Goal: Information Seeking & Learning: Learn about a topic

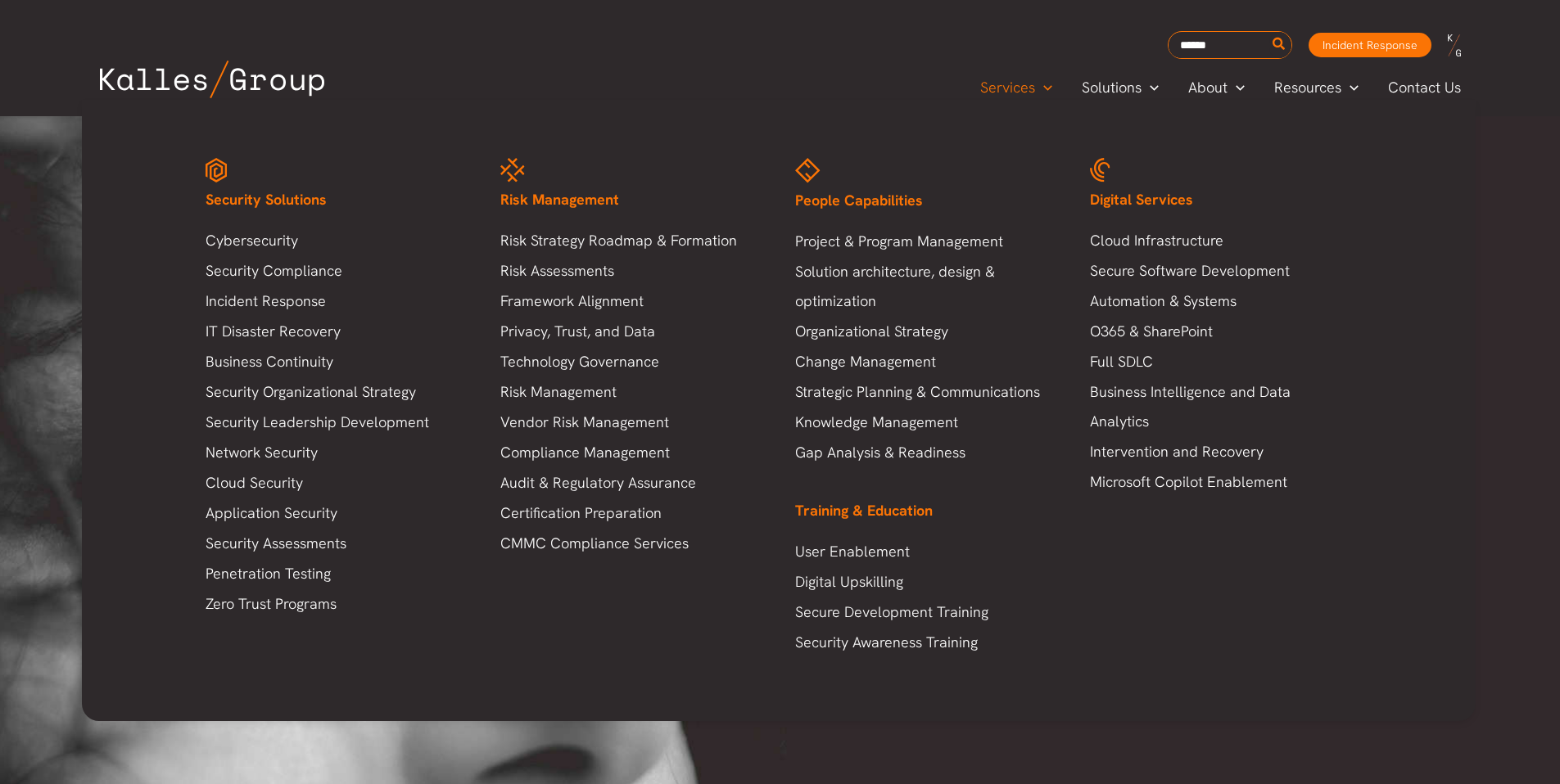
click at [878, 202] on span "People Capabilities" at bounding box center [859, 201] width 127 height 19
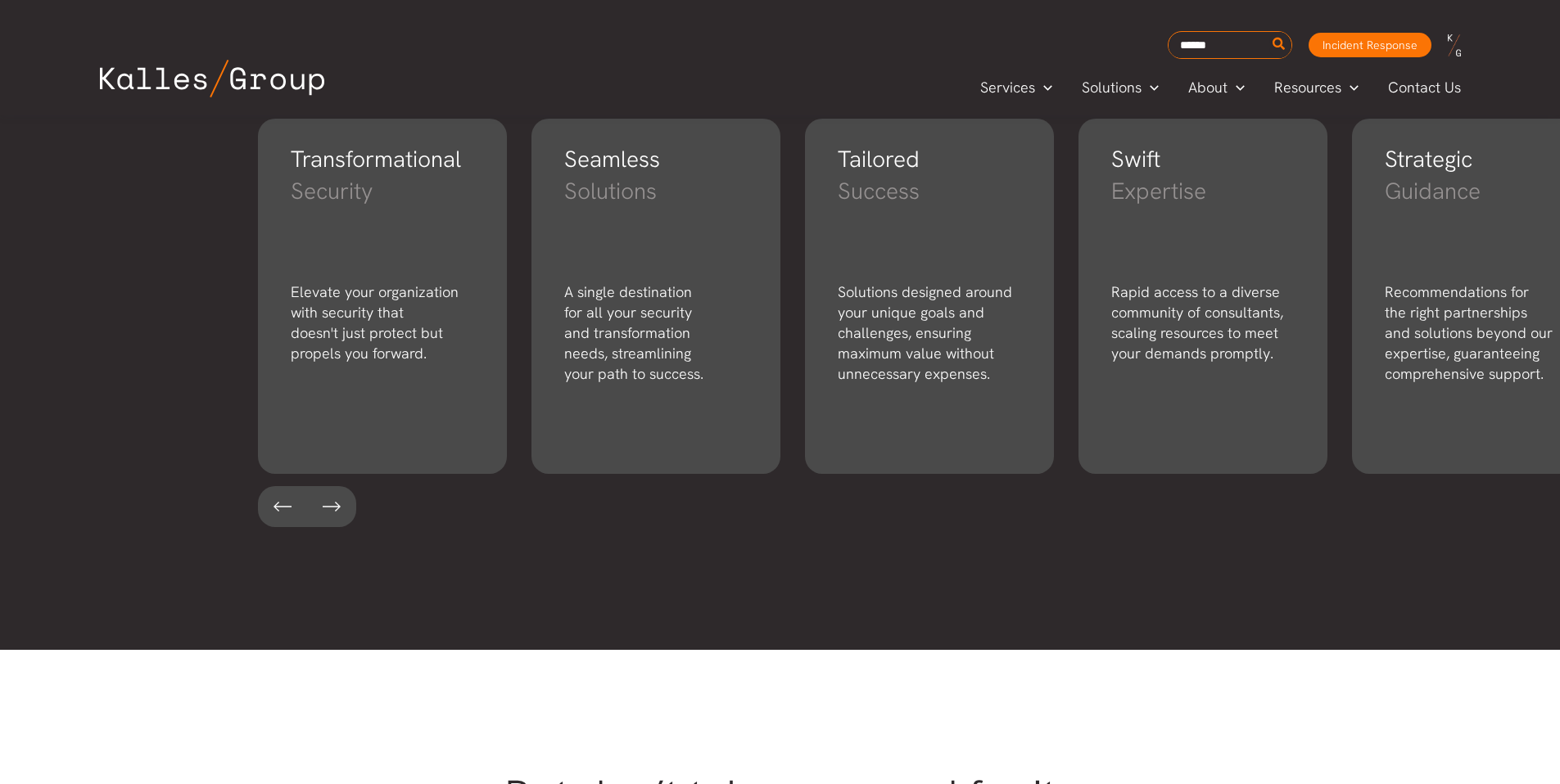
scroll to position [2751, 0]
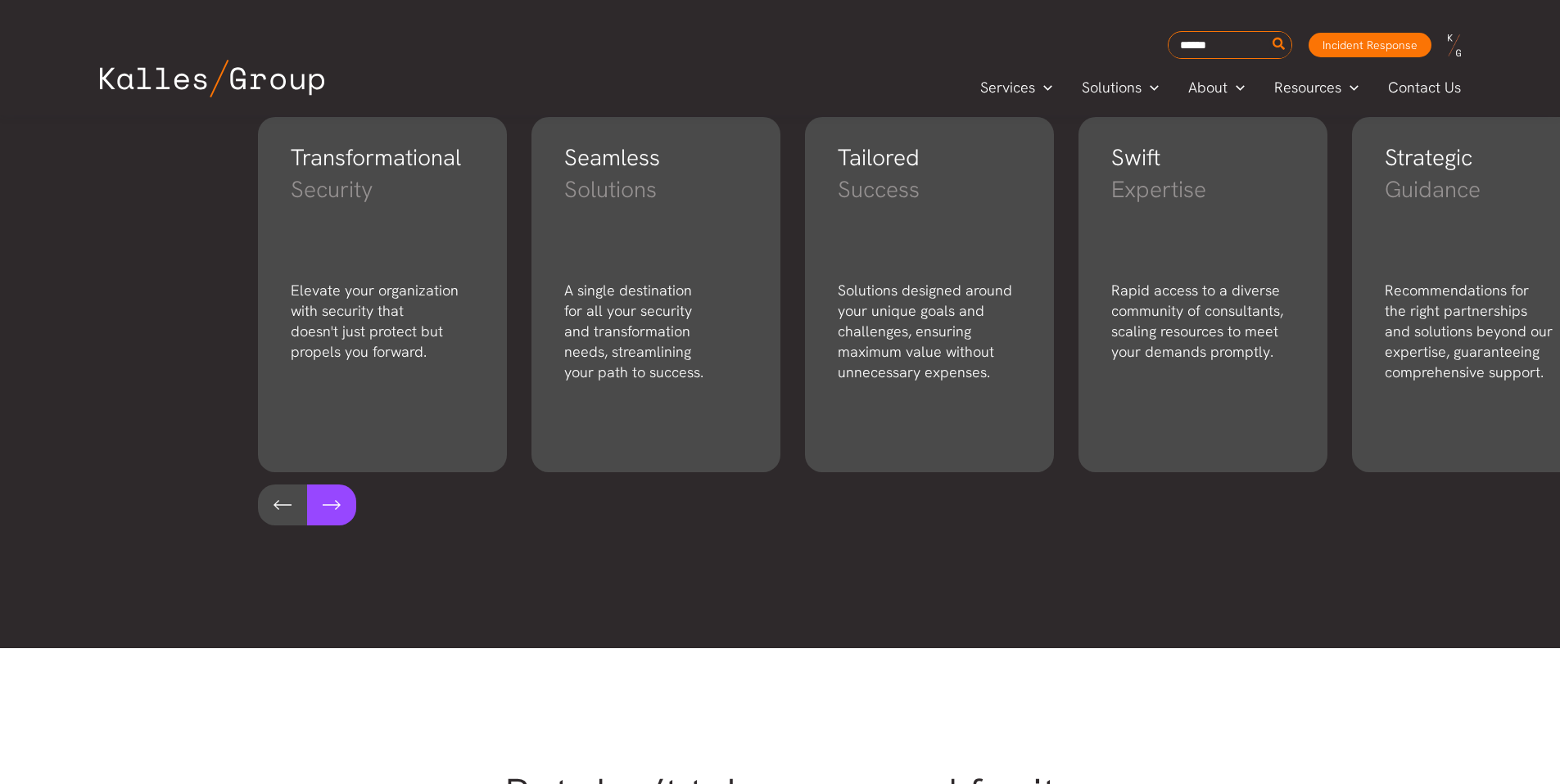
click at [328, 501] on button at bounding box center [331, 505] width 49 height 41
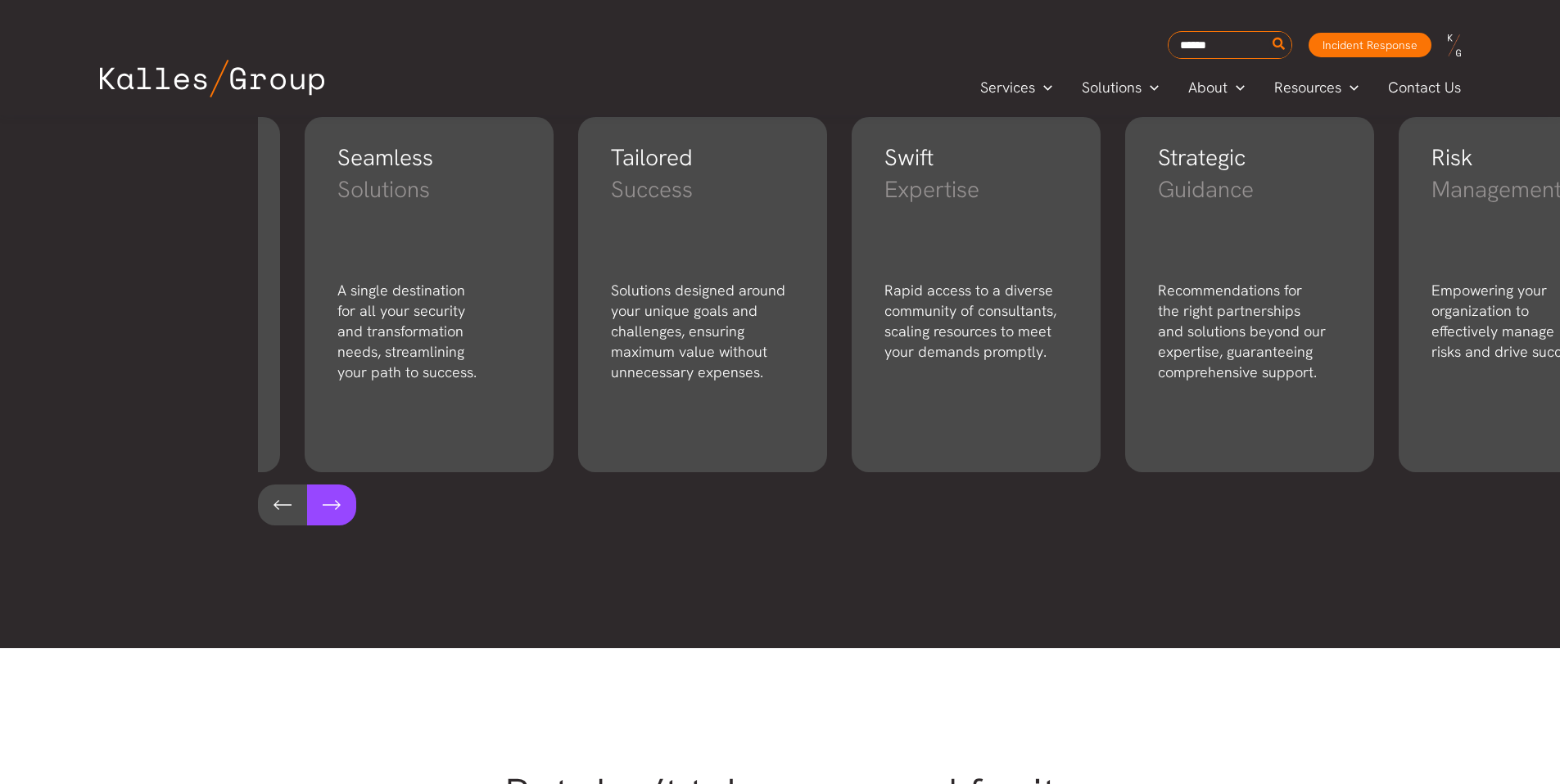
scroll to position [0, 274]
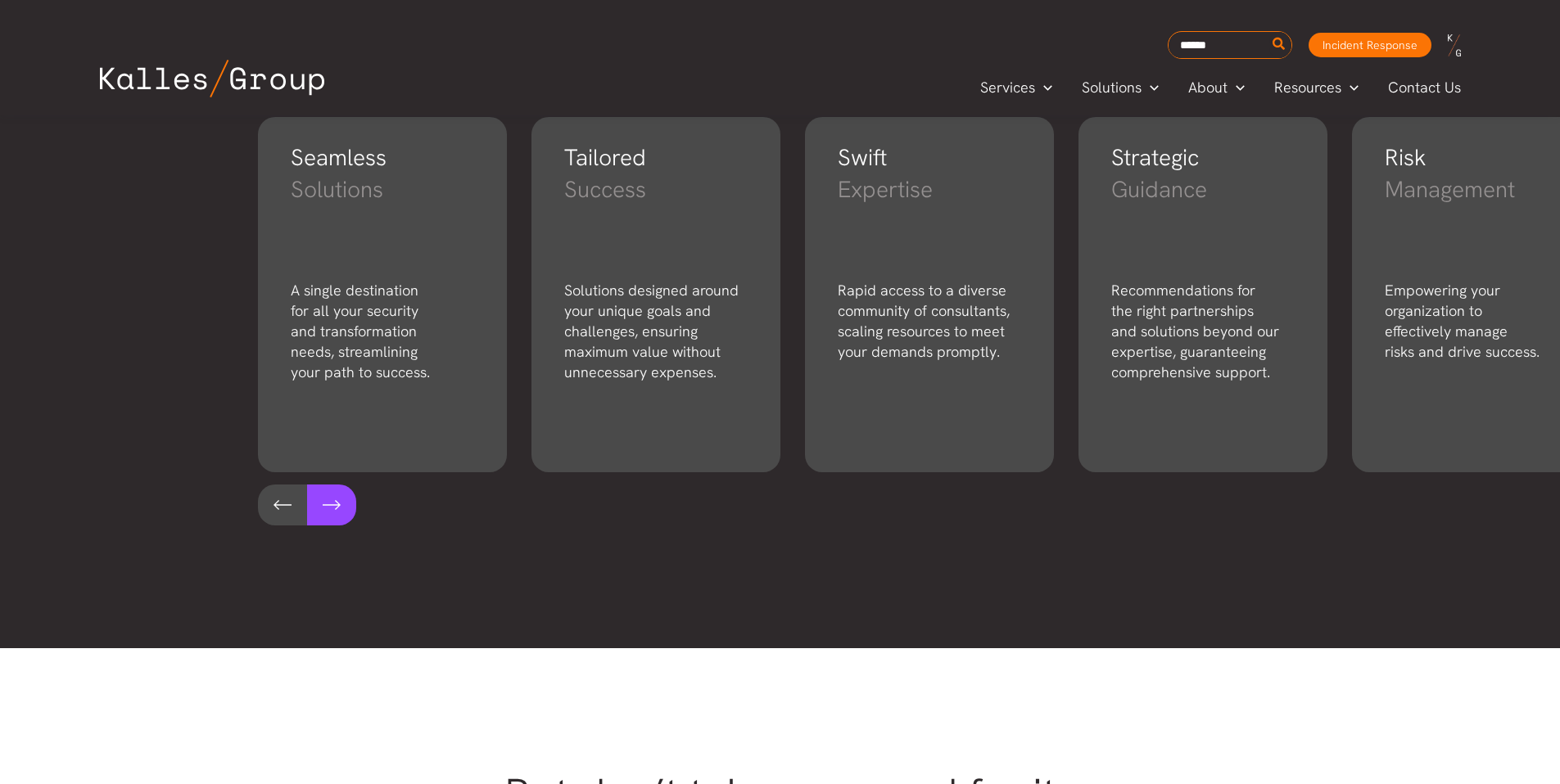
click at [328, 501] on button at bounding box center [331, 505] width 49 height 41
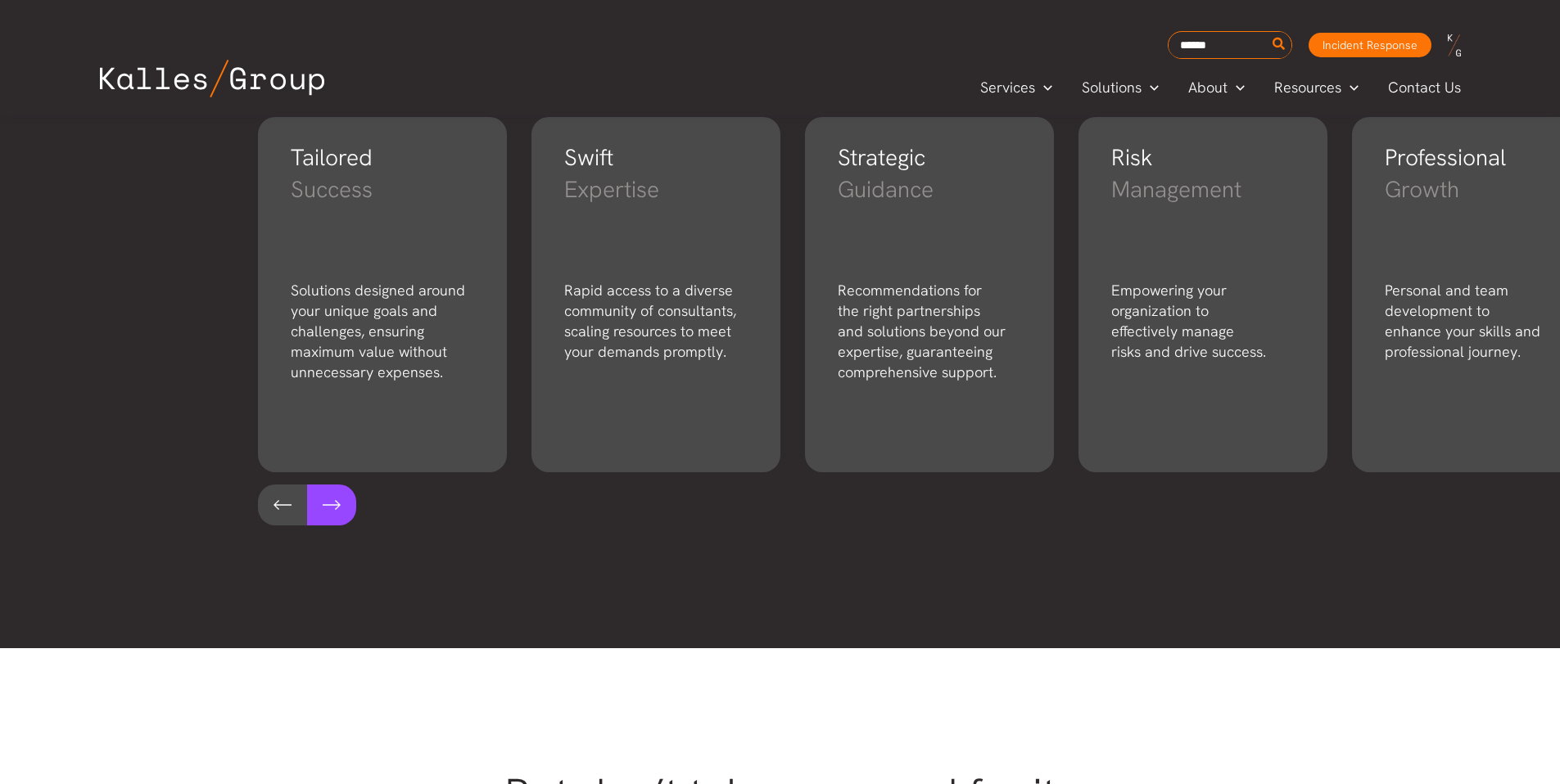
click at [328, 501] on button at bounding box center [331, 505] width 49 height 41
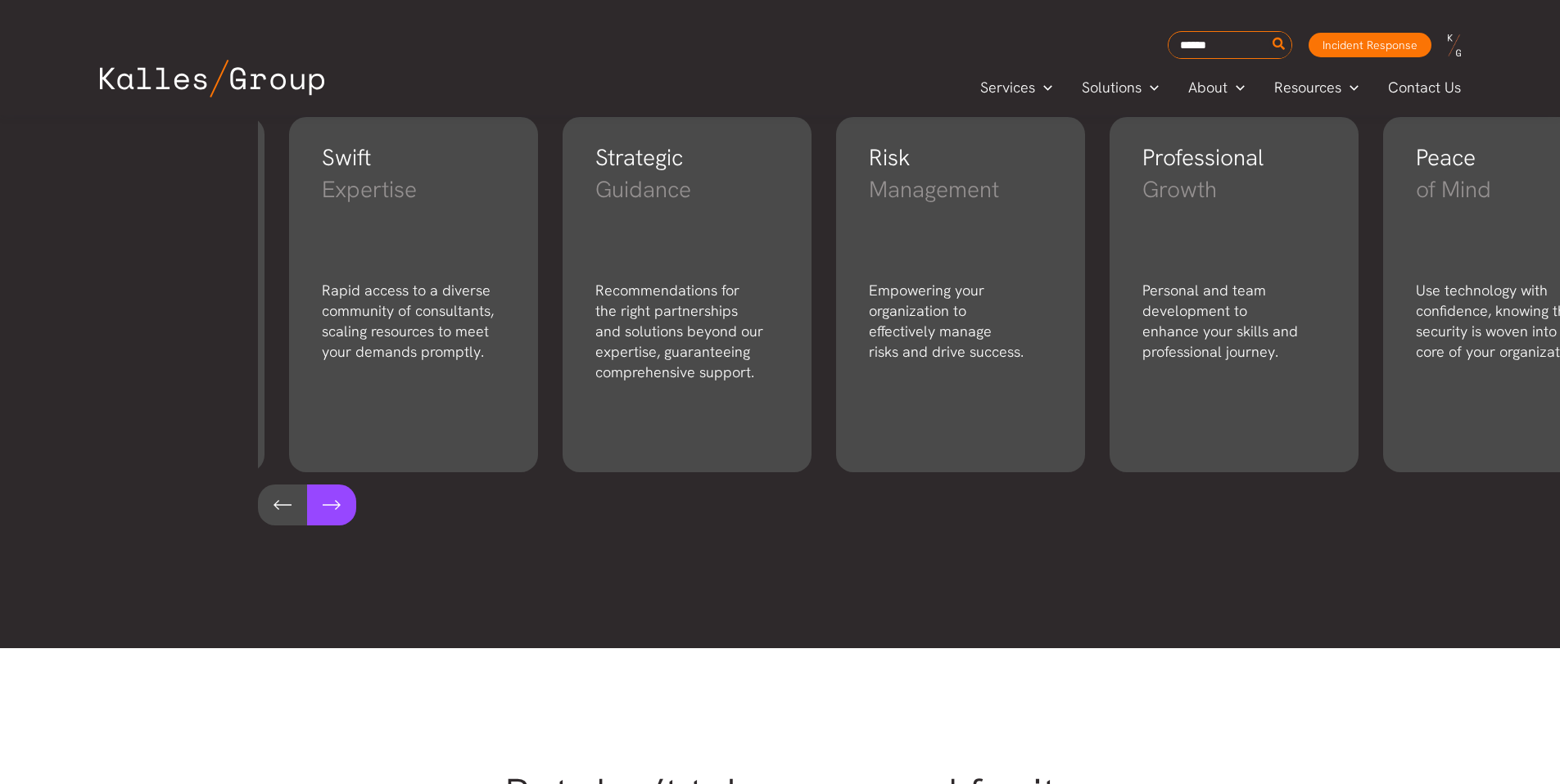
click at [328, 501] on button at bounding box center [331, 505] width 49 height 41
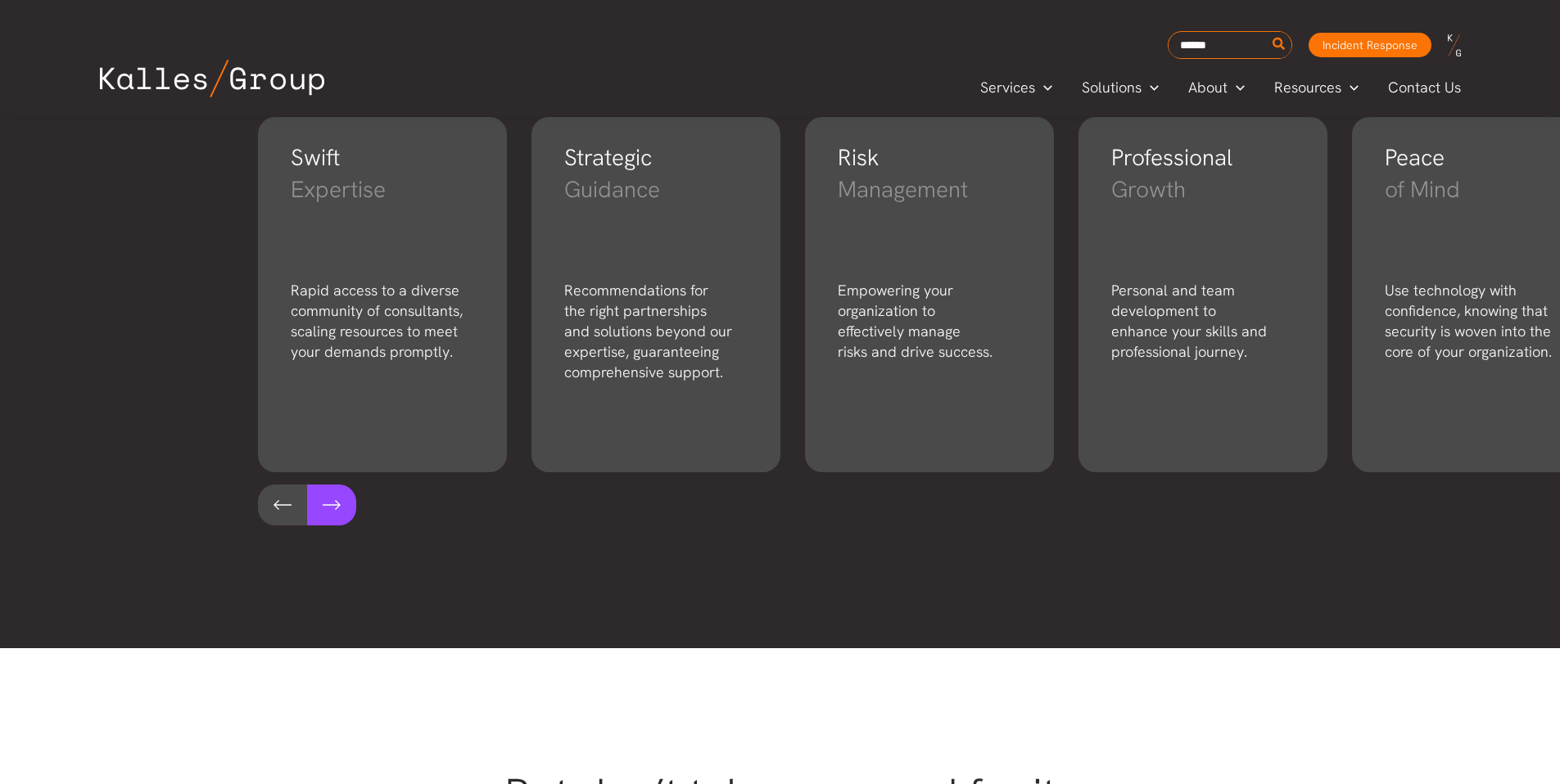
click at [328, 501] on button at bounding box center [331, 505] width 49 height 41
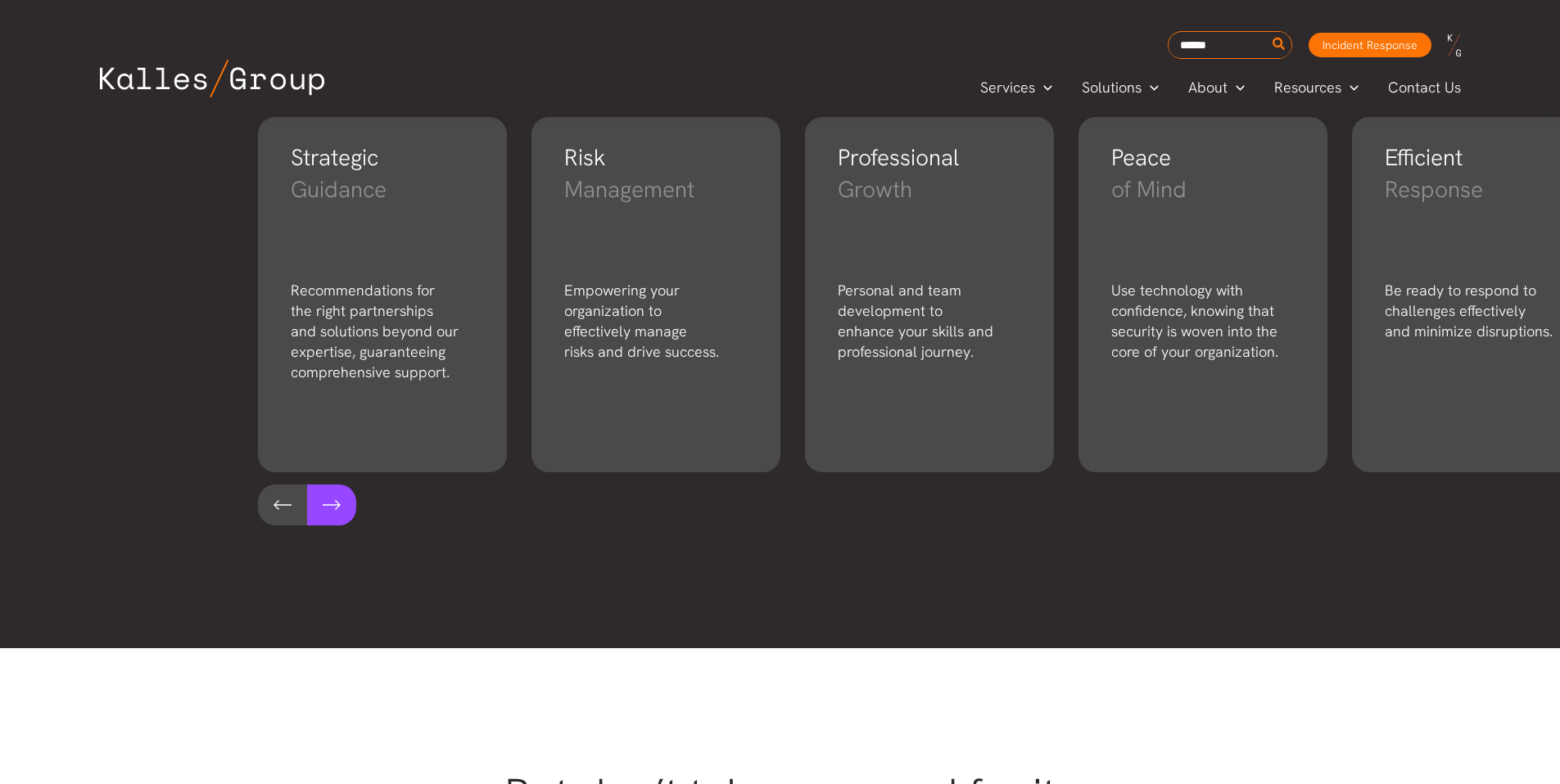
click at [328, 501] on button at bounding box center [331, 505] width 49 height 41
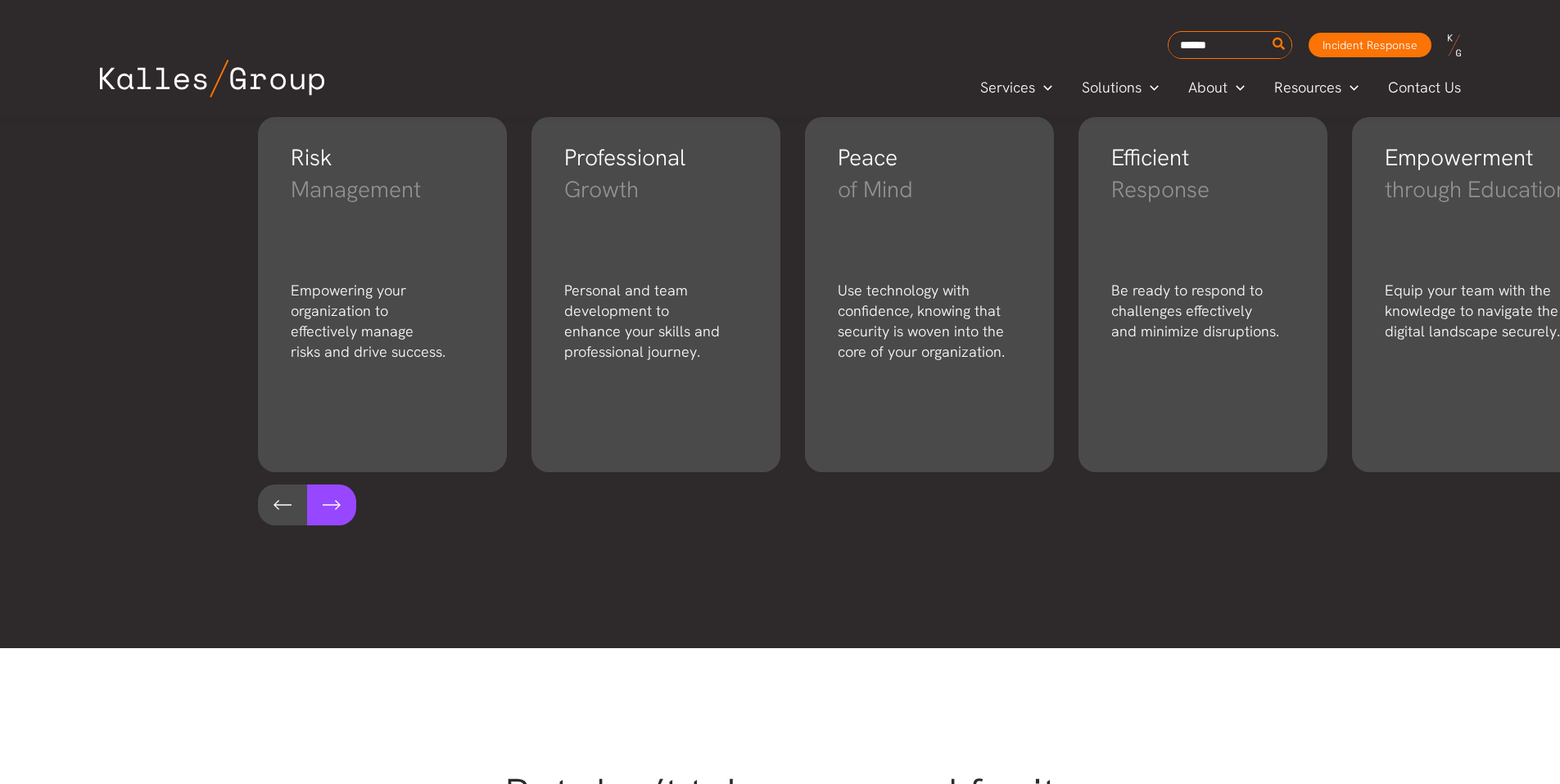
click at [328, 501] on button at bounding box center [331, 505] width 49 height 41
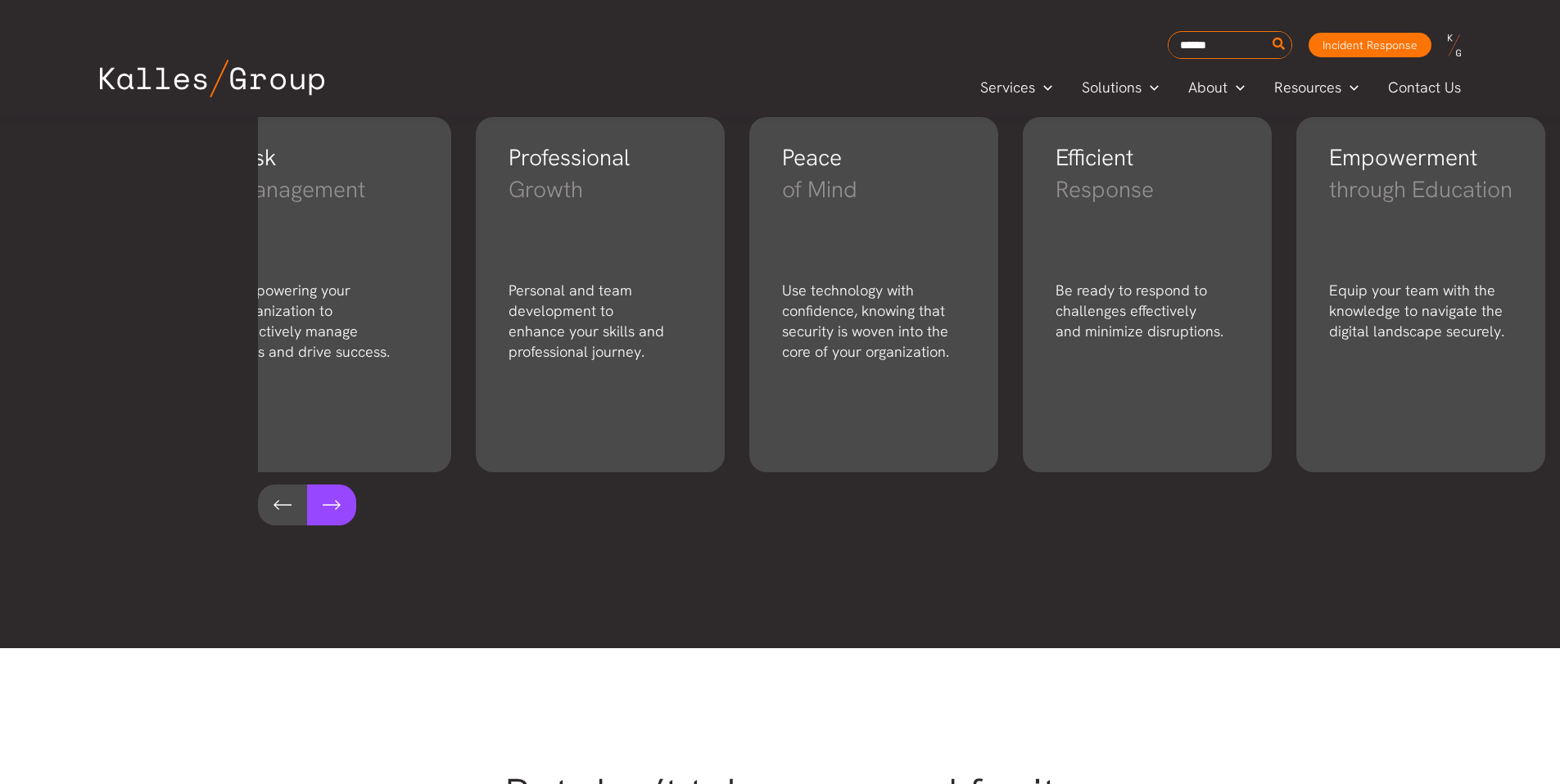
scroll to position [0, 1427]
click at [328, 501] on button at bounding box center [331, 505] width 49 height 41
click at [274, 505] on button at bounding box center [282, 505] width 49 height 41
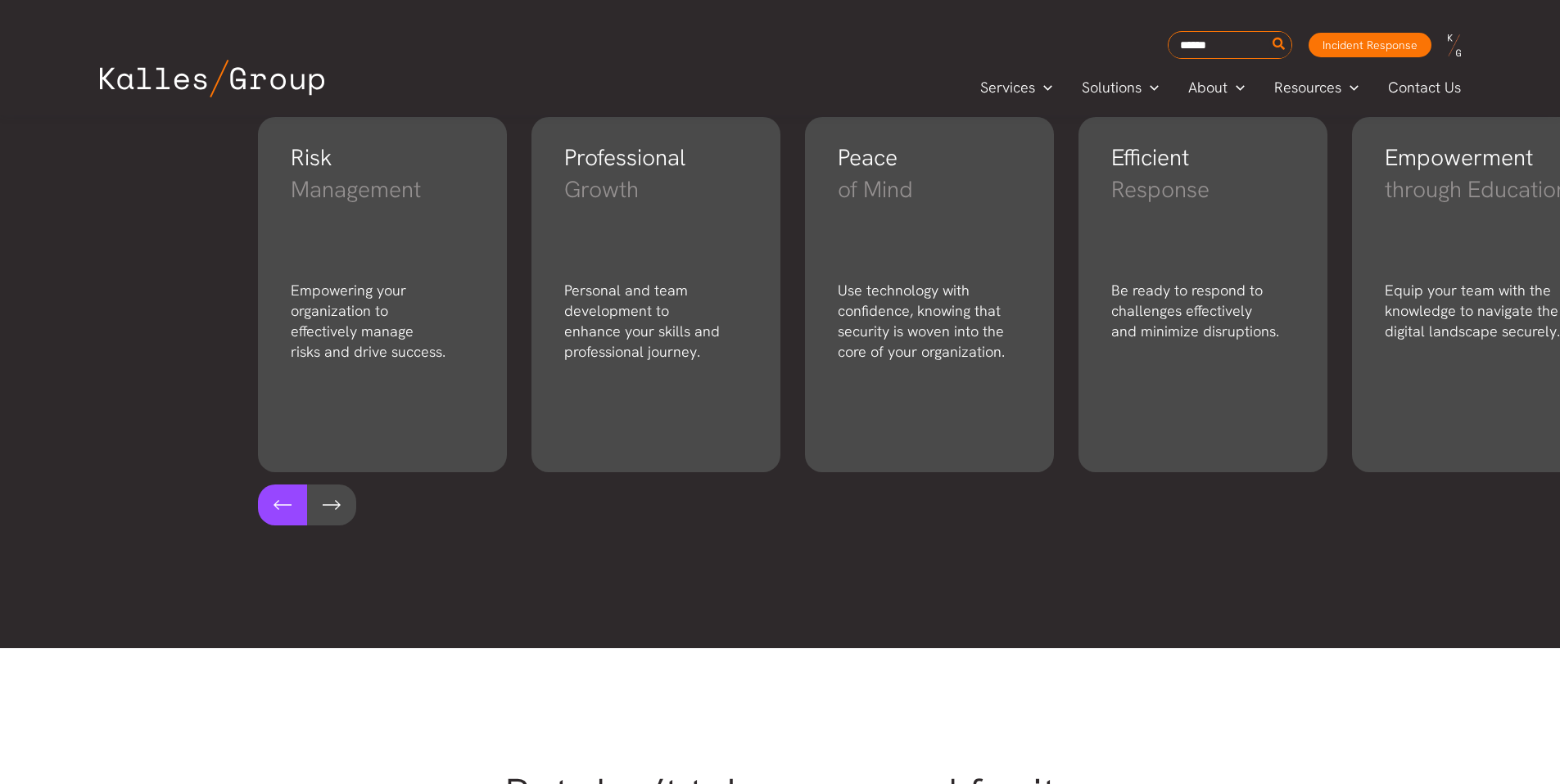
click at [274, 505] on button at bounding box center [282, 505] width 49 height 41
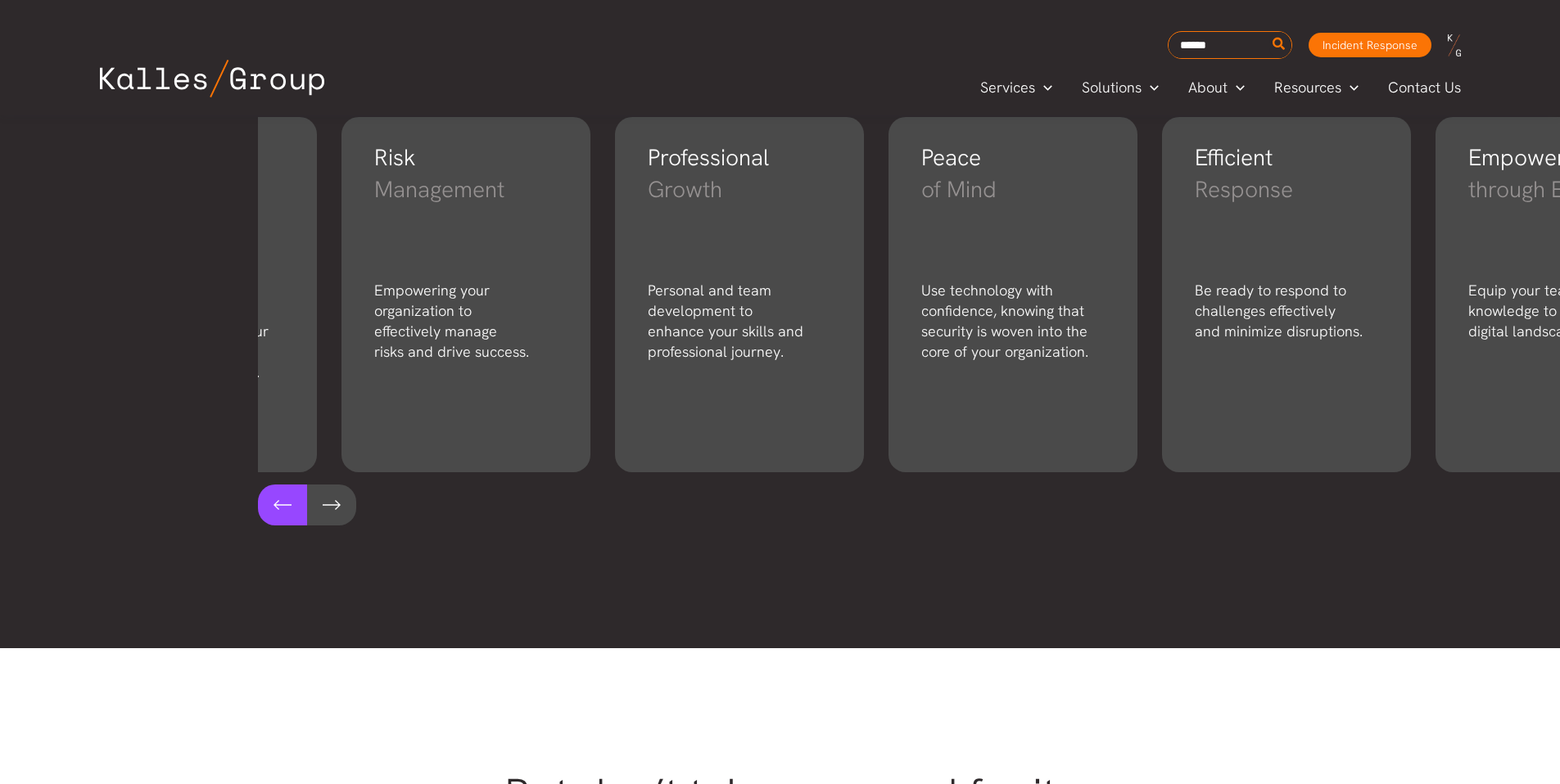
click at [274, 505] on button at bounding box center [282, 505] width 49 height 41
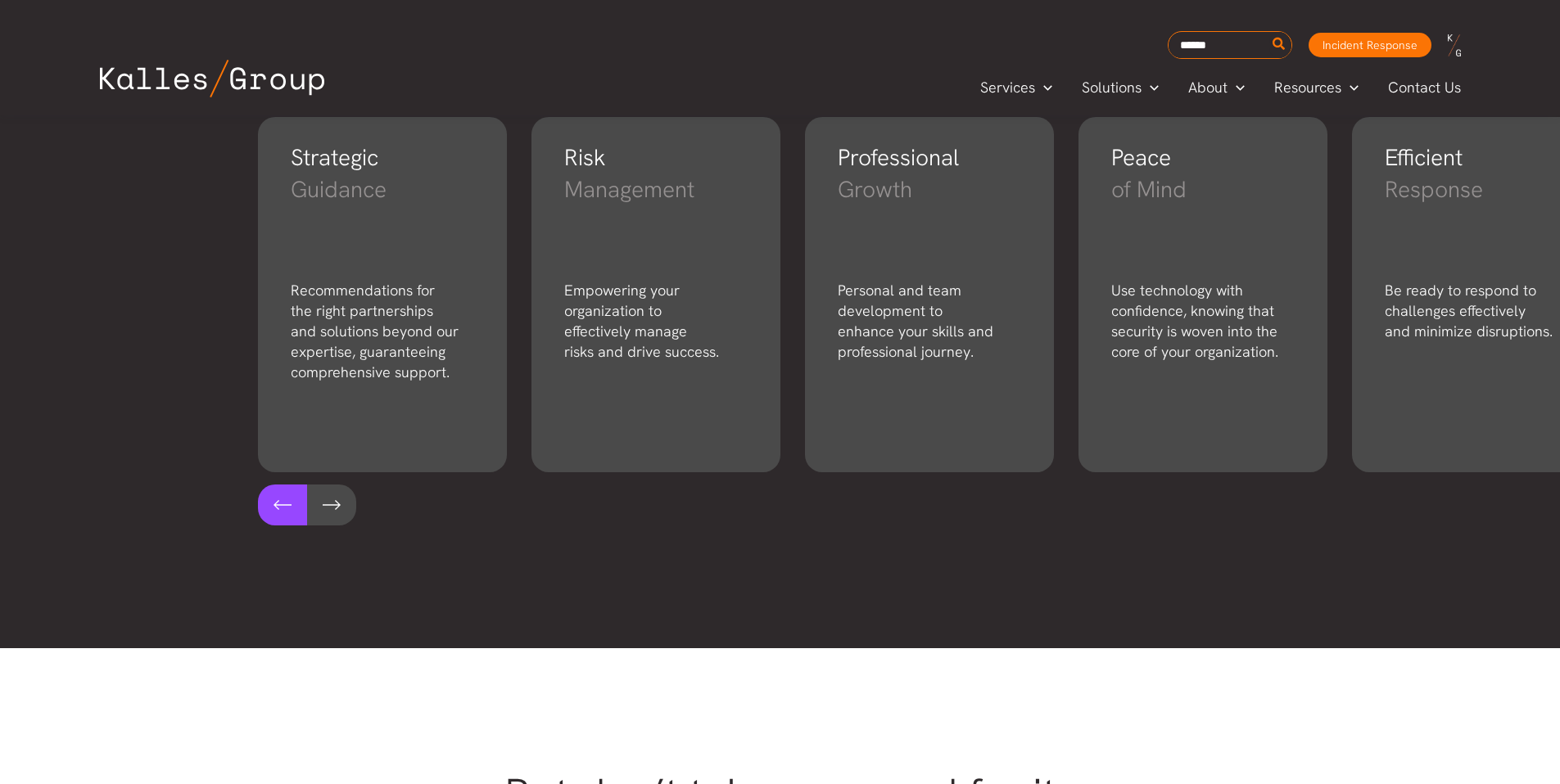
click at [274, 505] on button at bounding box center [282, 505] width 49 height 41
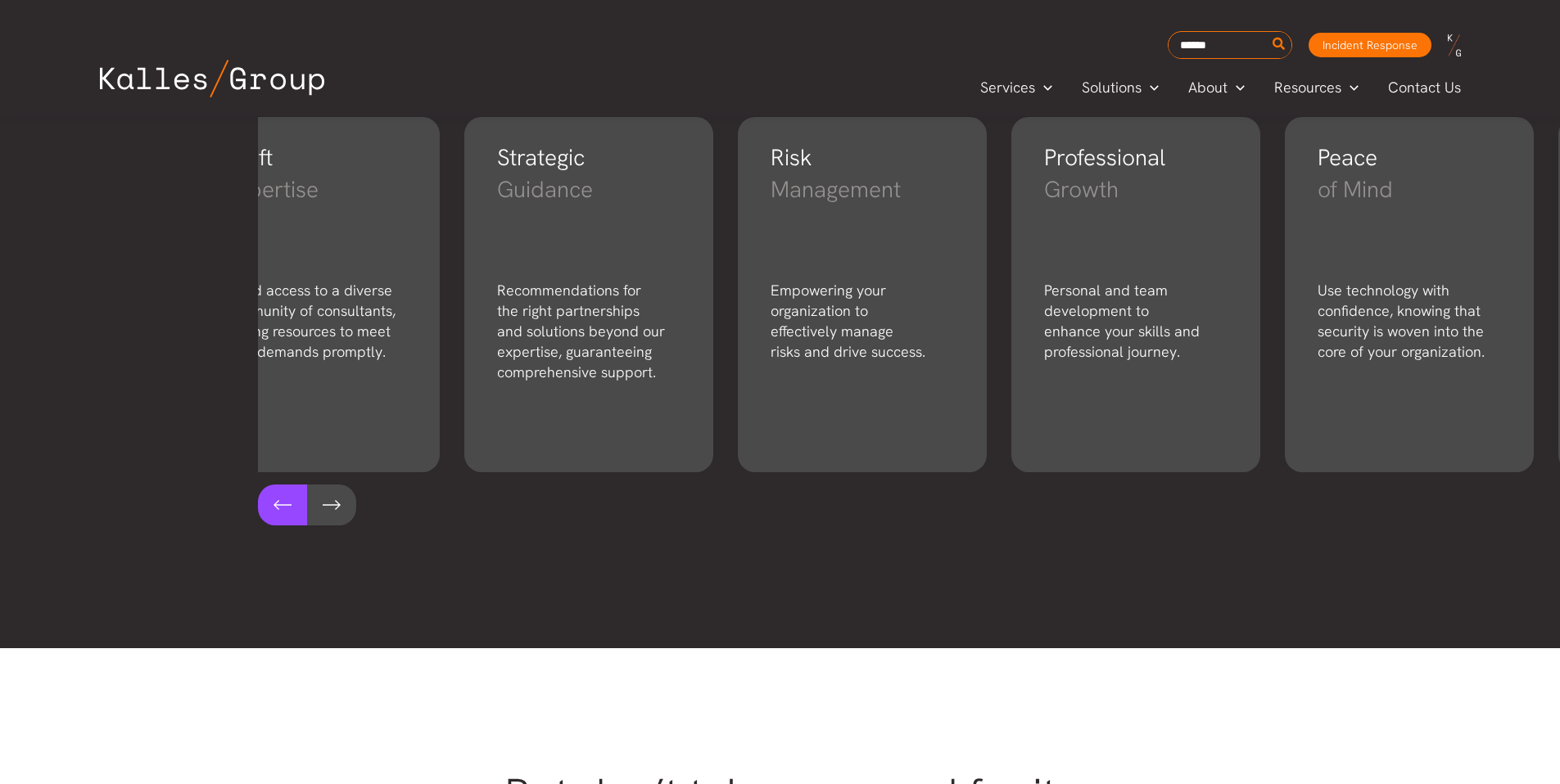
click at [274, 505] on button at bounding box center [282, 505] width 49 height 41
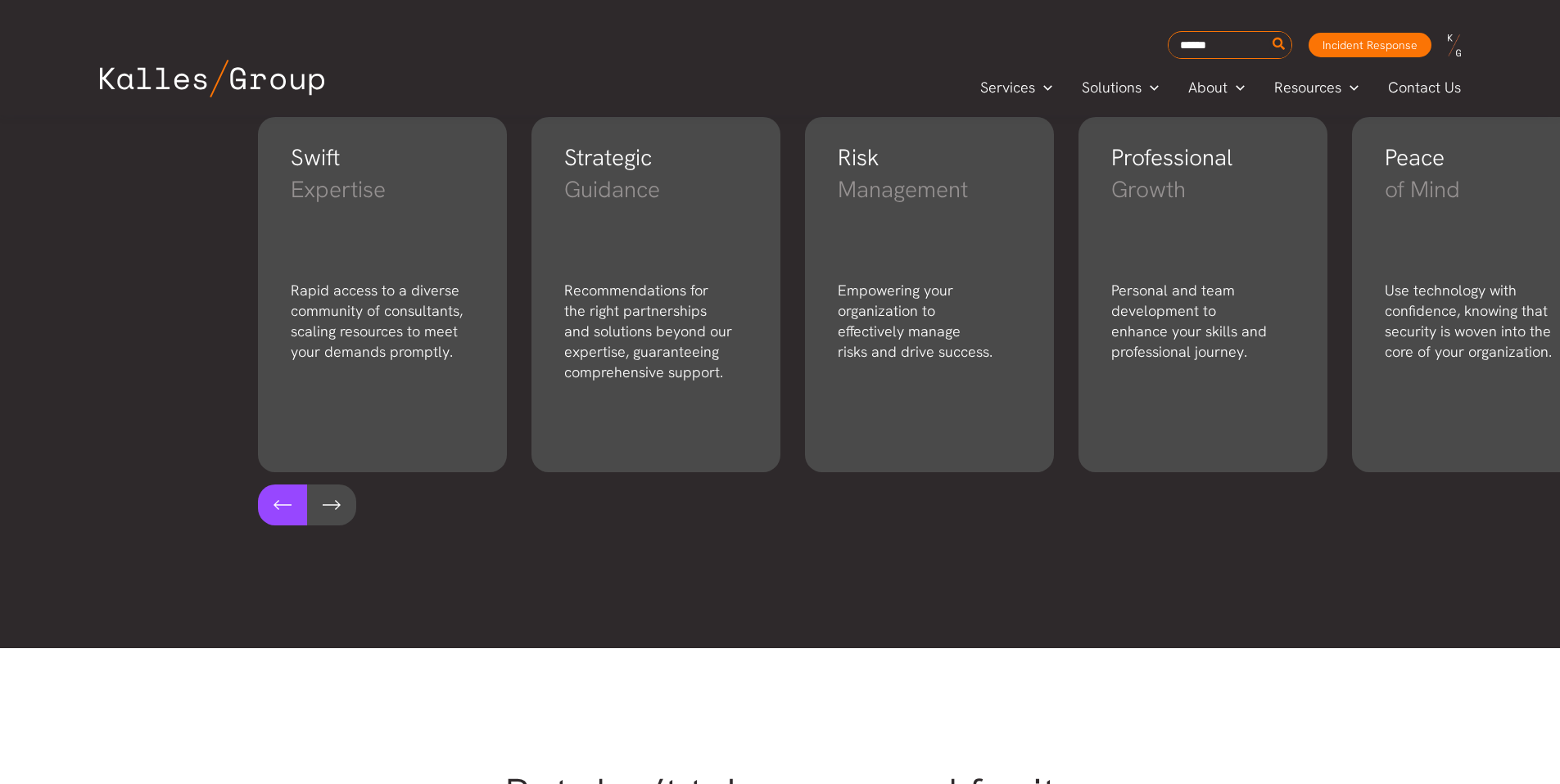
click at [274, 505] on button at bounding box center [282, 505] width 49 height 41
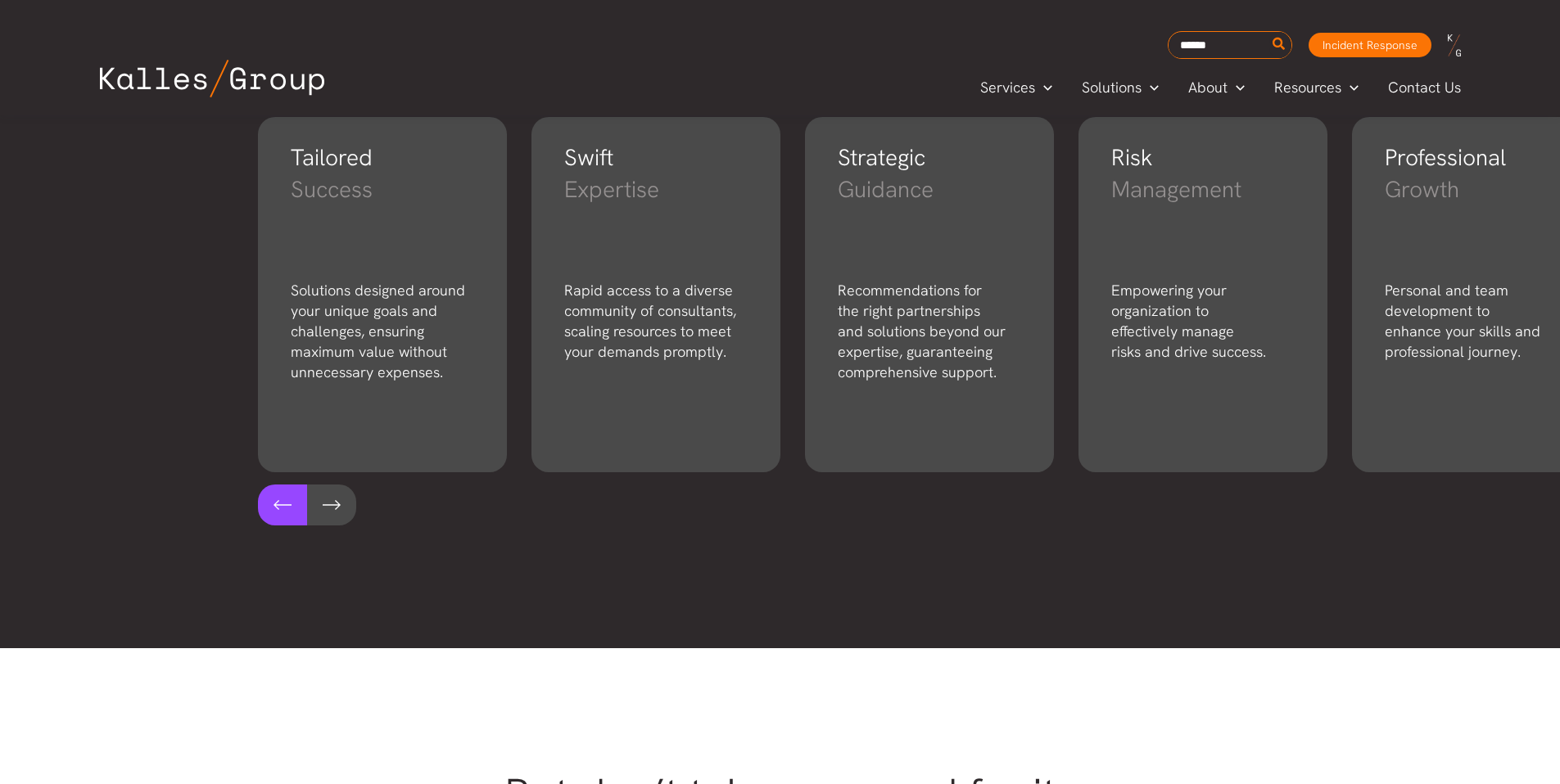
click at [274, 505] on button at bounding box center [282, 505] width 49 height 41
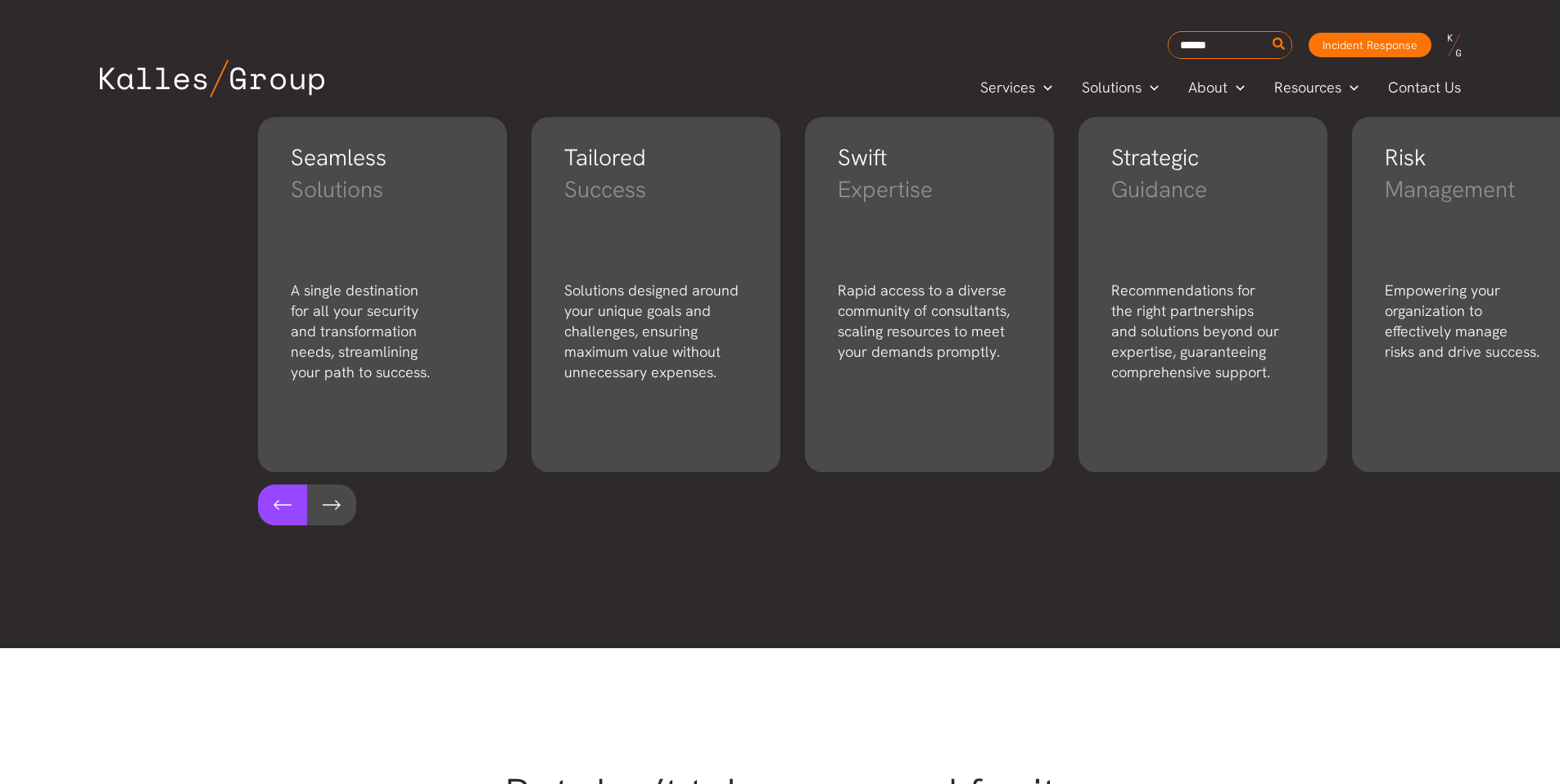
click at [274, 505] on button at bounding box center [282, 505] width 49 height 41
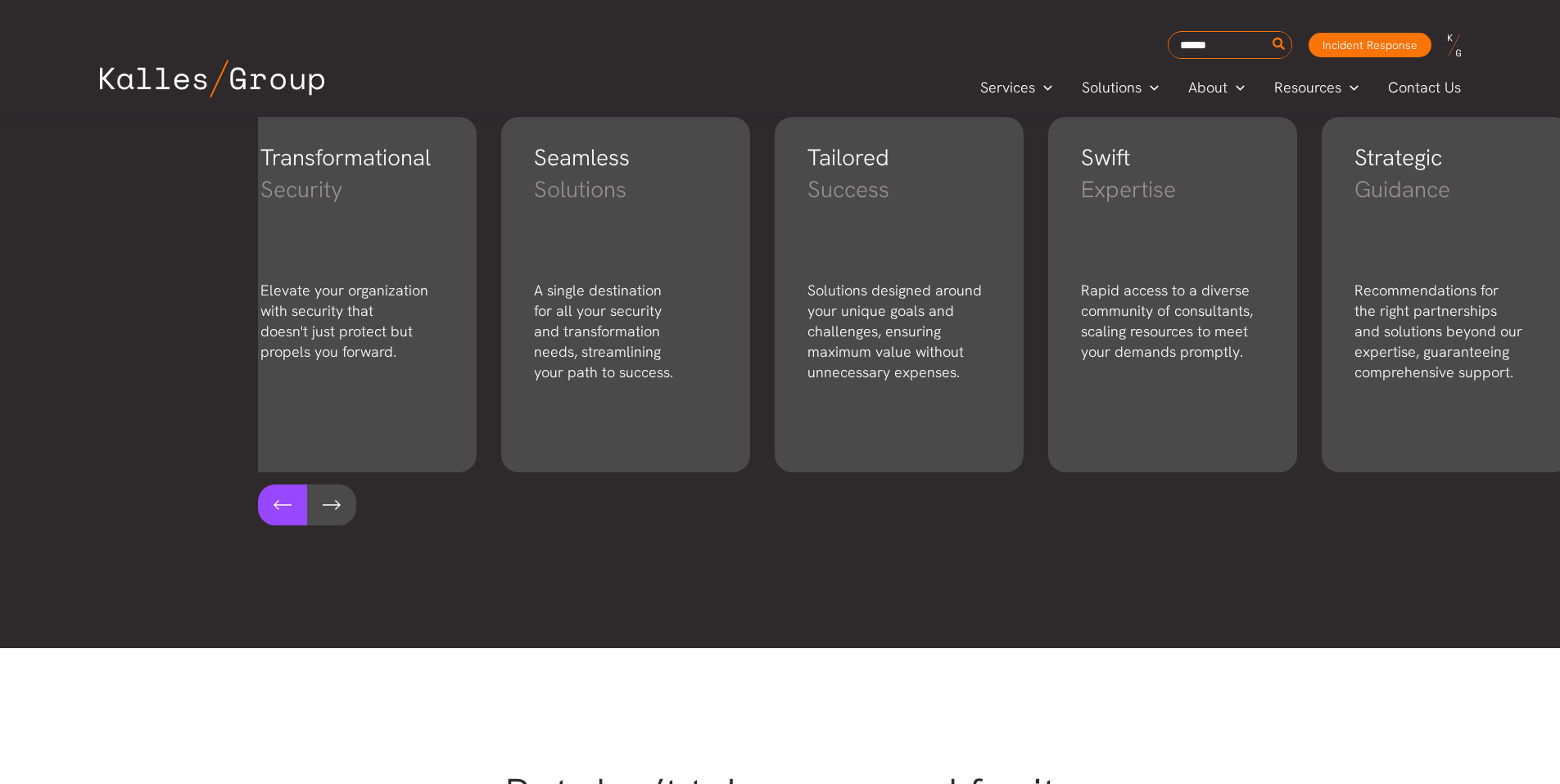
scroll to position [0, 0]
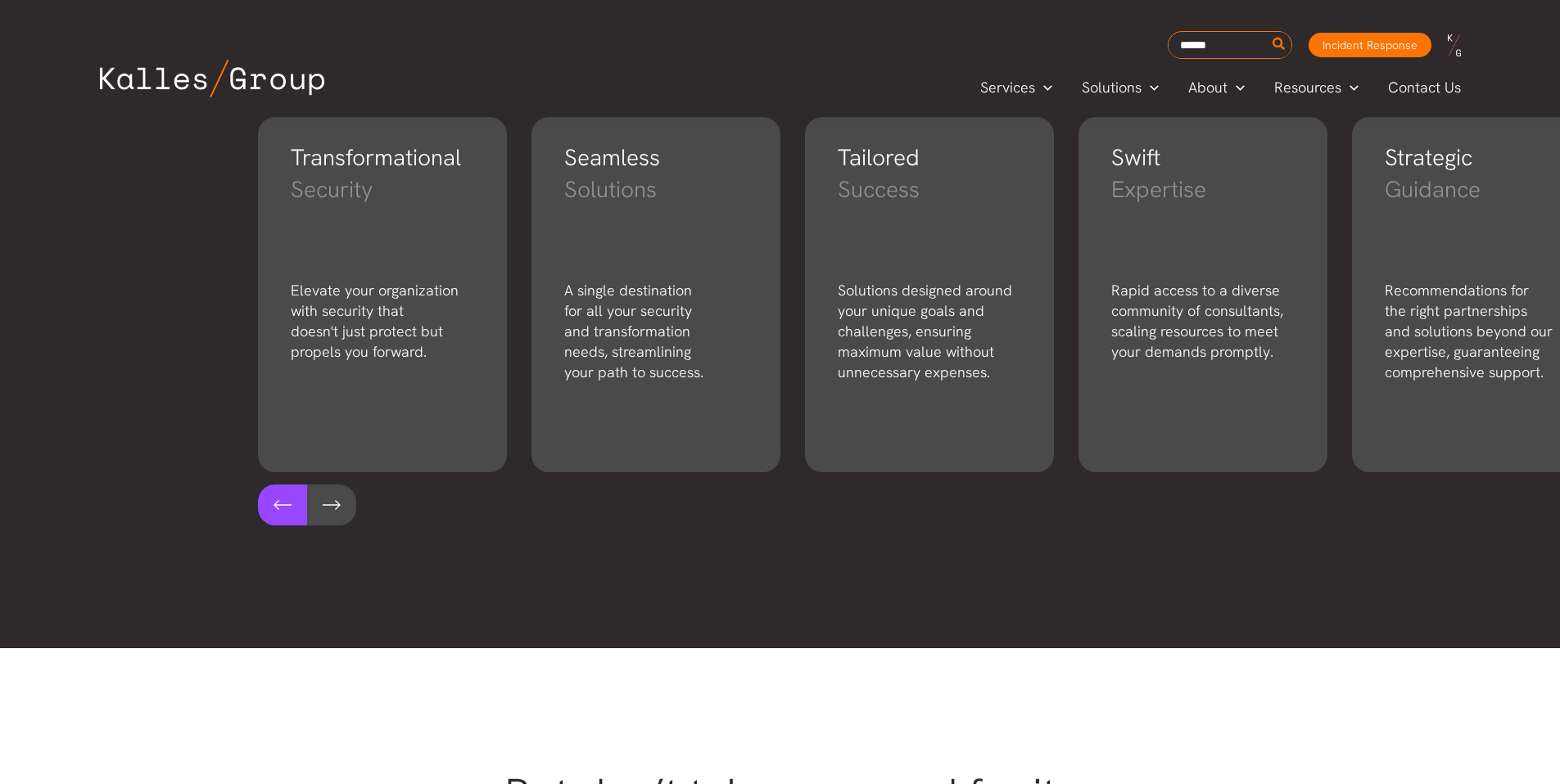
click at [274, 505] on button at bounding box center [282, 505] width 49 height 41
click at [326, 504] on button at bounding box center [331, 505] width 49 height 41
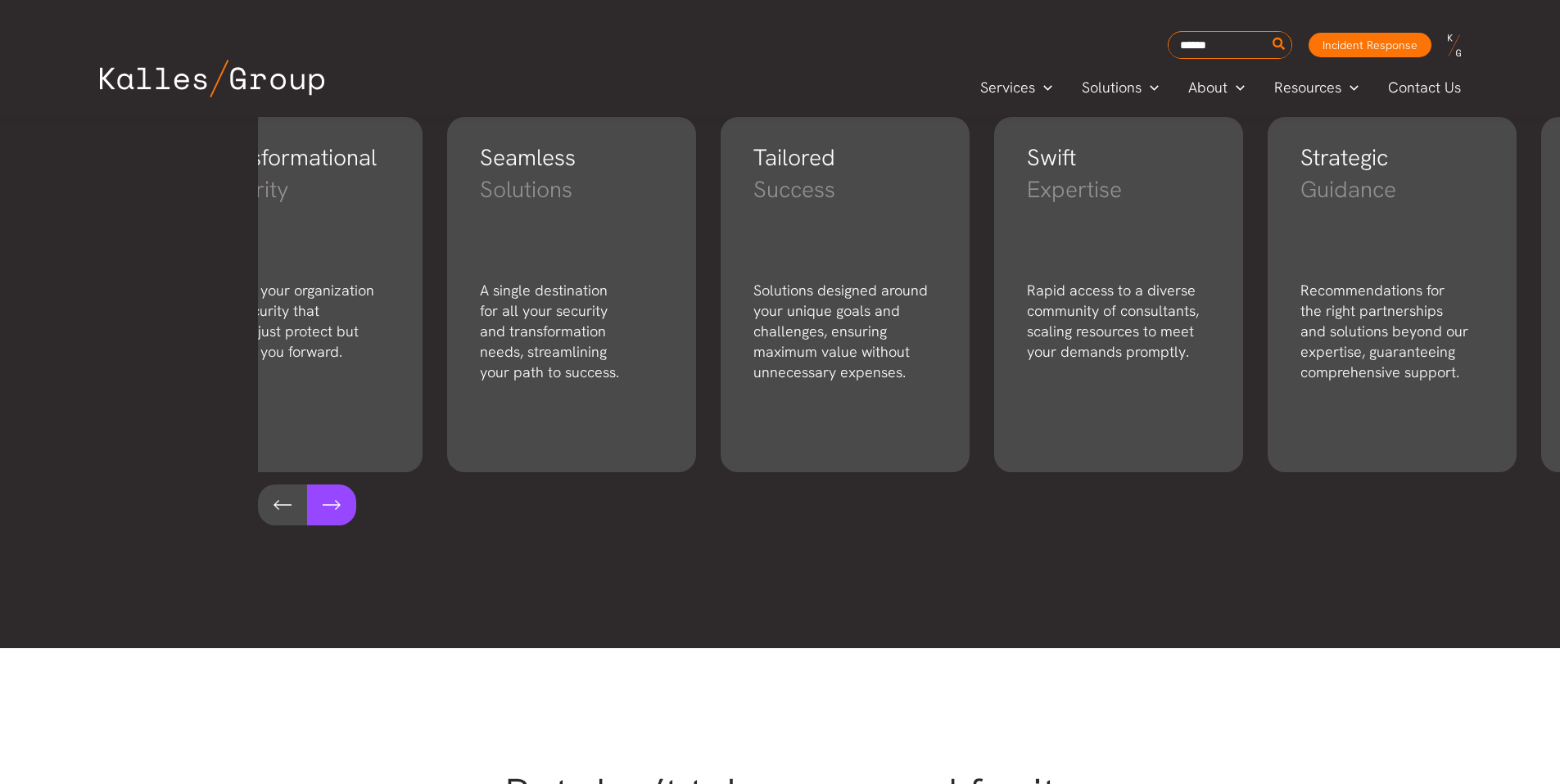
click at [326, 504] on button at bounding box center [331, 505] width 49 height 41
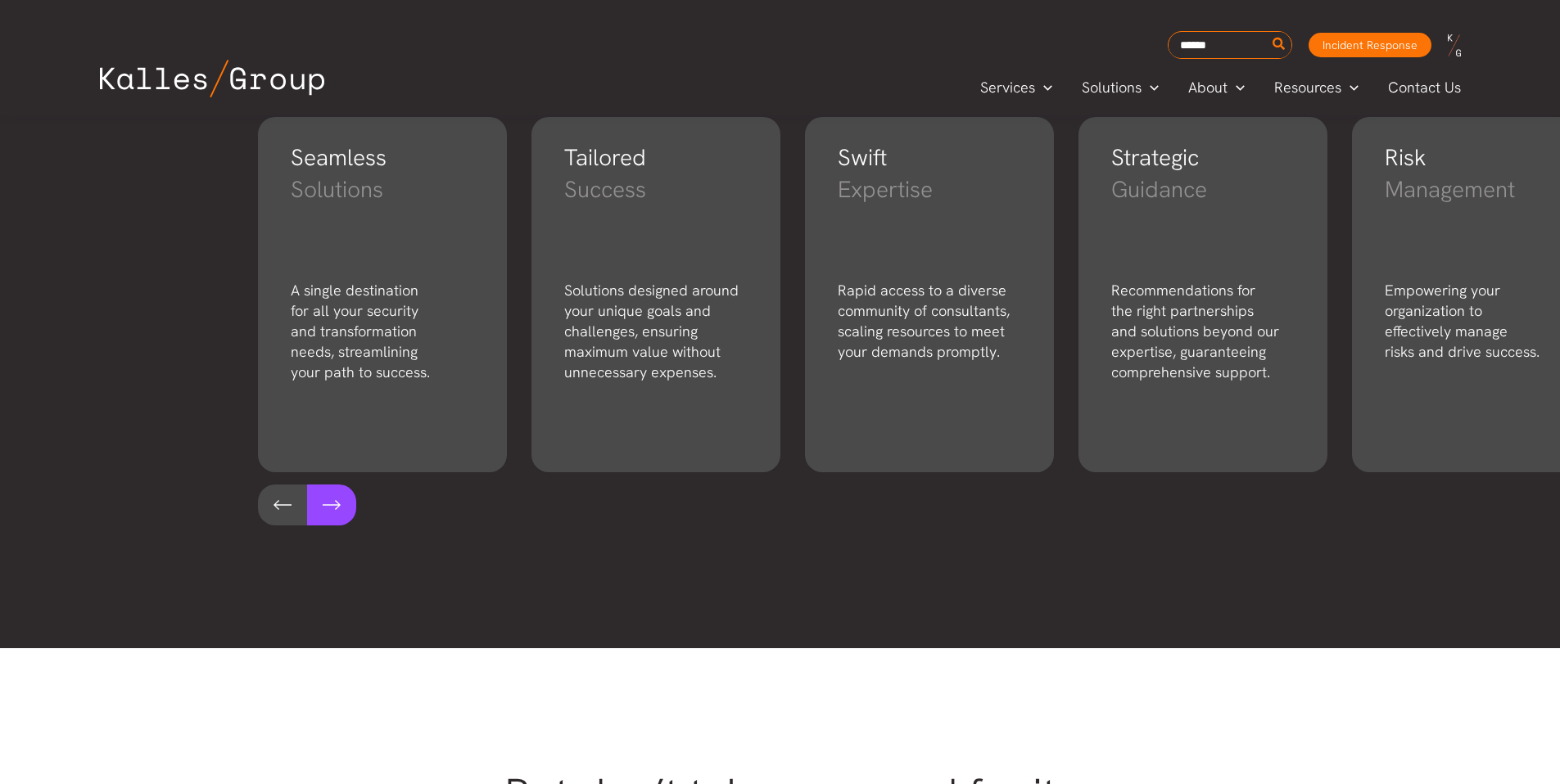
click at [326, 504] on button at bounding box center [331, 505] width 49 height 41
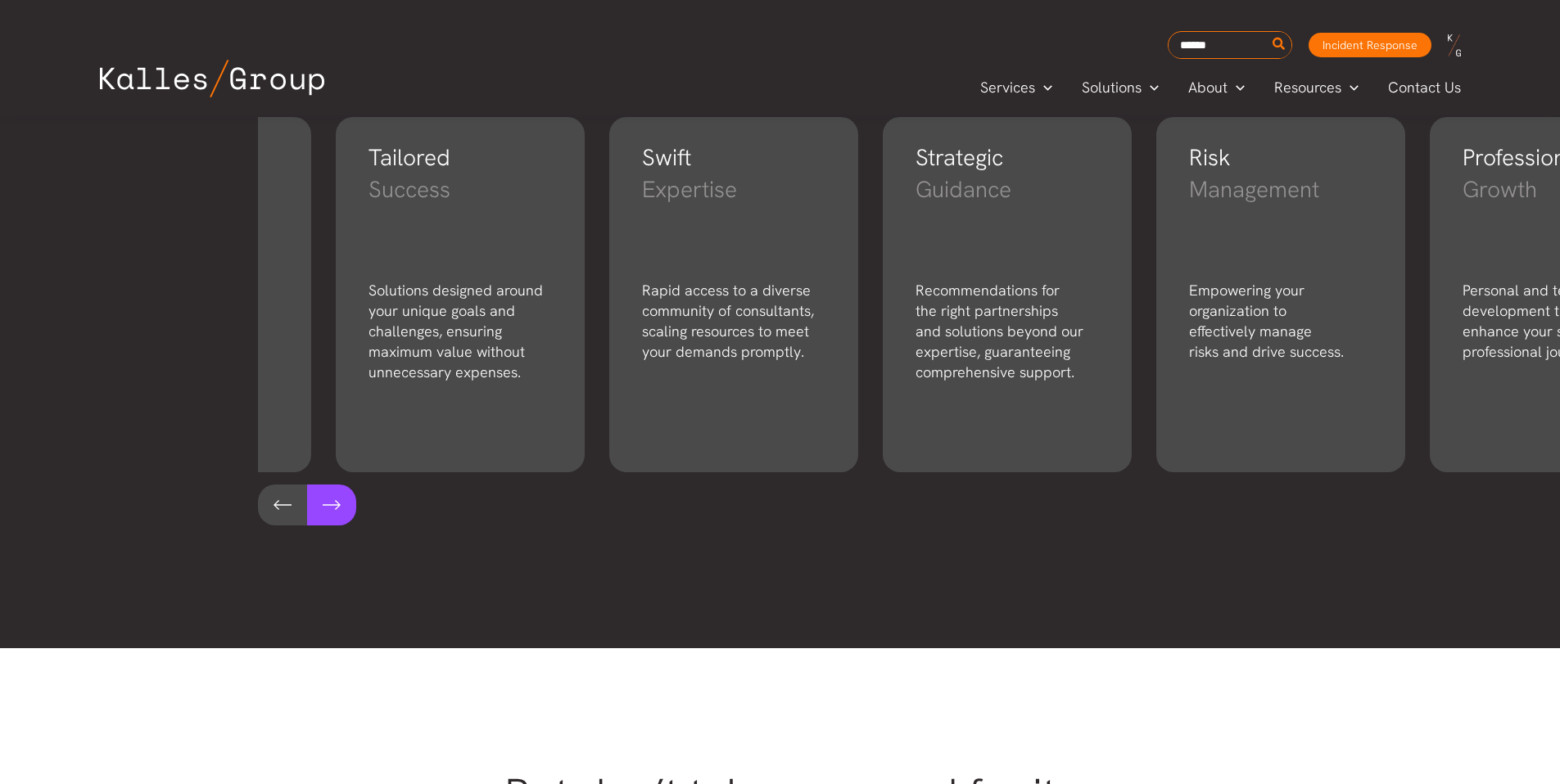
click at [325, 504] on button at bounding box center [331, 505] width 49 height 41
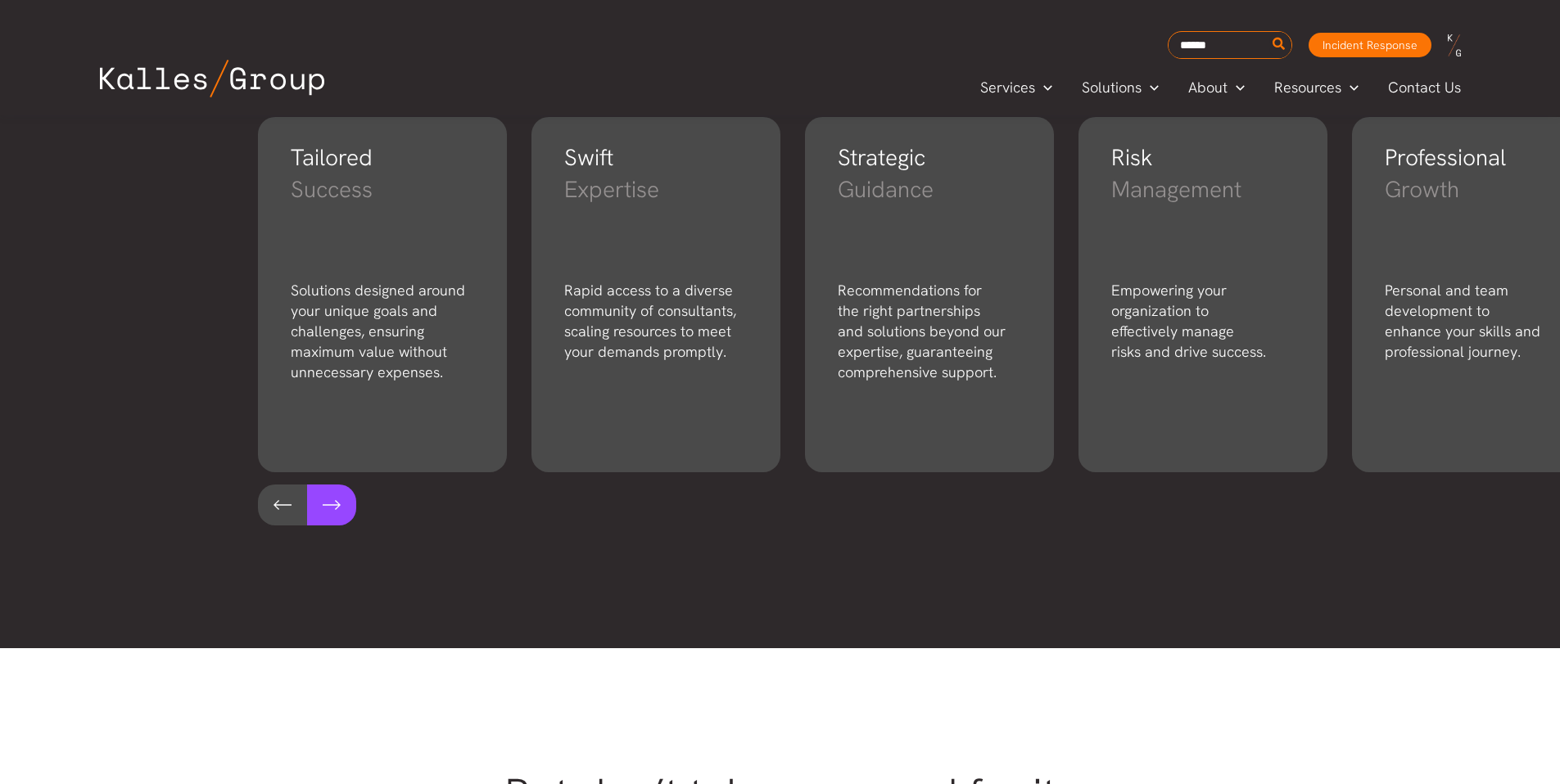
click at [325, 504] on button at bounding box center [331, 505] width 49 height 41
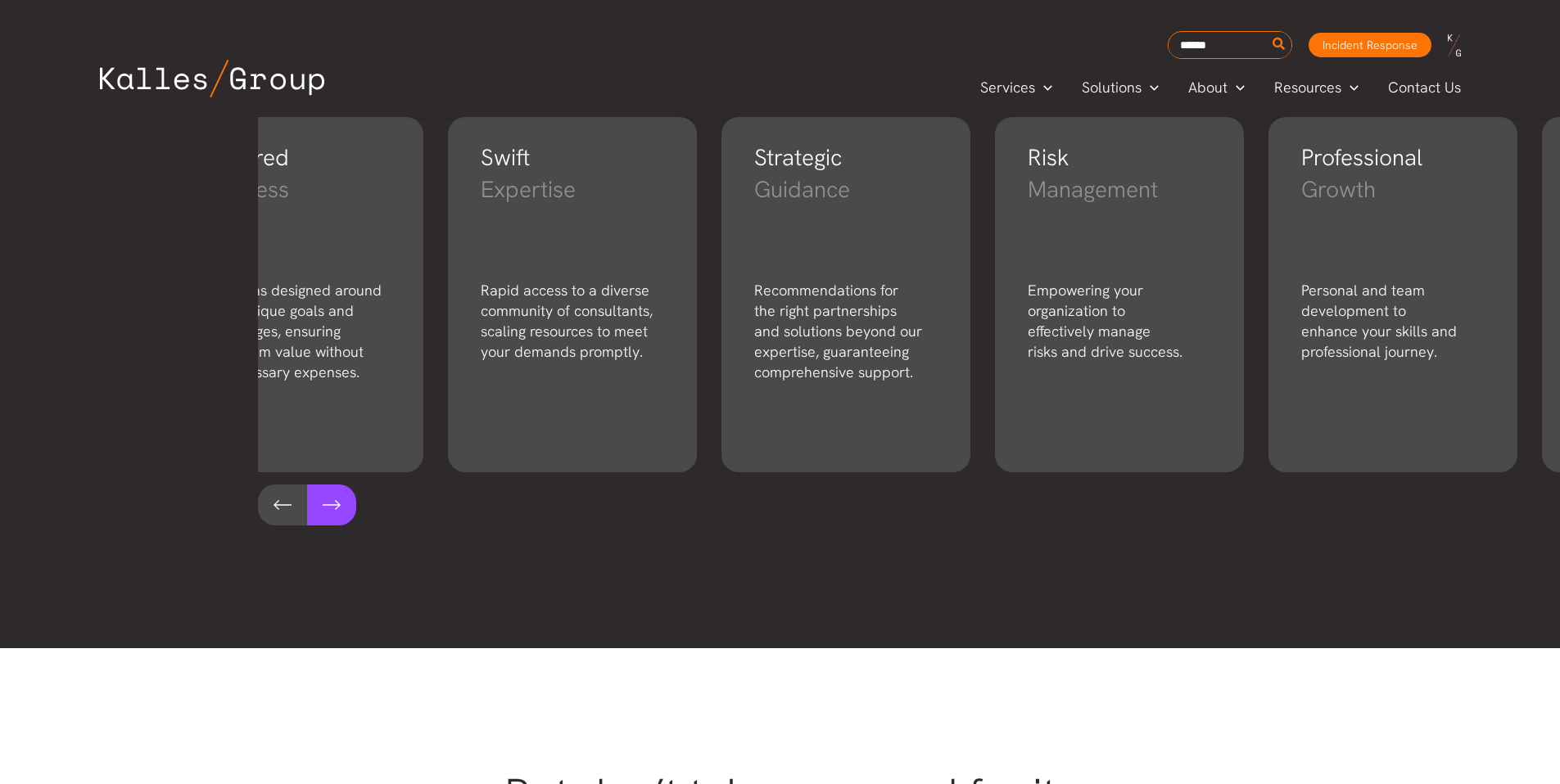
click at [325, 504] on button at bounding box center [331, 505] width 49 height 41
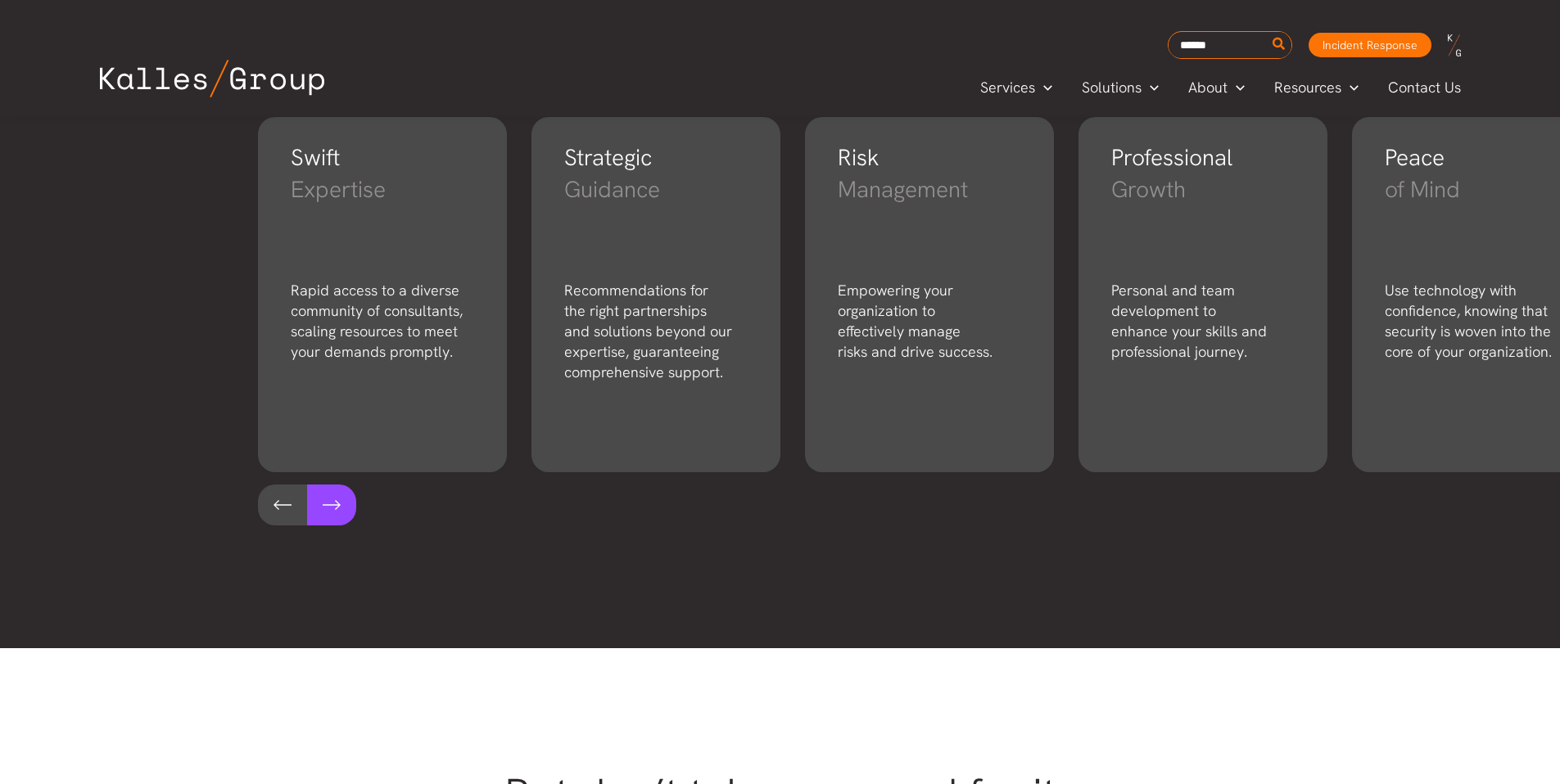
click at [325, 504] on button at bounding box center [331, 505] width 49 height 41
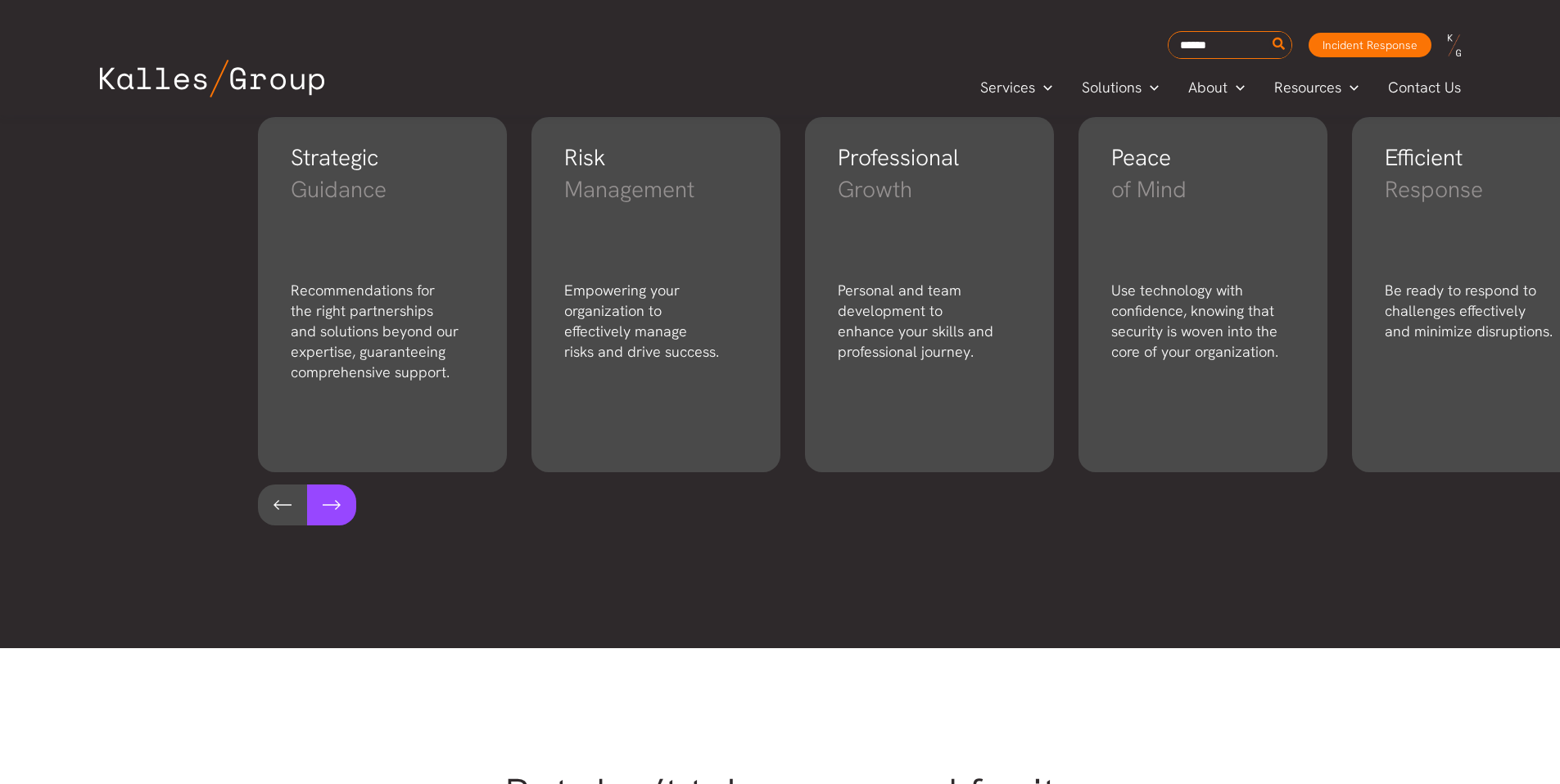
click at [325, 504] on button at bounding box center [331, 505] width 49 height 41
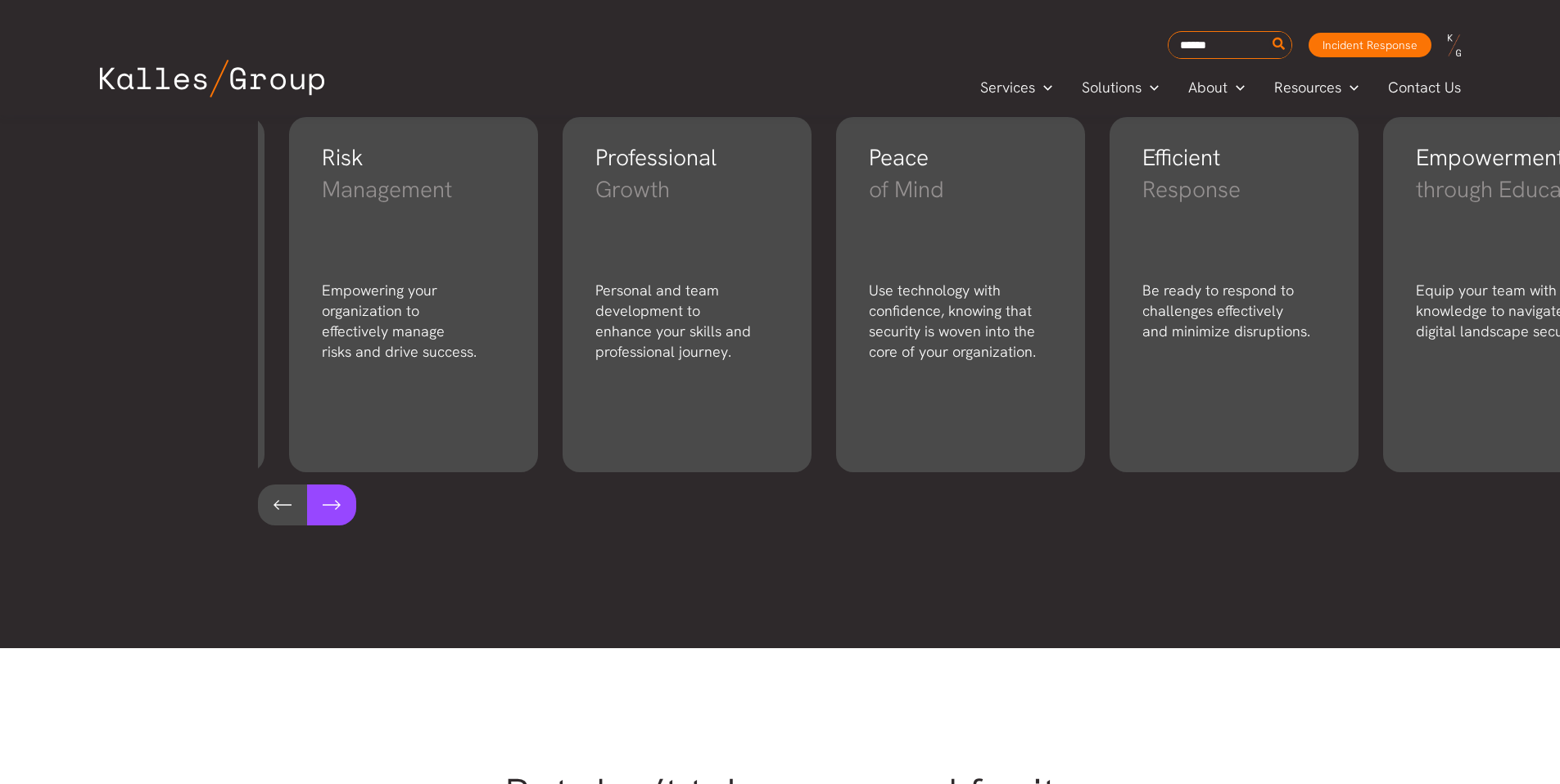
click at [325, 504] on button at bounding box center [331, 505] width 49 height 41
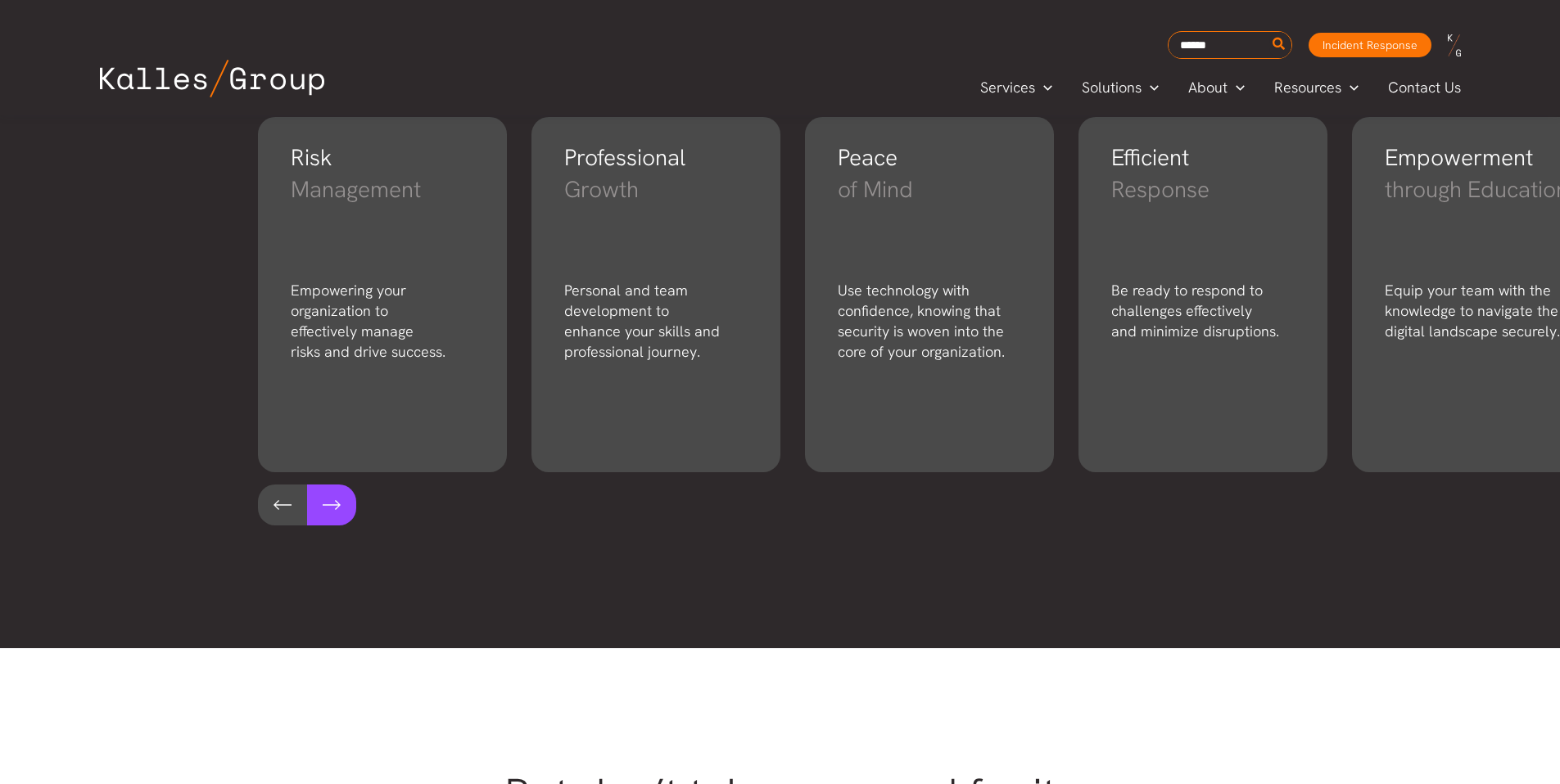
click at [325, 504] on button at bounding box center [331, 505] width 49 height 41
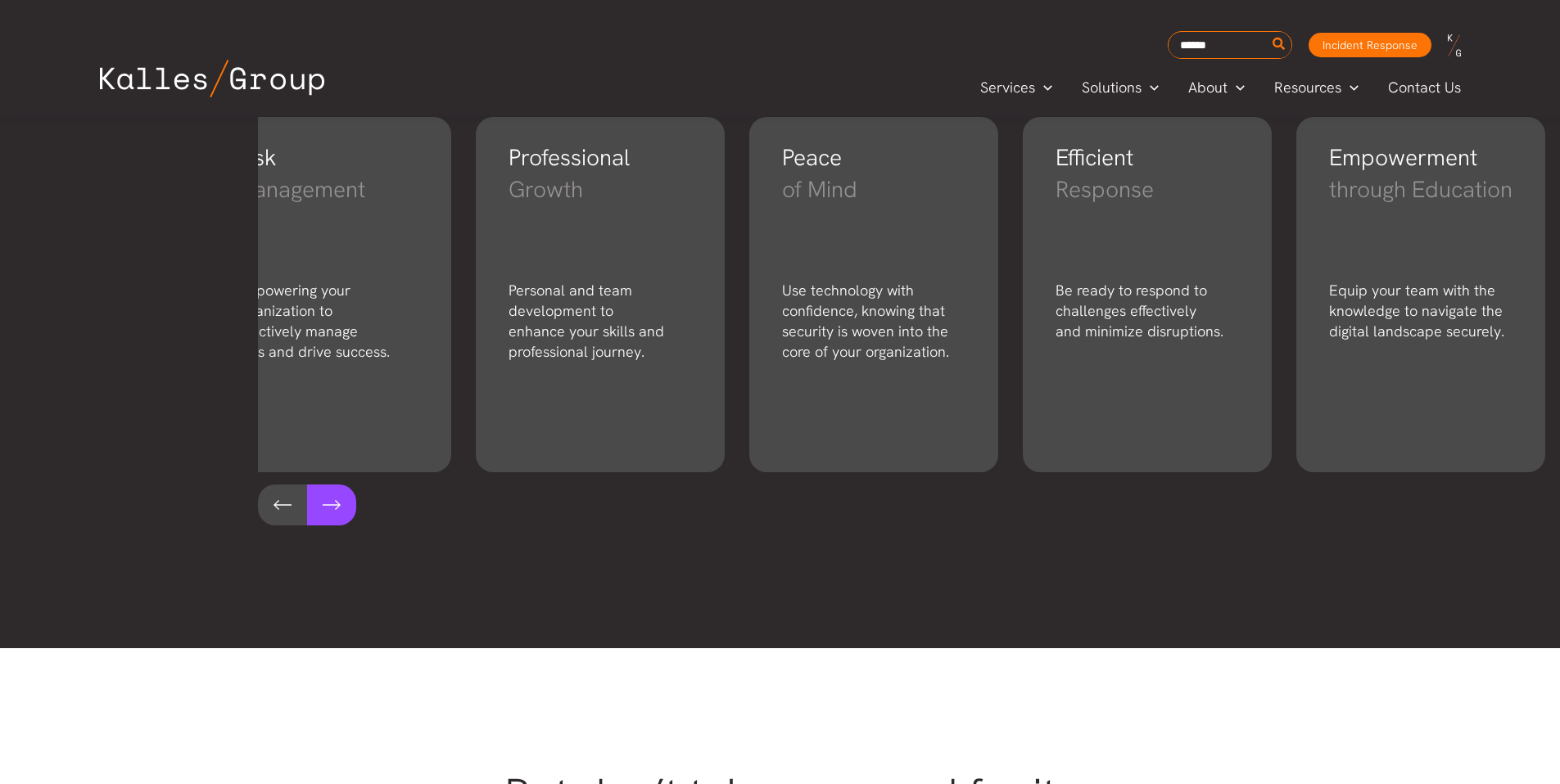
scroll to position [0, 1427]
click at [325, 504] on button at bounding box center [331, 505] width 49 height 41
click at [268, 515] on button at bounding box center [282, 505] width 49 height 41
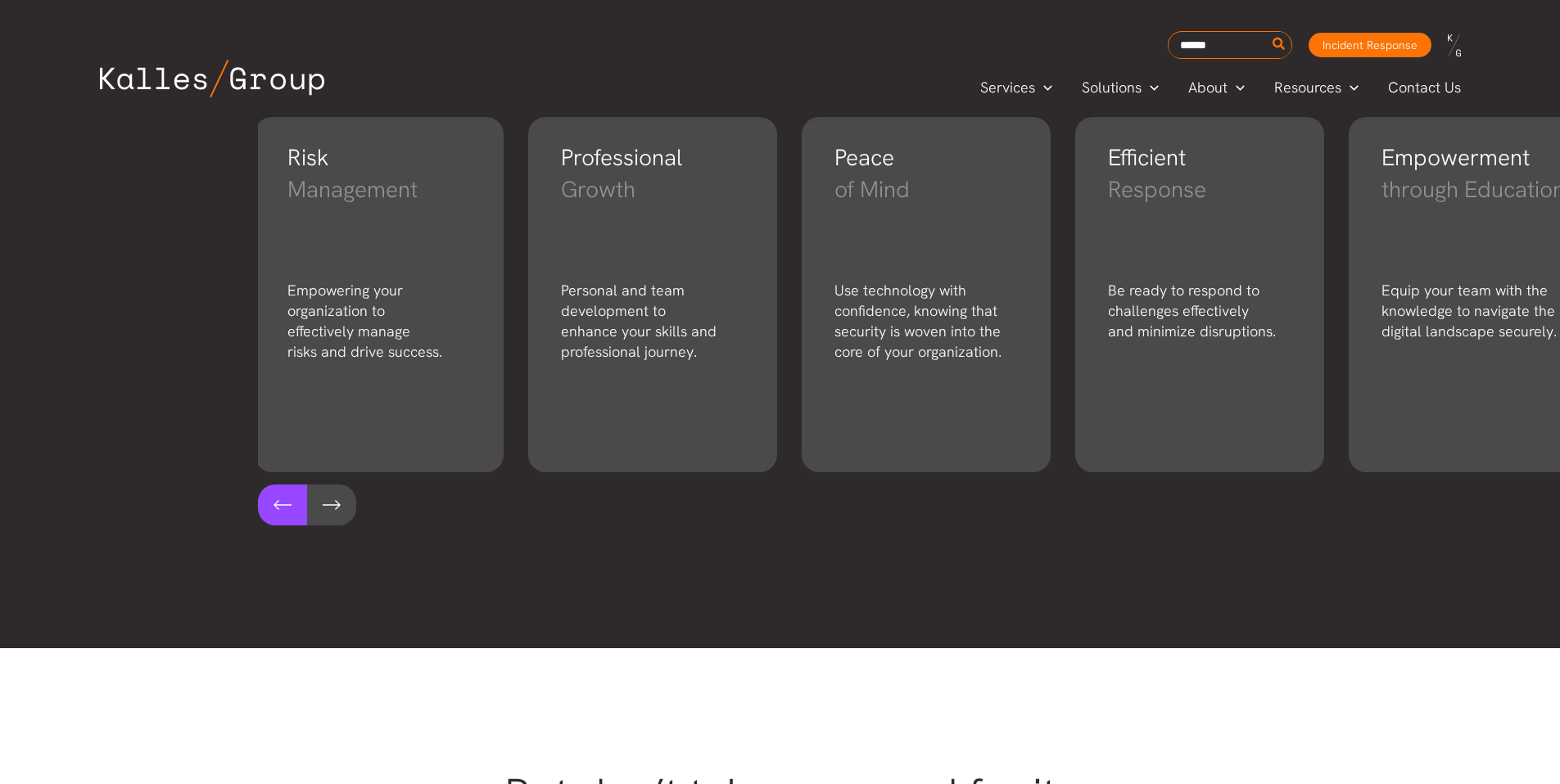
click at [268, 515] on button at bounding box center [282, 505] width 49 height 41
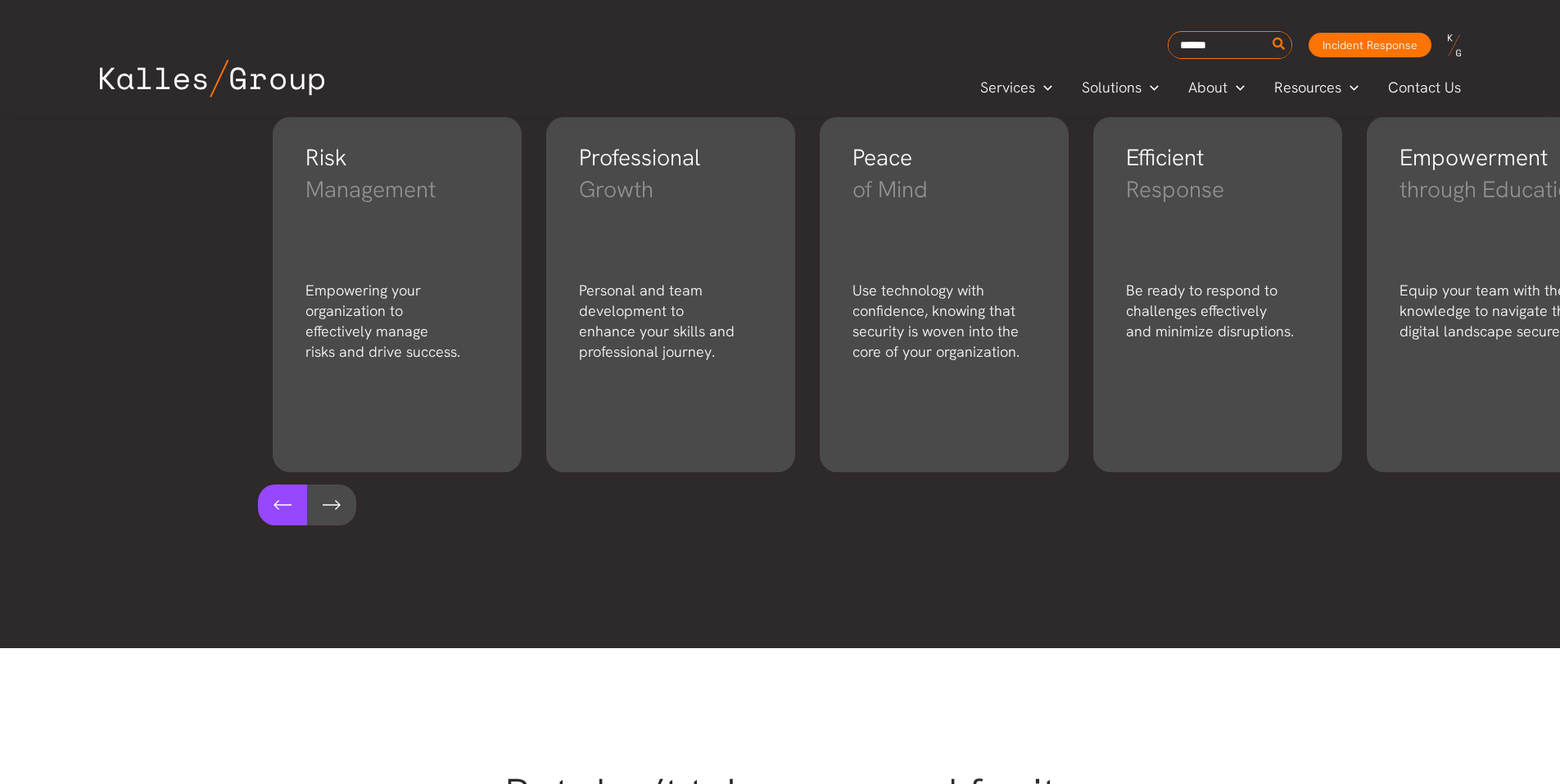
click at [268, 515] on button at bounding box center [282, 505] width 49 height 41
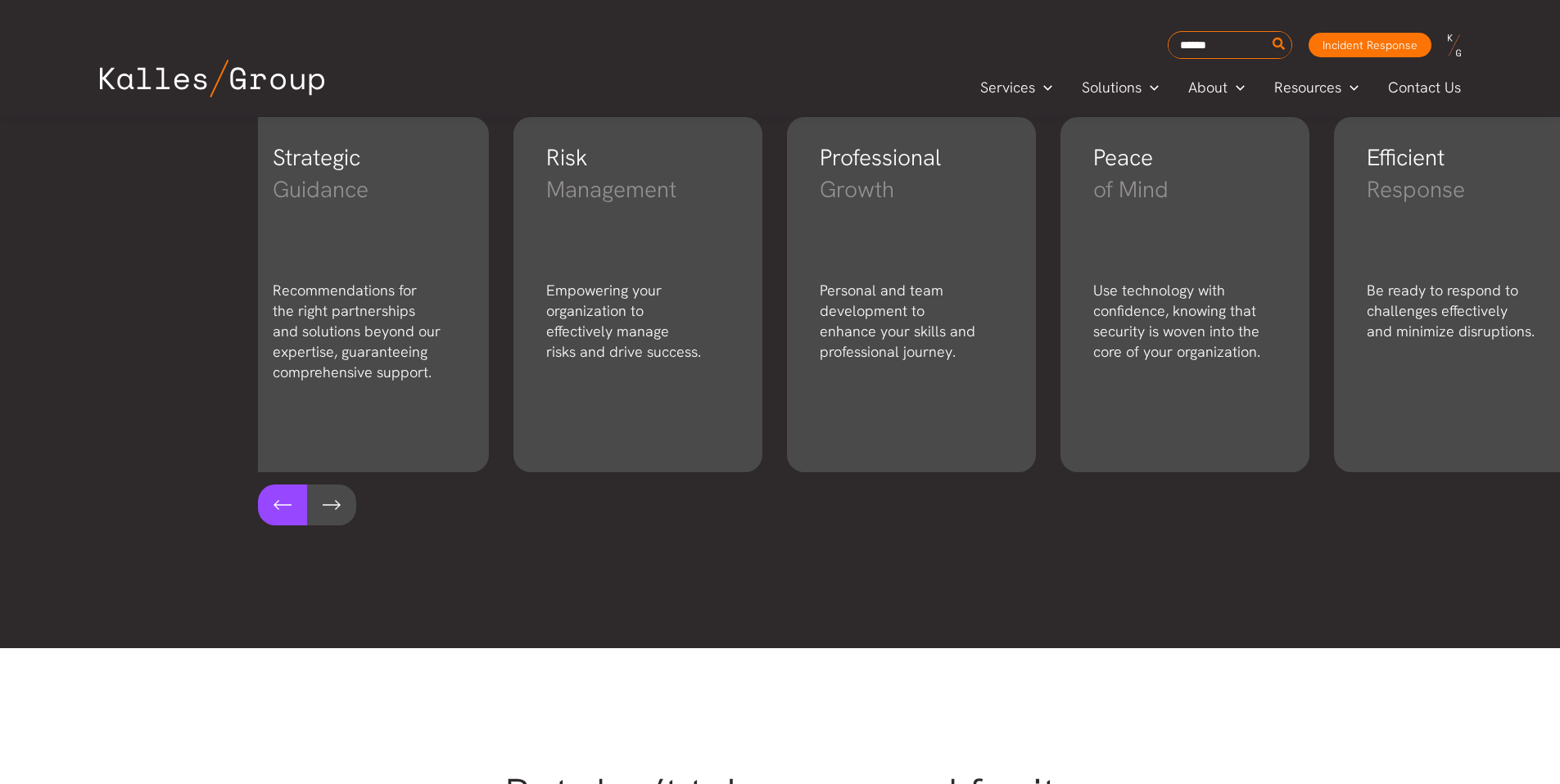
click at [268, 515] on button at bounding box center [282, 505] width 49 height 41
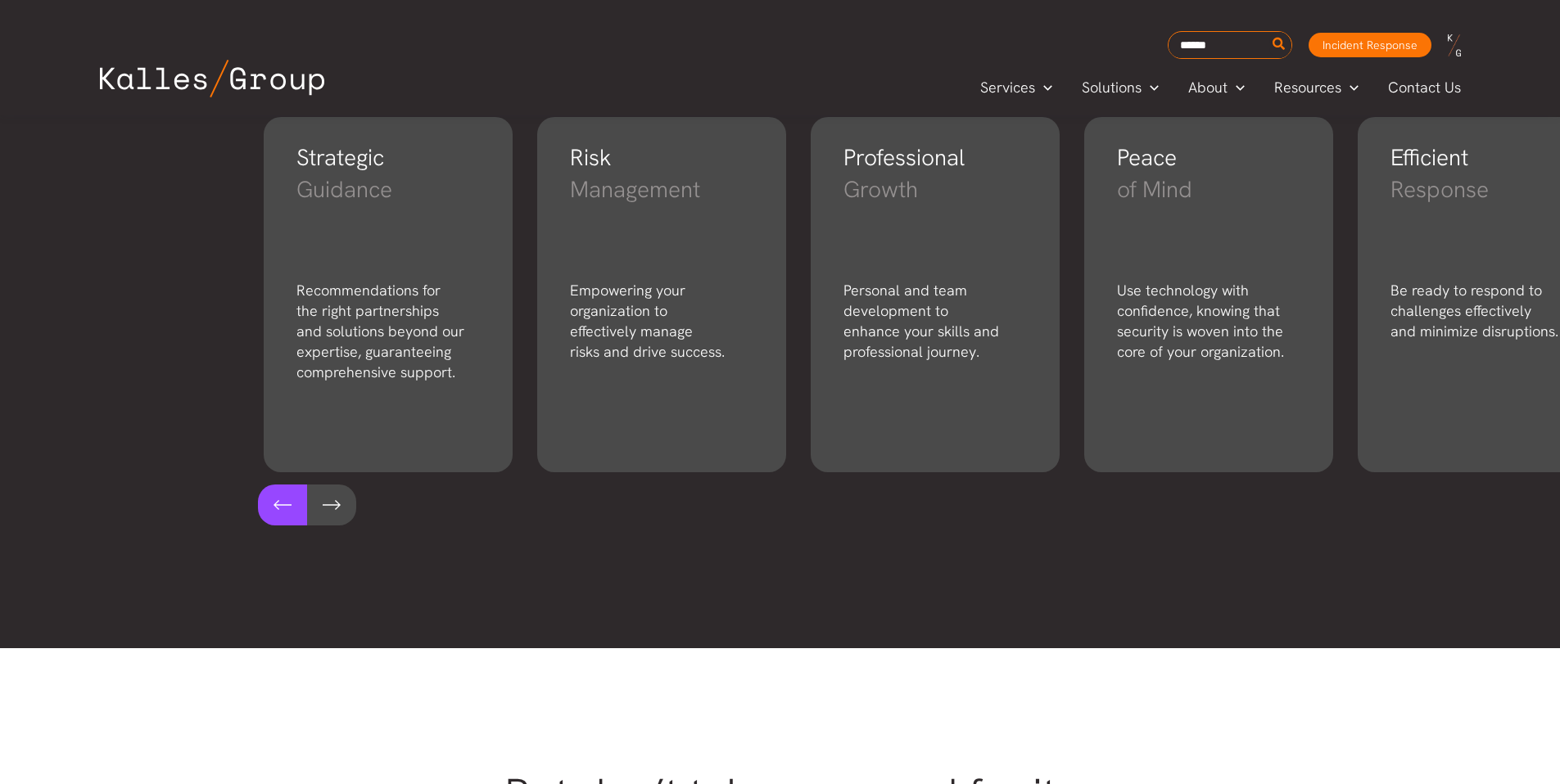
click at [268, 515] on button at bounding box center [282, 505] width 49 height 41
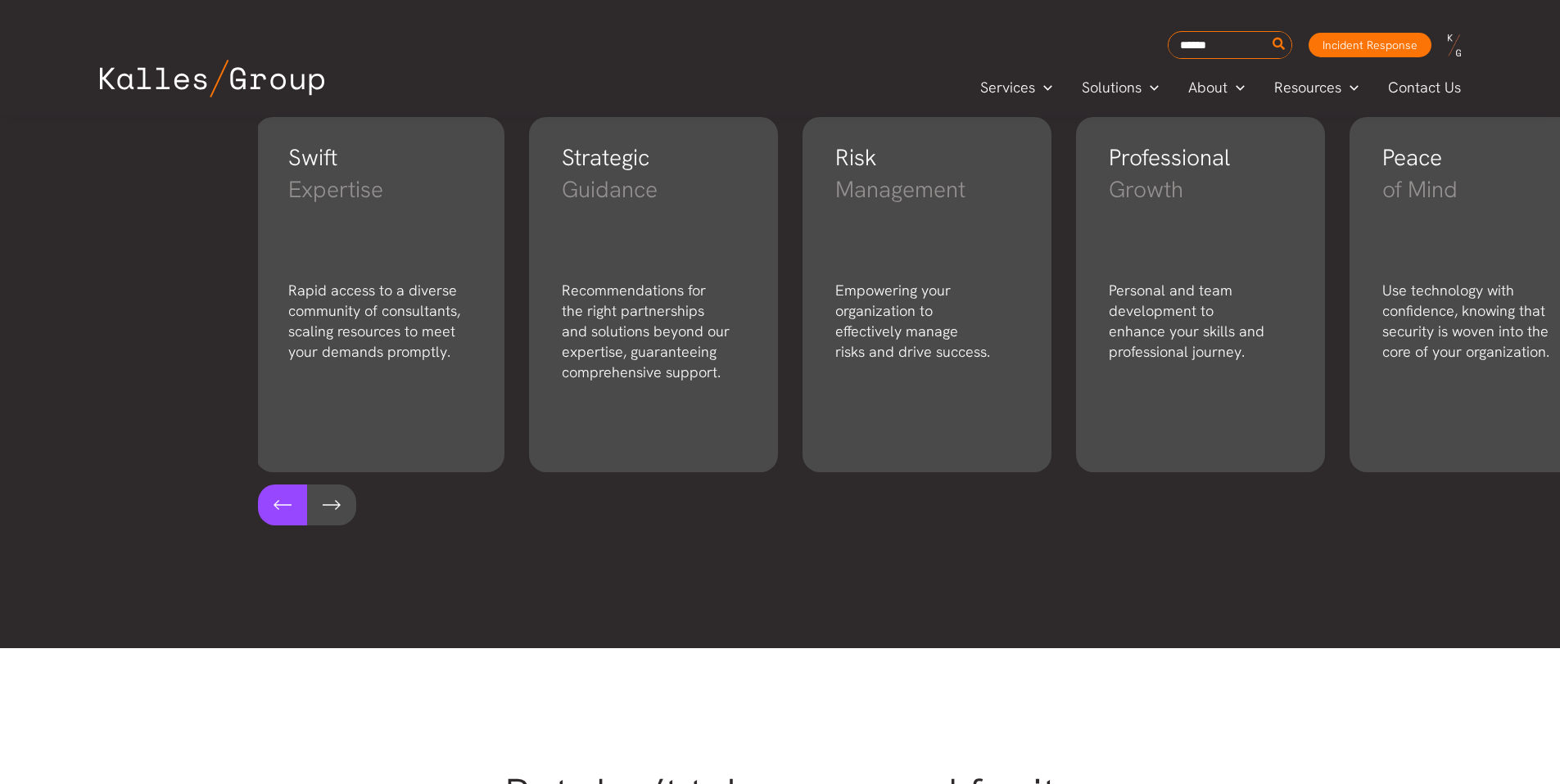
click at [268, 515] on button at bounding box center [282, 505] width 49 height 41
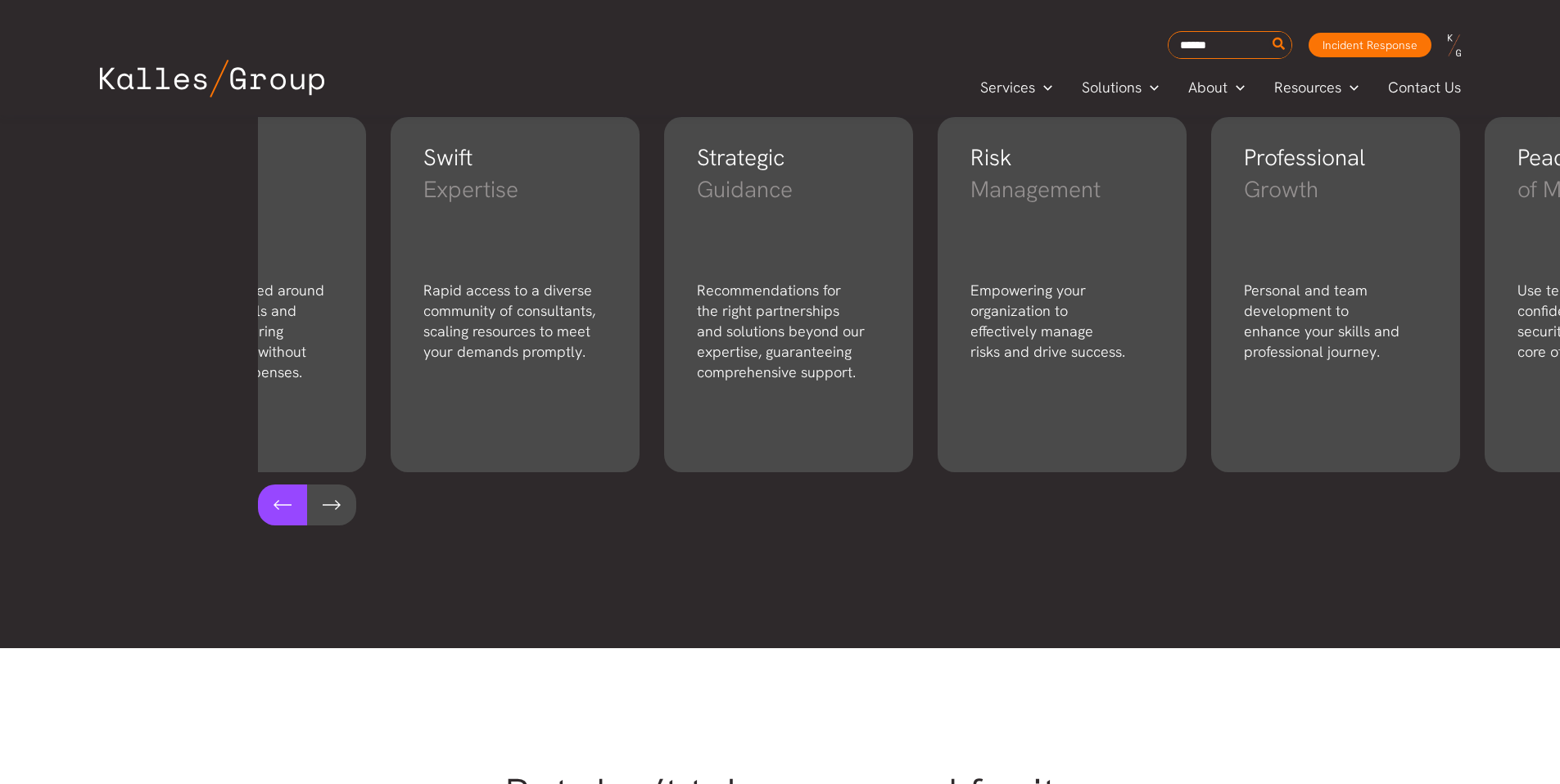
click at [268, 515] on button at bounding box center [282, 505] width 49 height 41
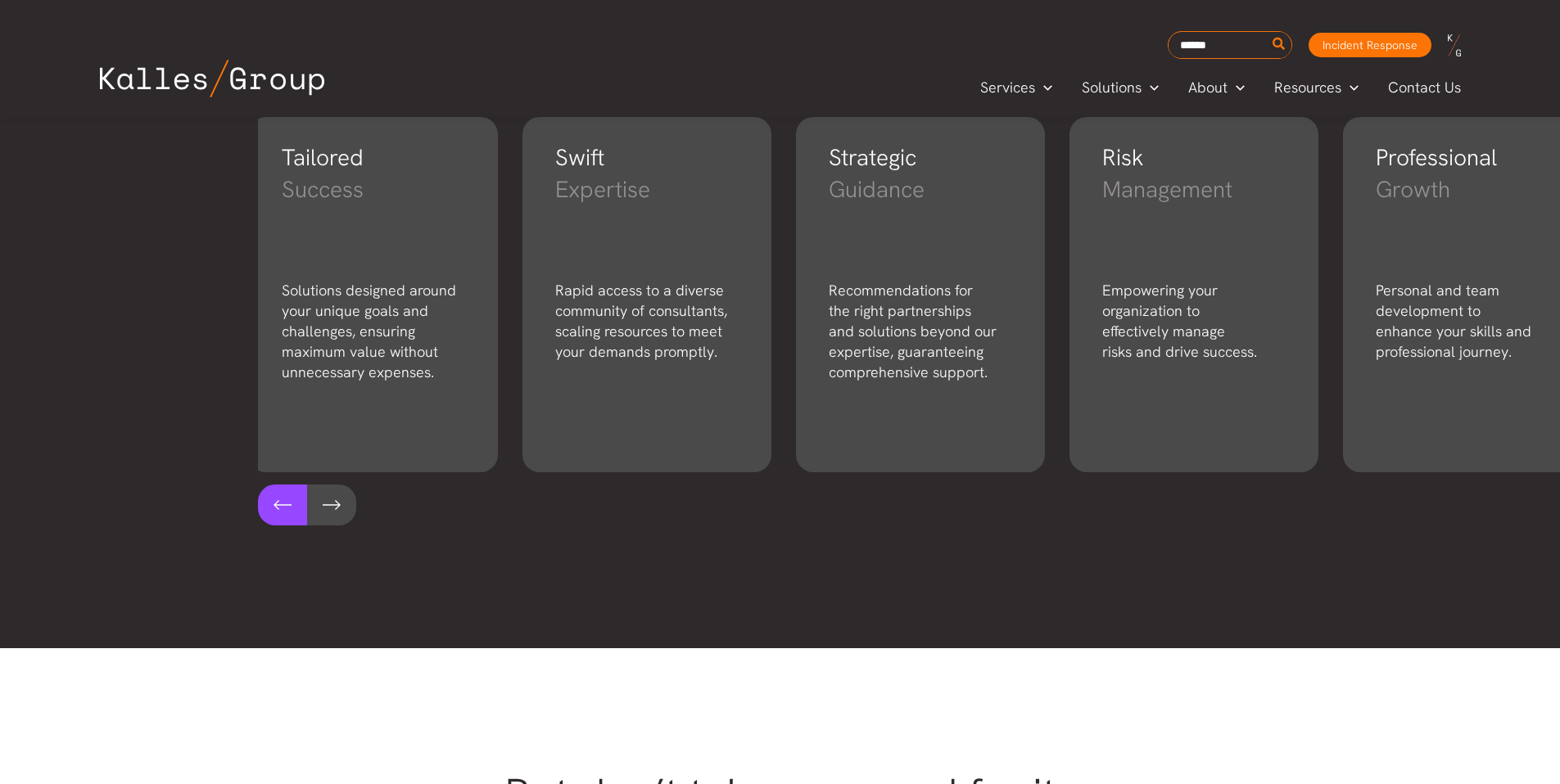
click at [268, 515] on button at bounding box center [282, 505] width 49 height 41
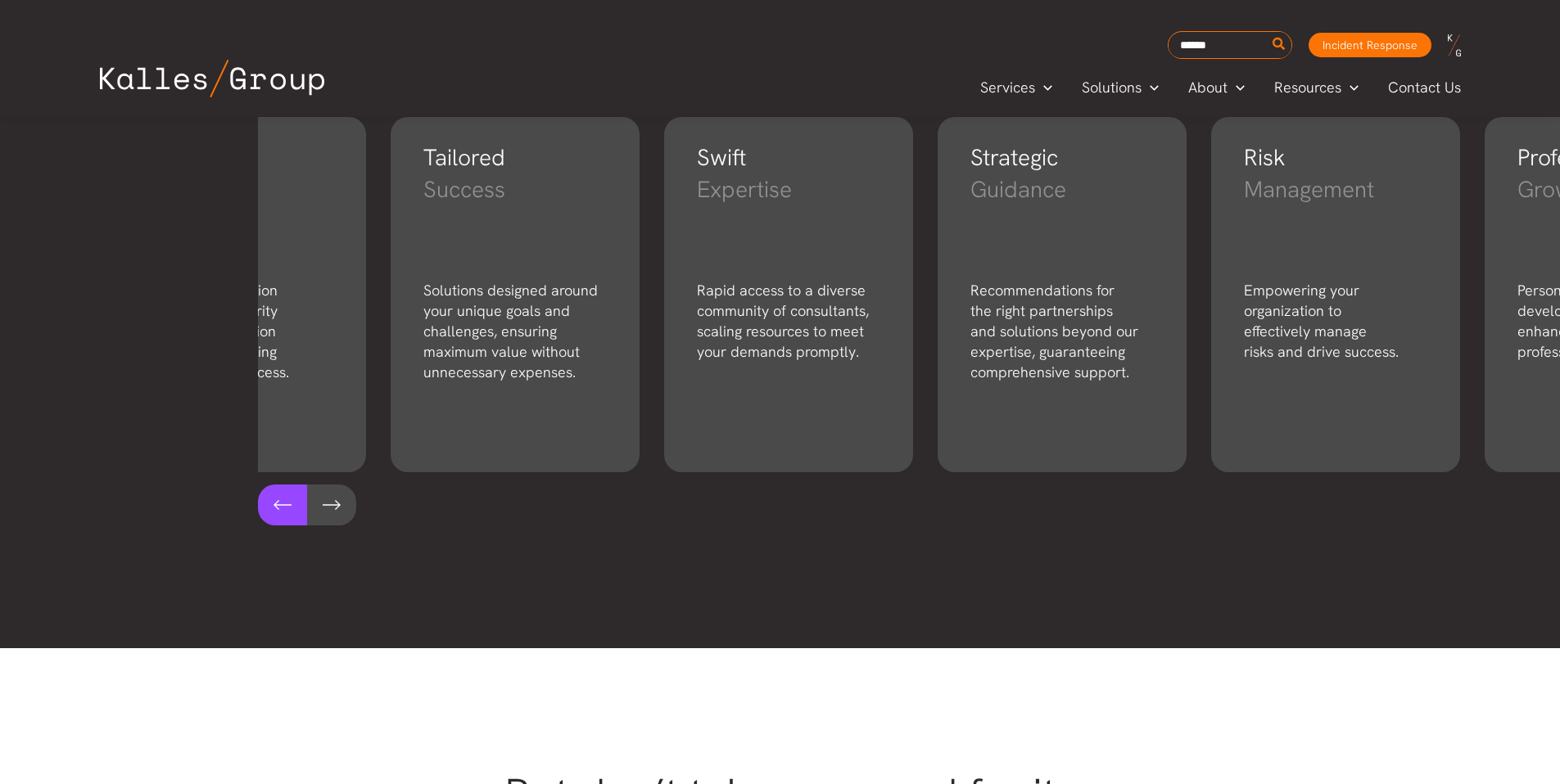
click at [268, 515] on button at bounding box center [282, 505] width 49 height 41
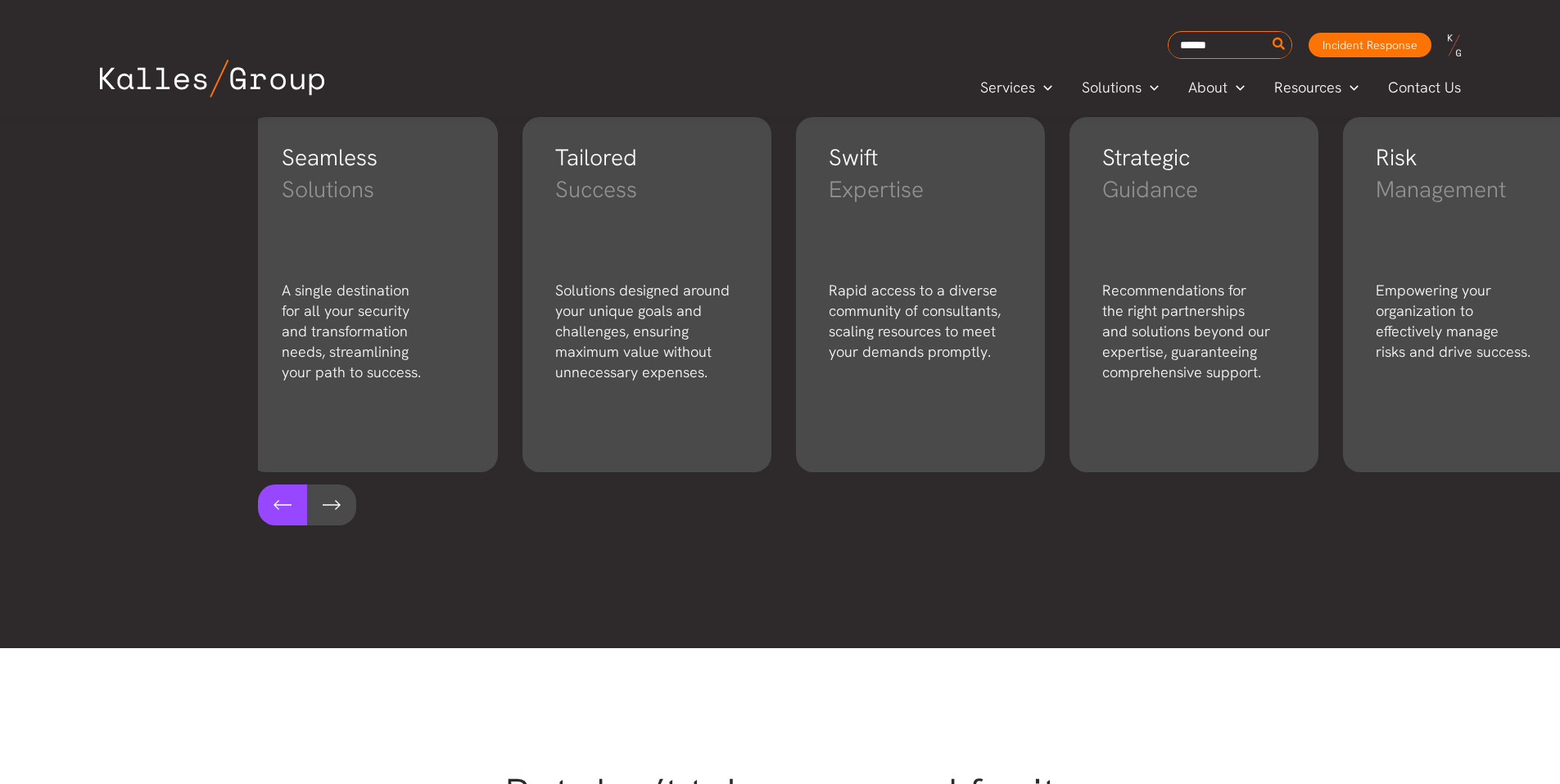
scroll to position [0, 274]
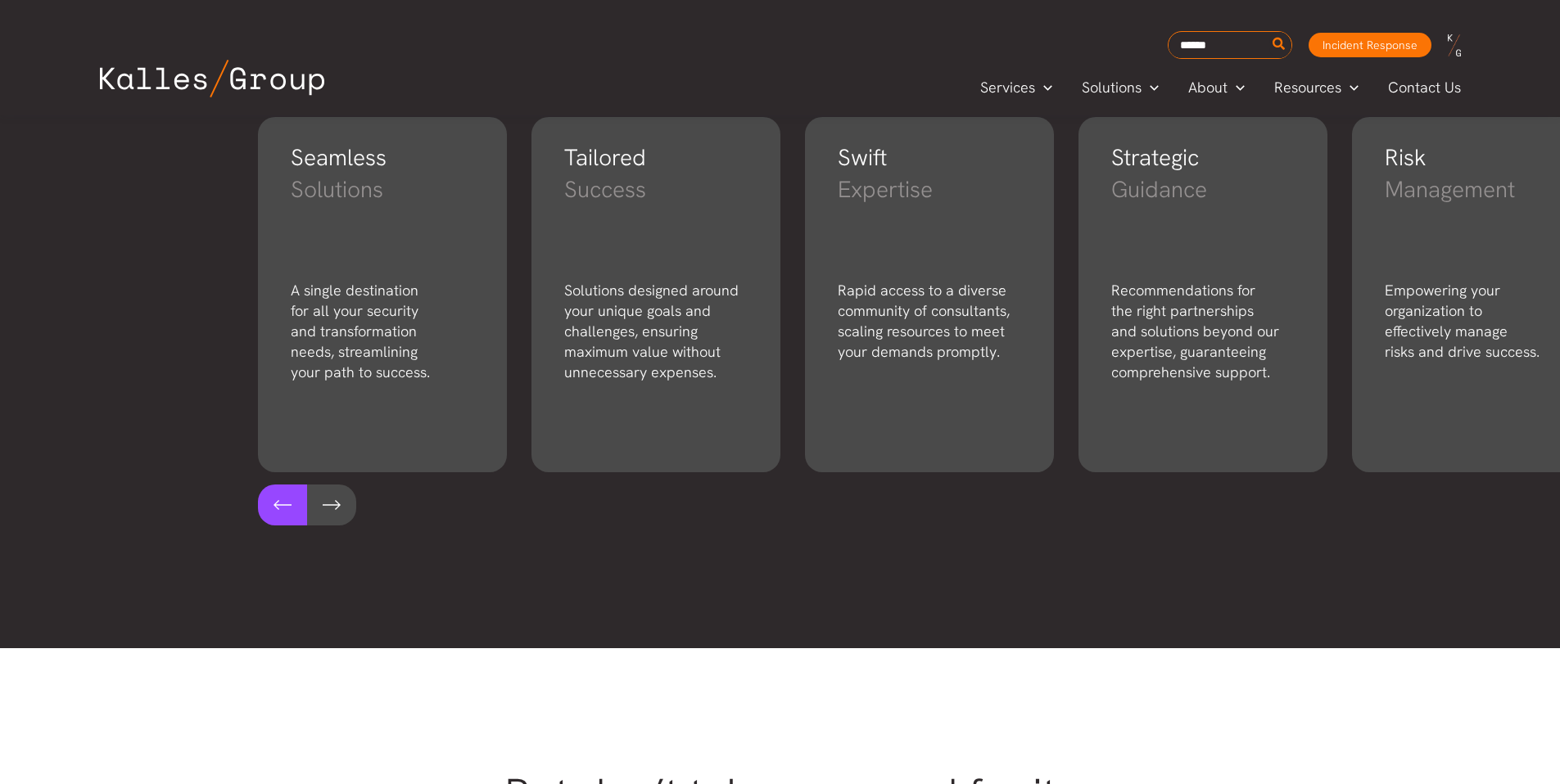
click at [270, 504] on button at bounding box center [282, 505] width 49 height 41
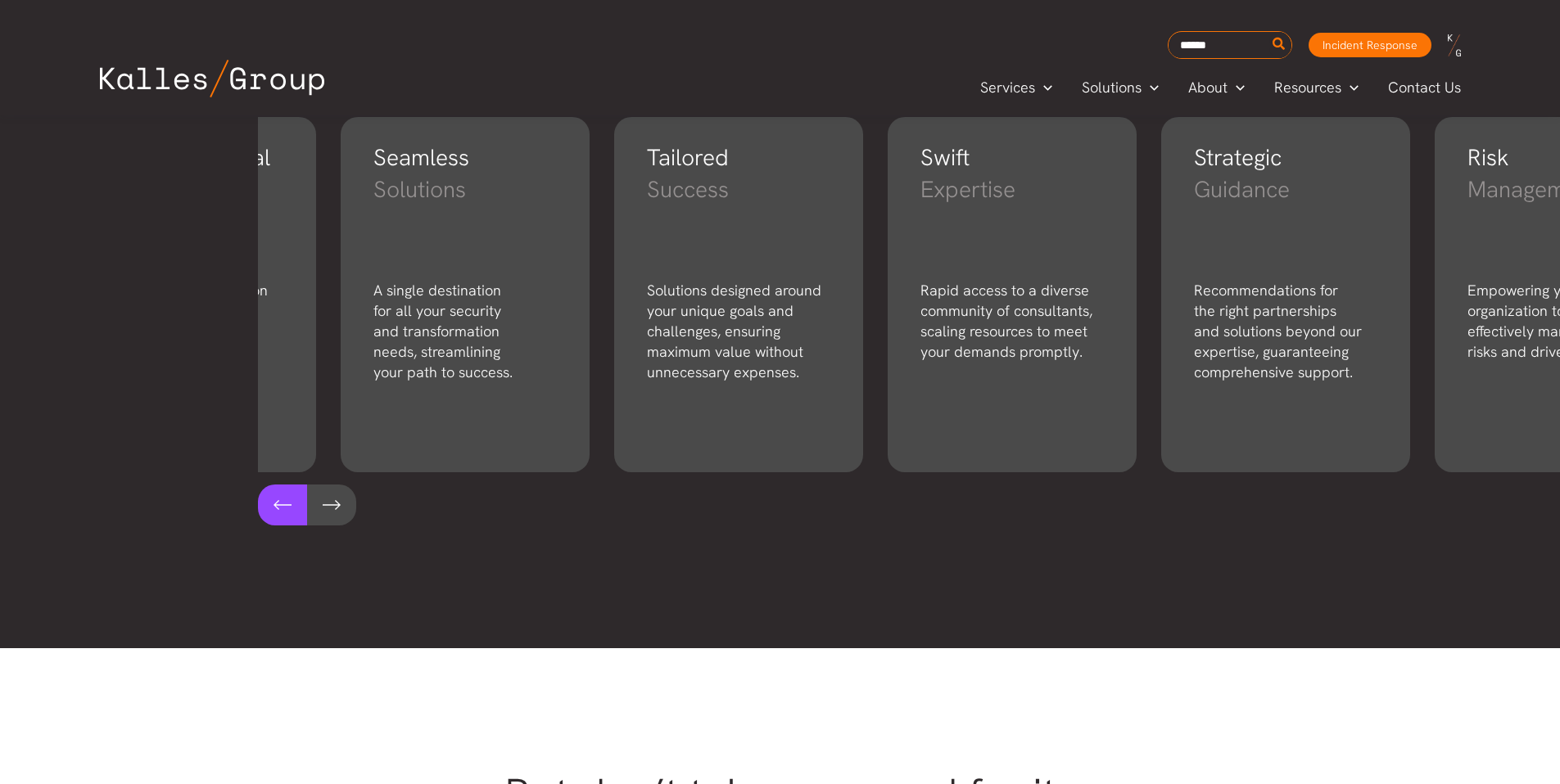
click at [270, 504] on button at bounding box center [282, 505] width 49 height 41
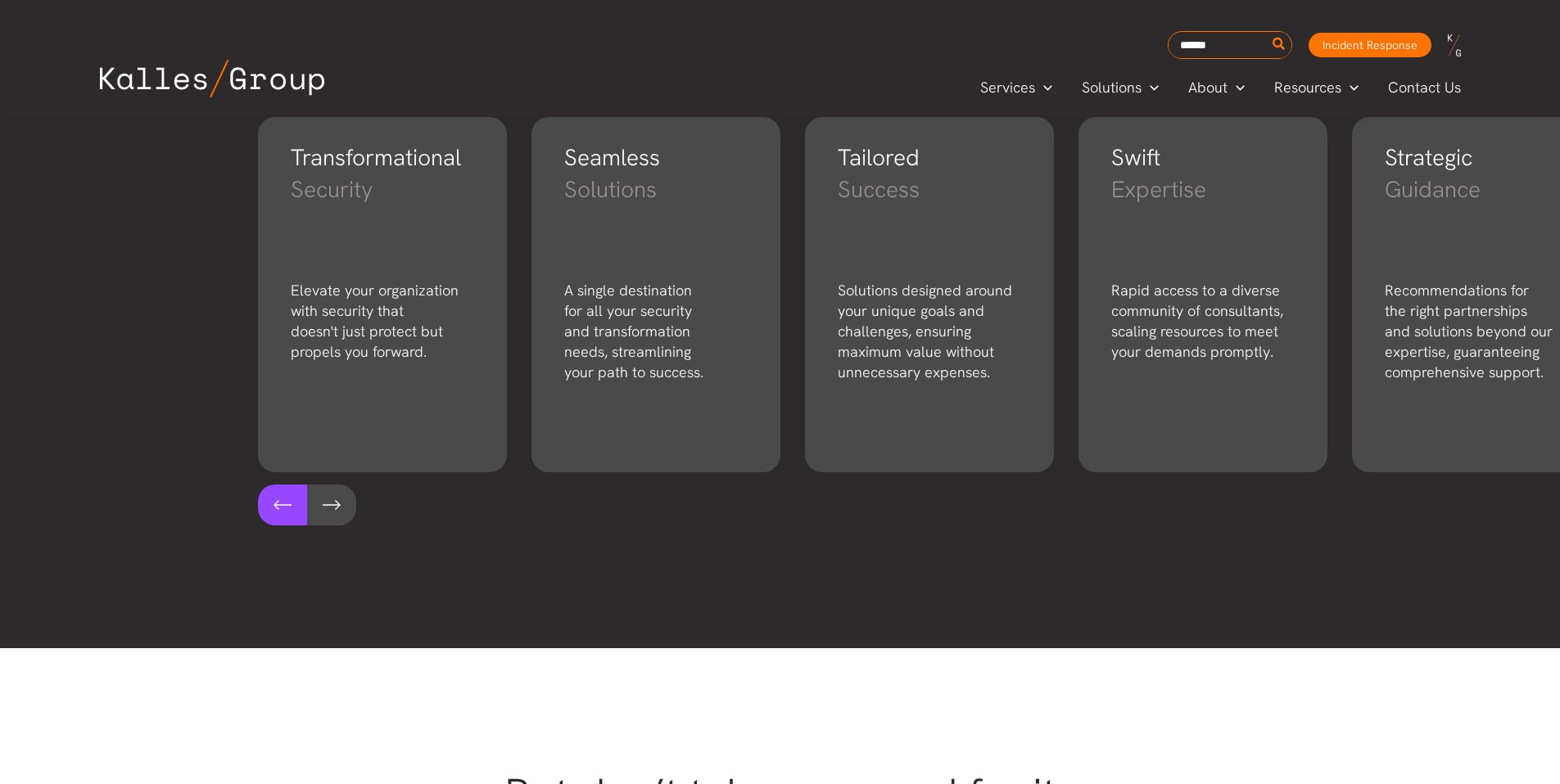
click at [270, 504] on button at bounding box center [282, 505] width 49 height 41
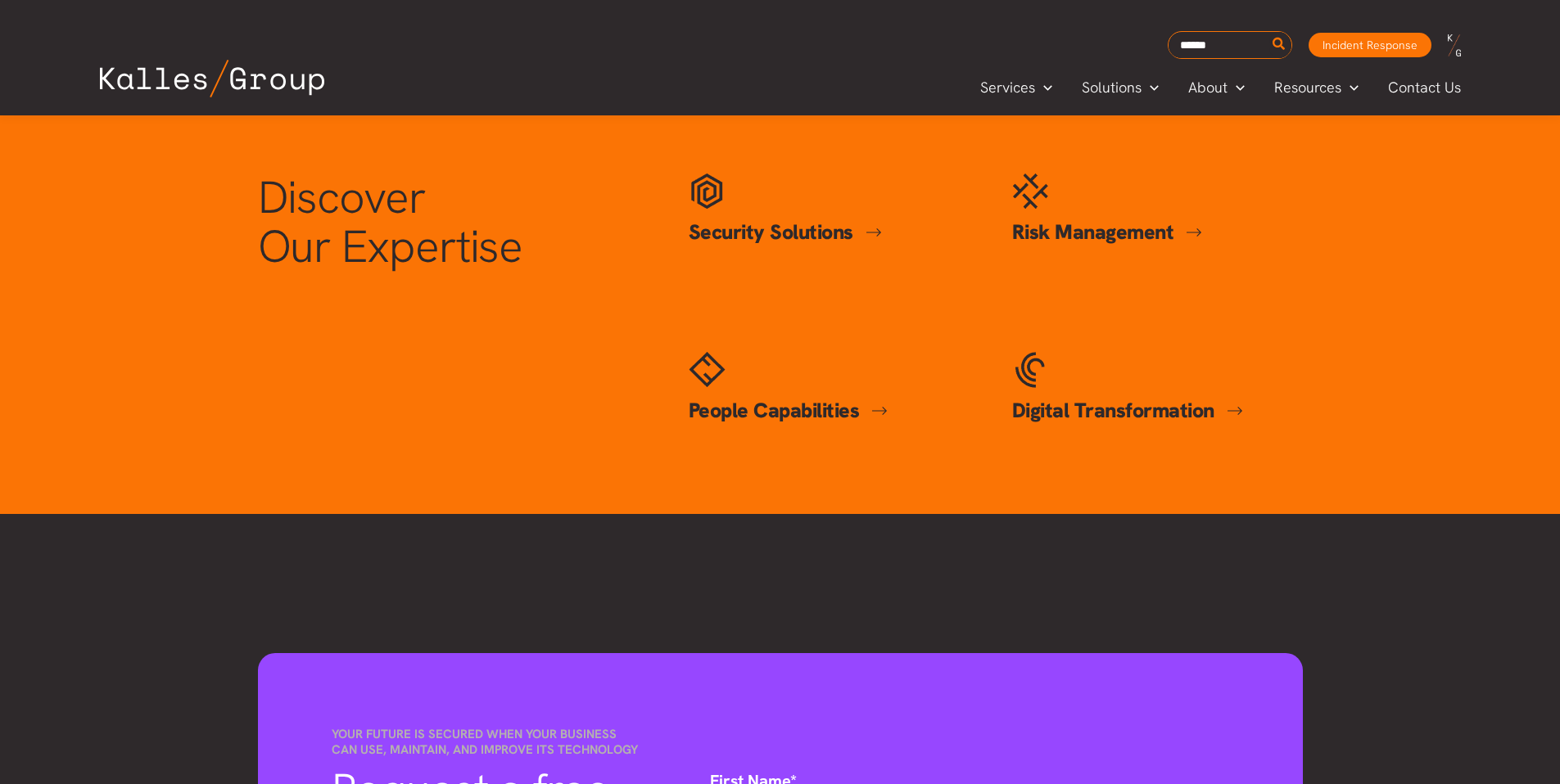
scroll to position [727, 0]
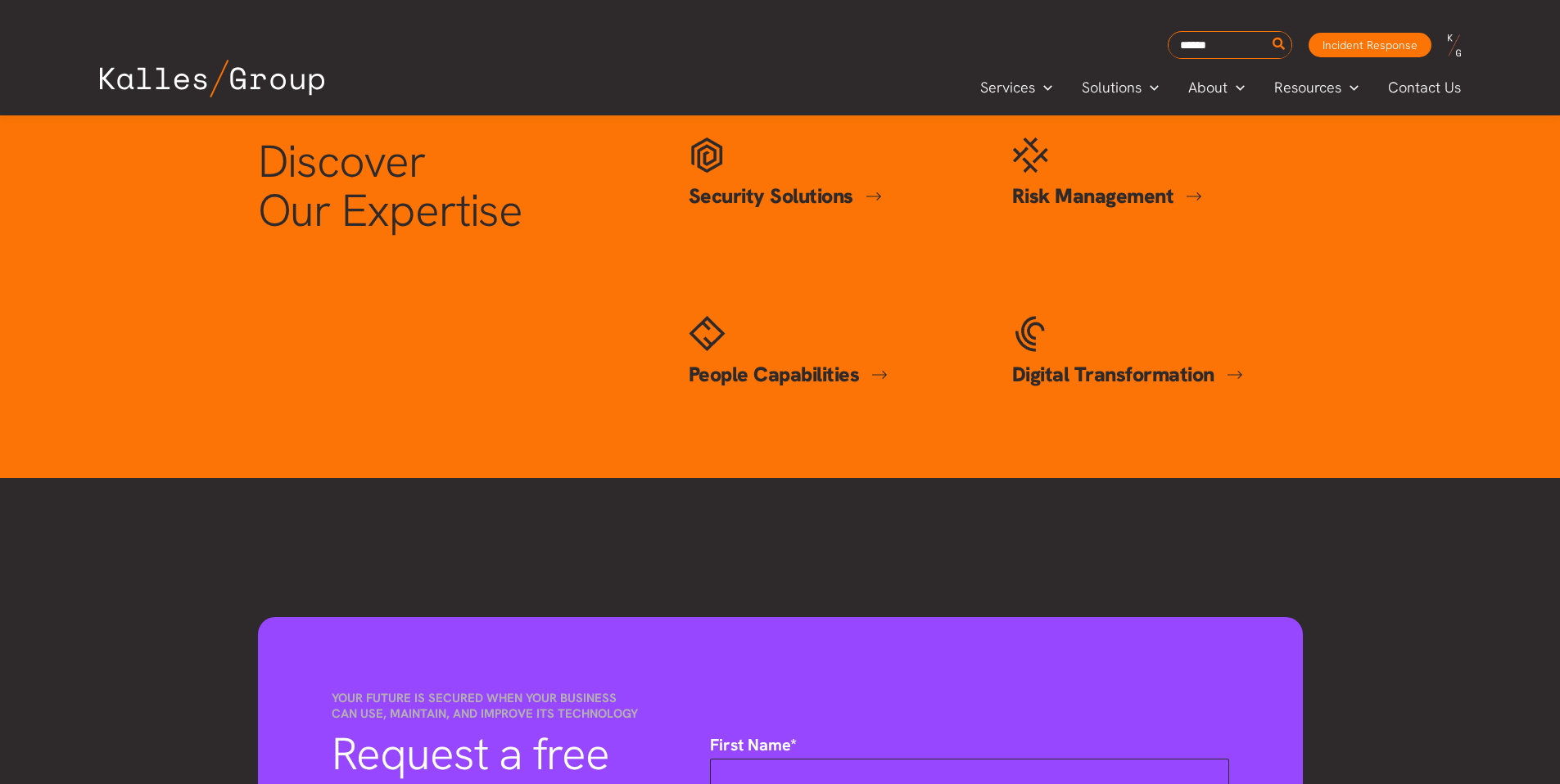
click at [771, 377] on link "People Capabilities" at bounding box center [788, 374] width 200 height 27
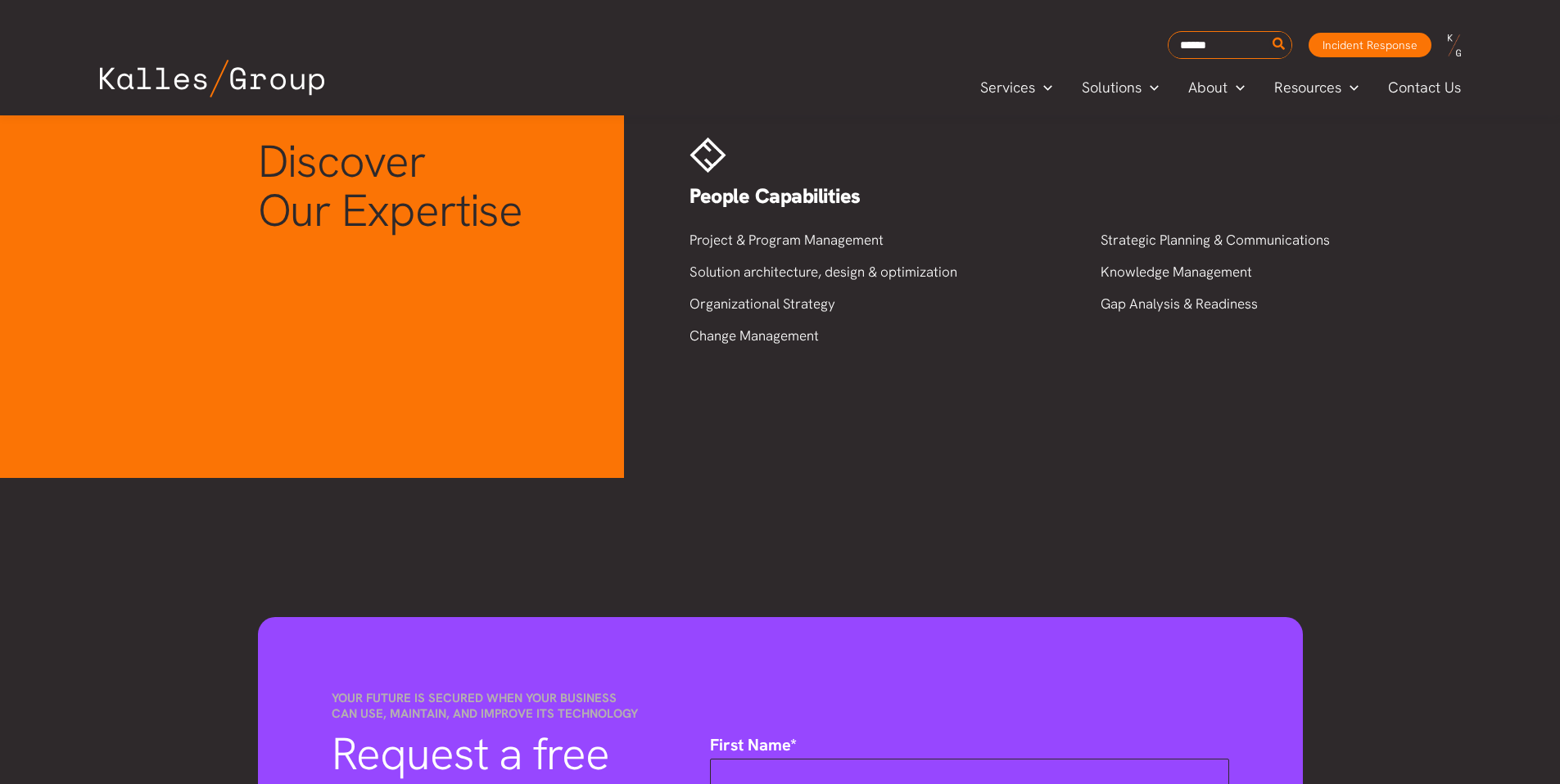
click at [518, 313] on div "Discover Our Expertise Security Solutions Security Solutions Cybersecurity Secu…" at bounding box center [780, 271] width 1078 height 300
click at [431, 237] on span "Discover Our Expertise" at bounding box center [390, 186] width 265 height 108
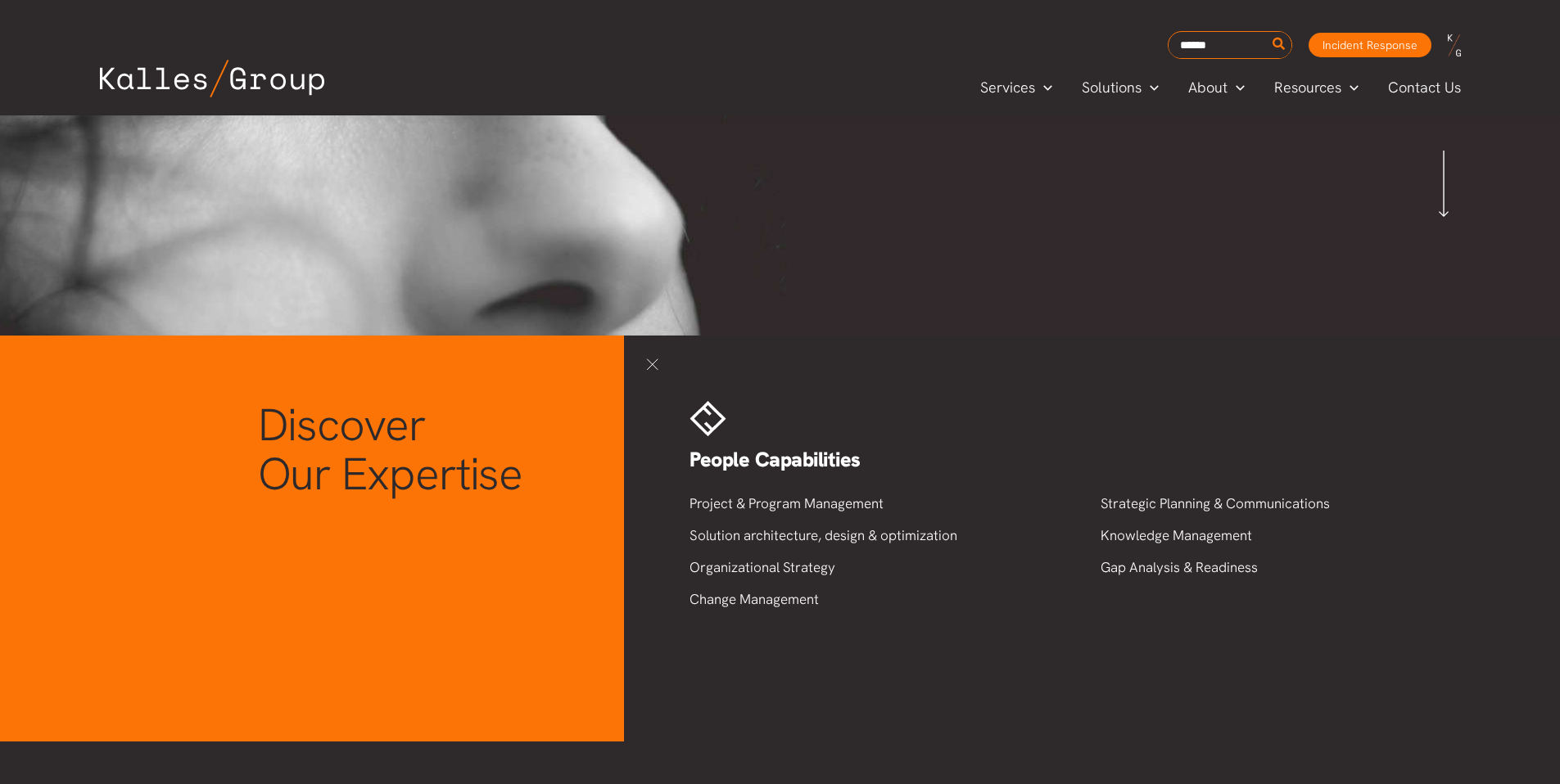
scroll to position [540, 0]
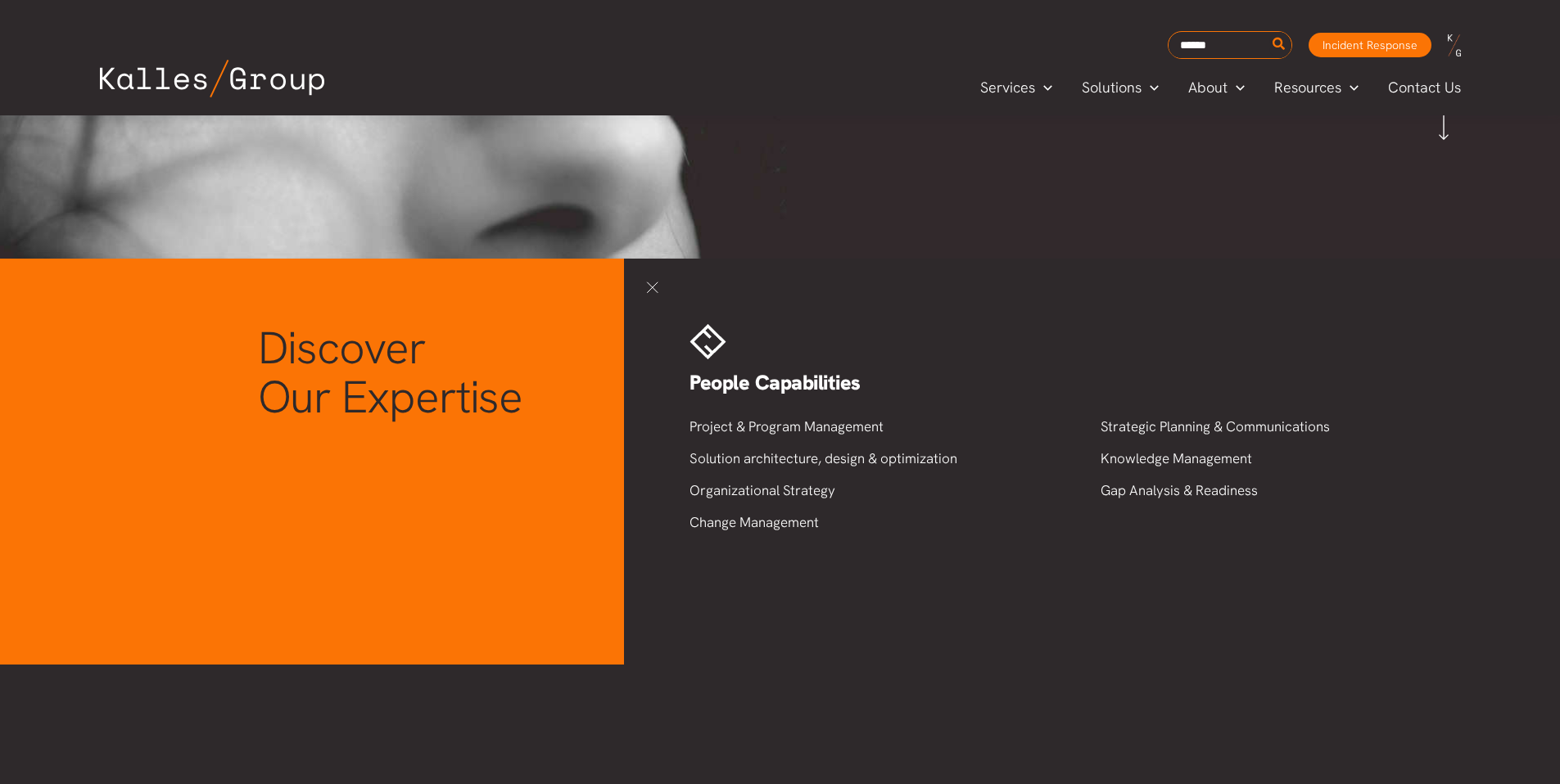
click at [651, 290] on link at bounding box center [652, 286] width 24 height 24
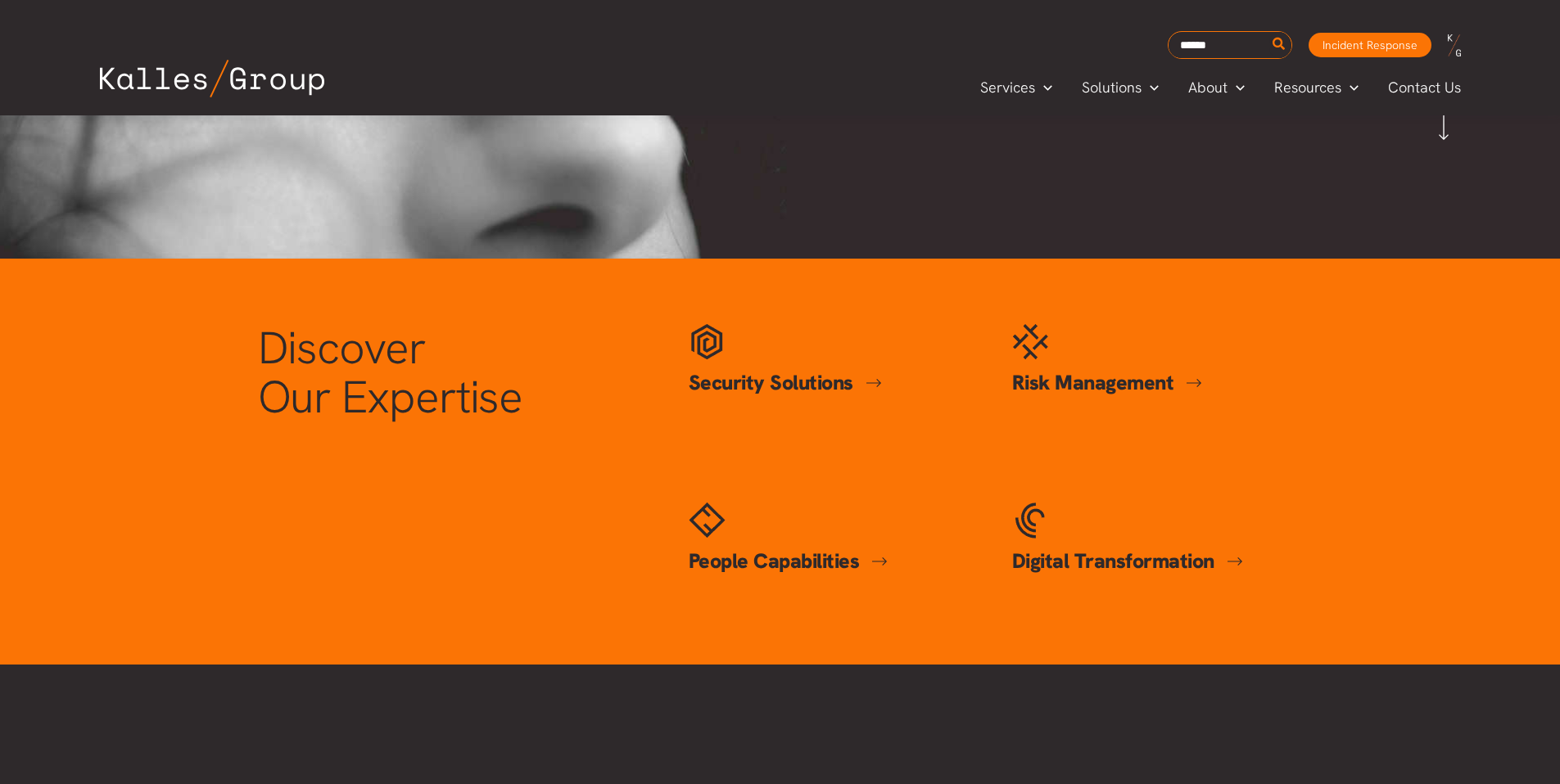
click at [1099, 572] on link "Digital Transformation" at bounding box center [1127, 561] width 231 height 27
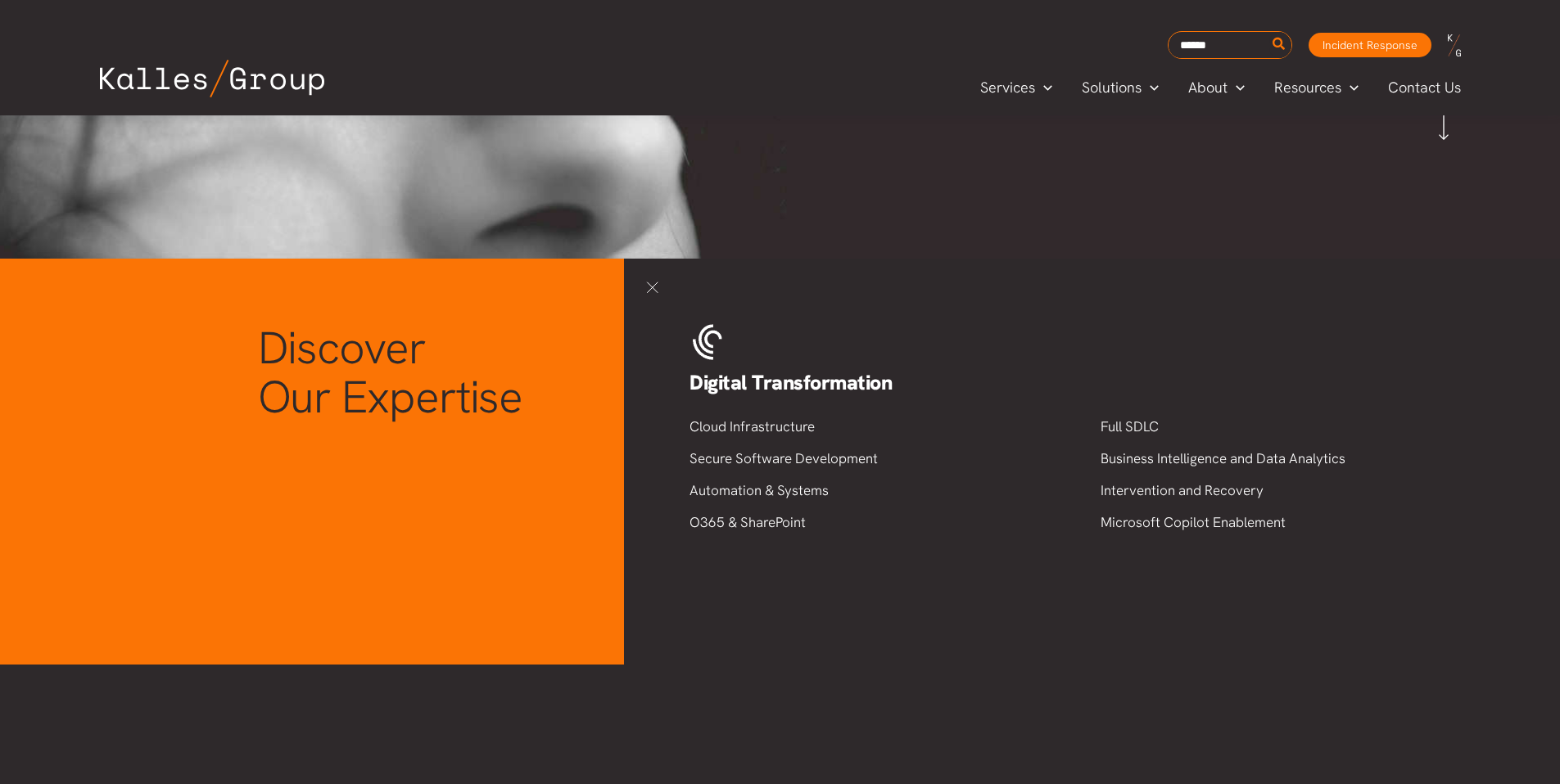
scroll to position [558, 0]
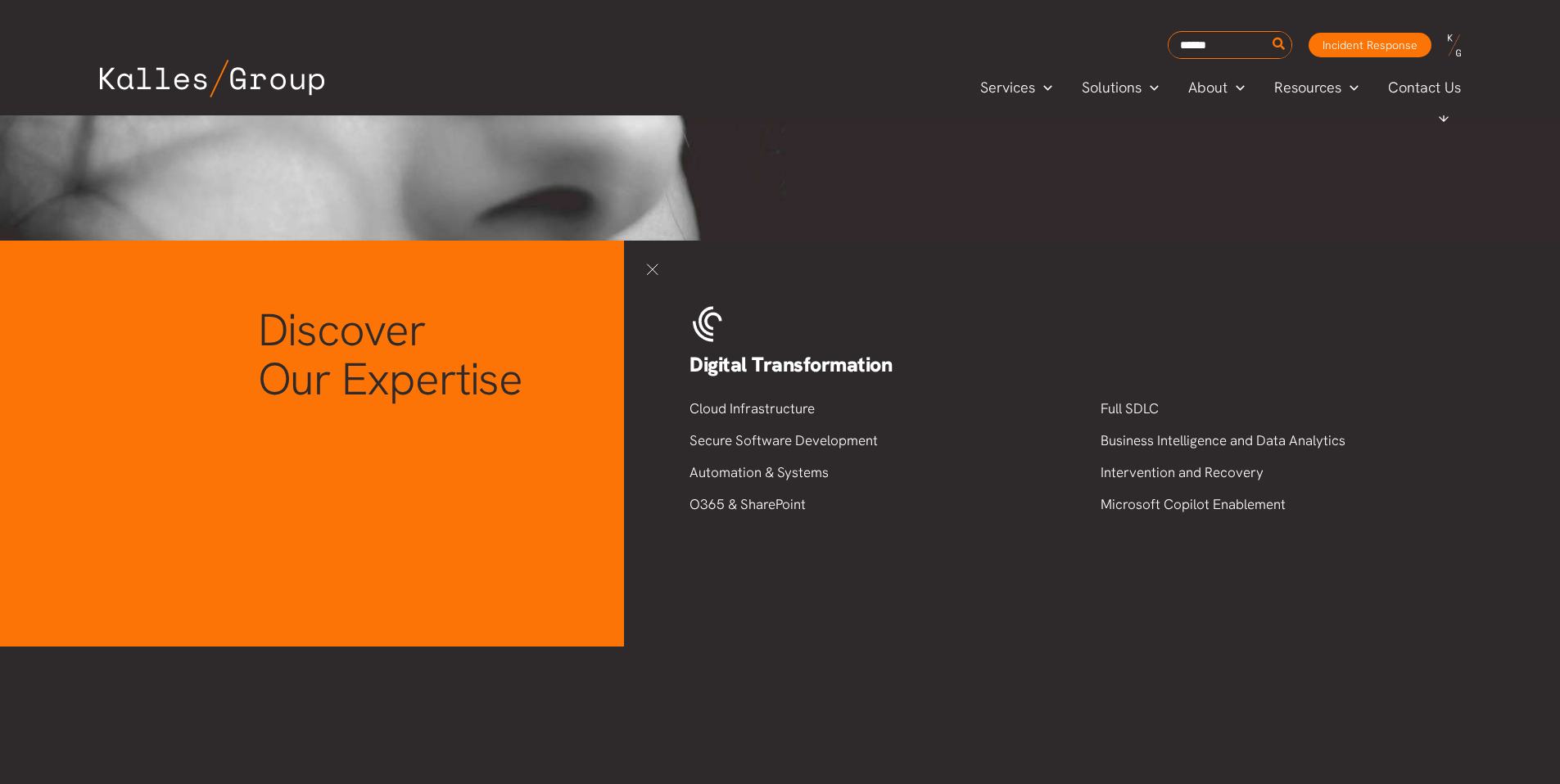
click at [649, 269] on link at bounding box center [652, 269] width 24 height 24
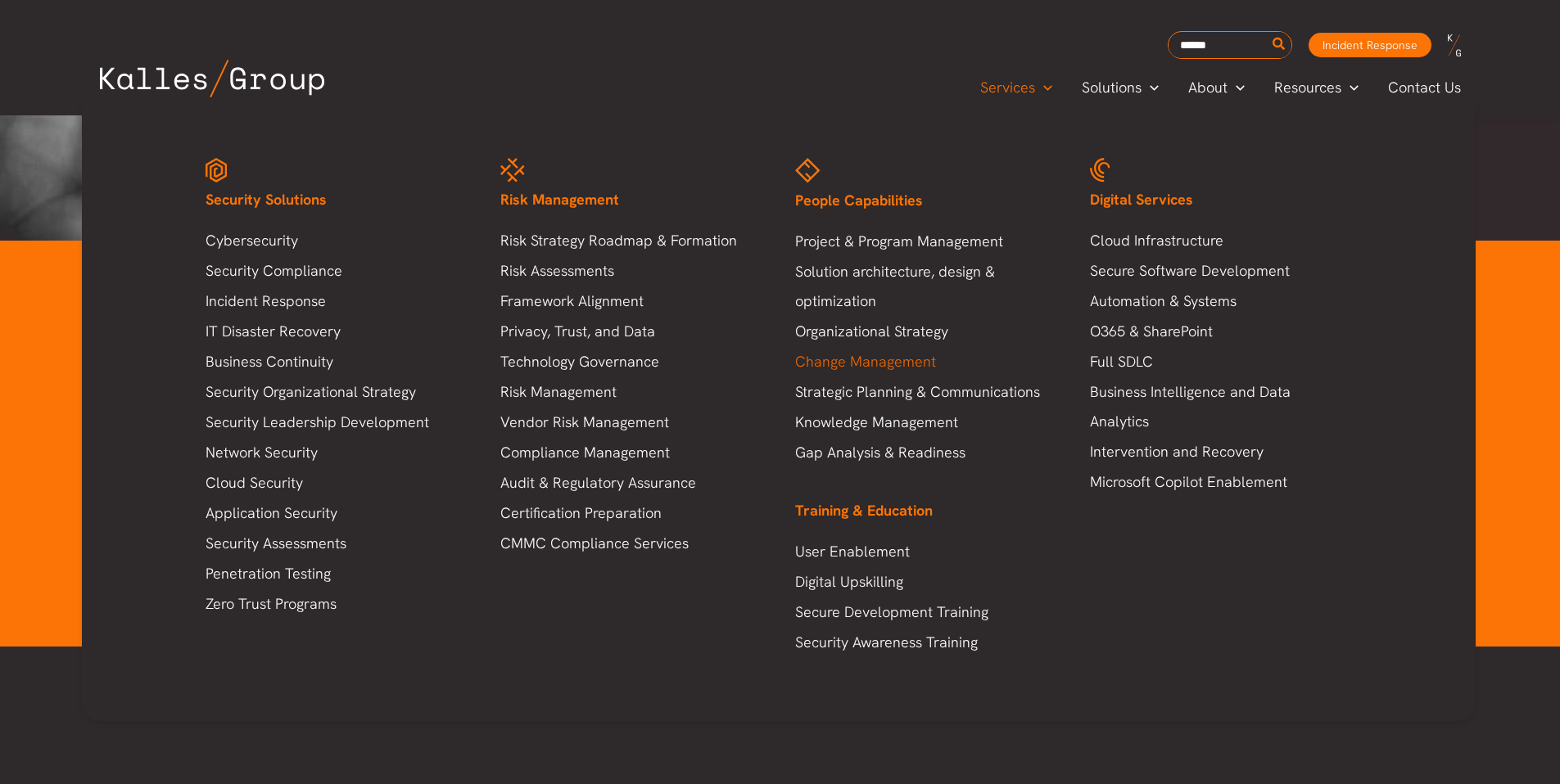
click at [905, 358] on link "Change Management" at bounding box center [926, 362] width 262 height 30
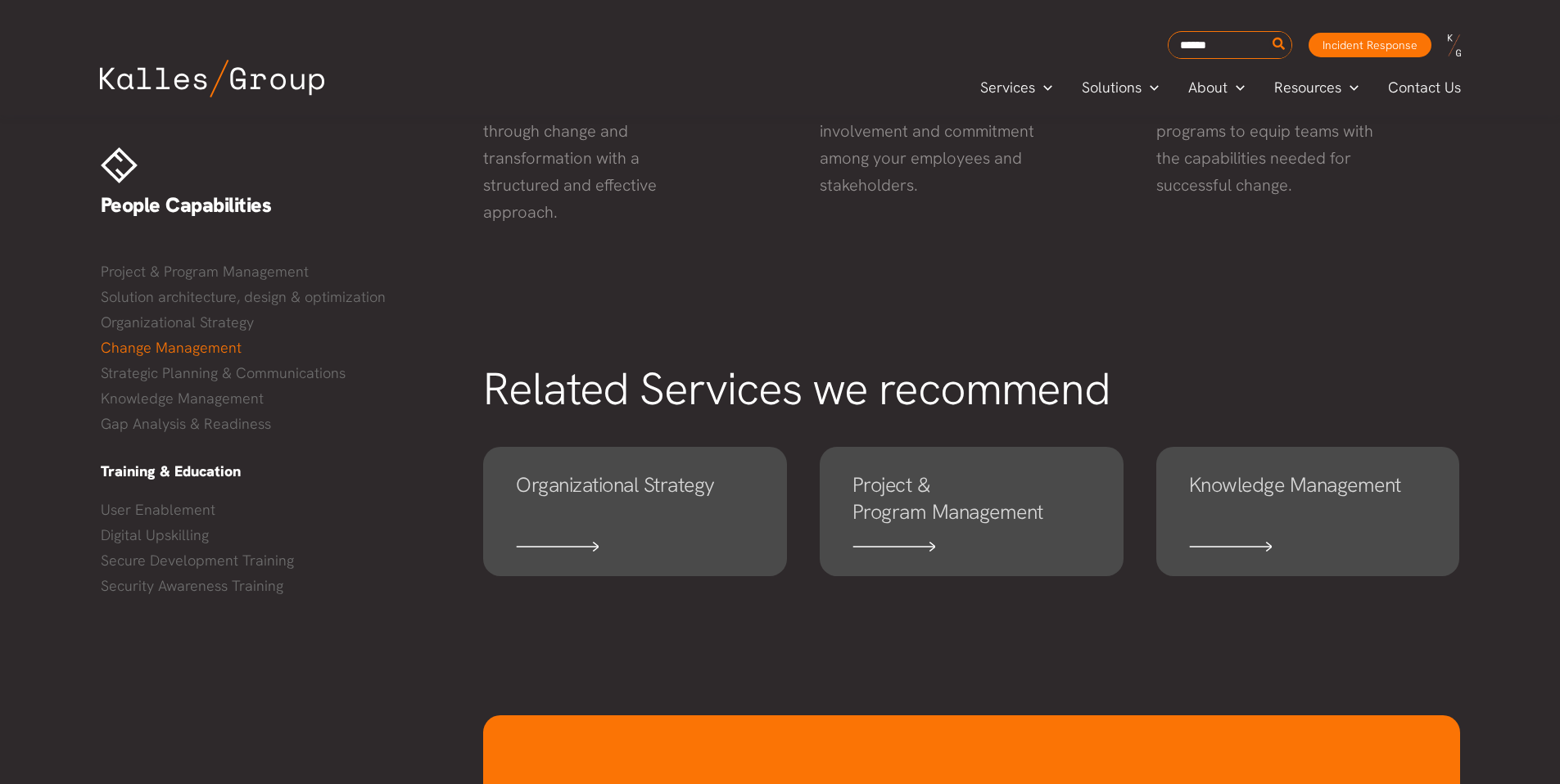
scroll to position [720, 0]
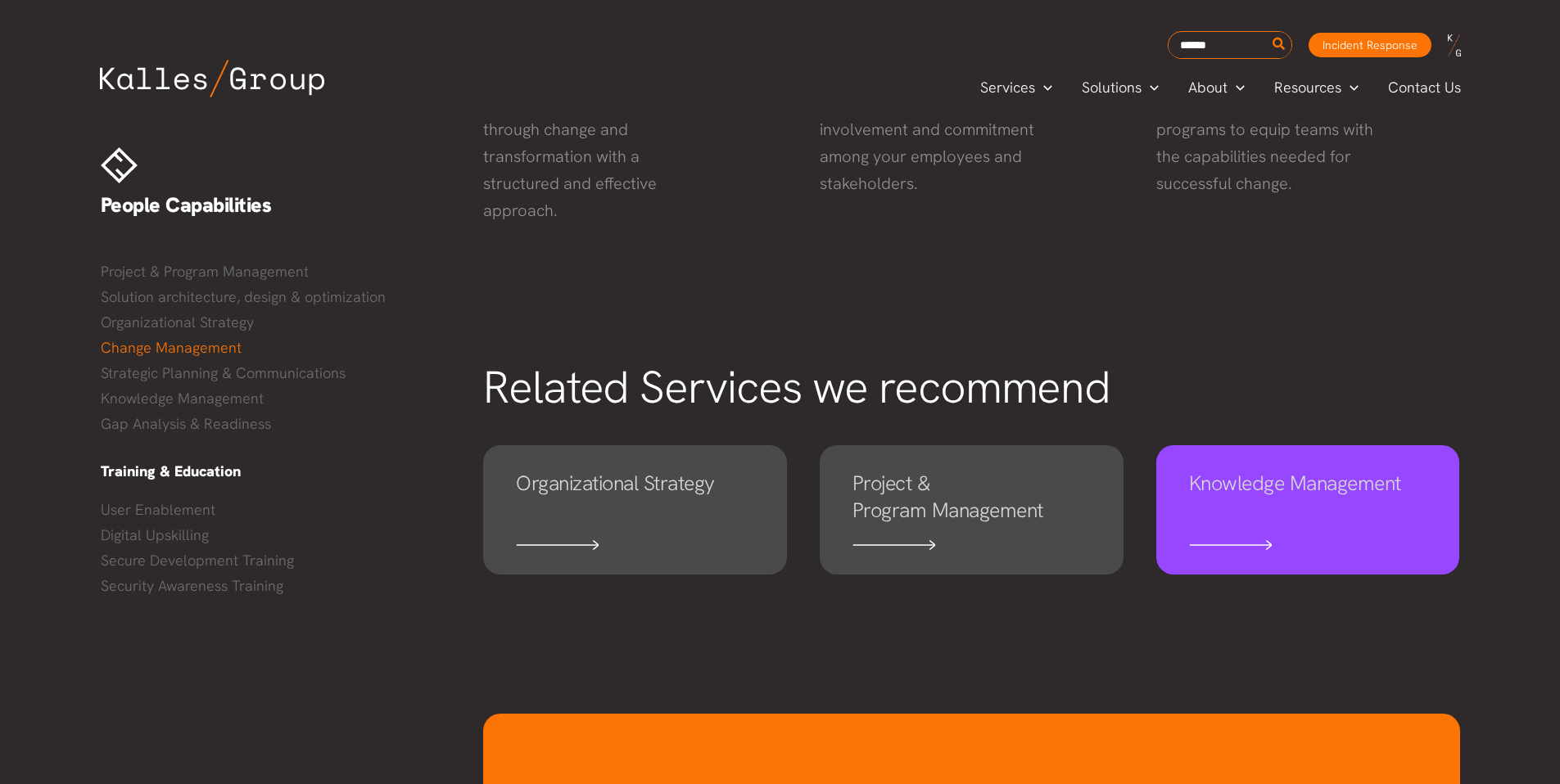
click at [1220, 491] on h4 "Knowledge Management" at bounding box center [1308, 497] width 238 height 54
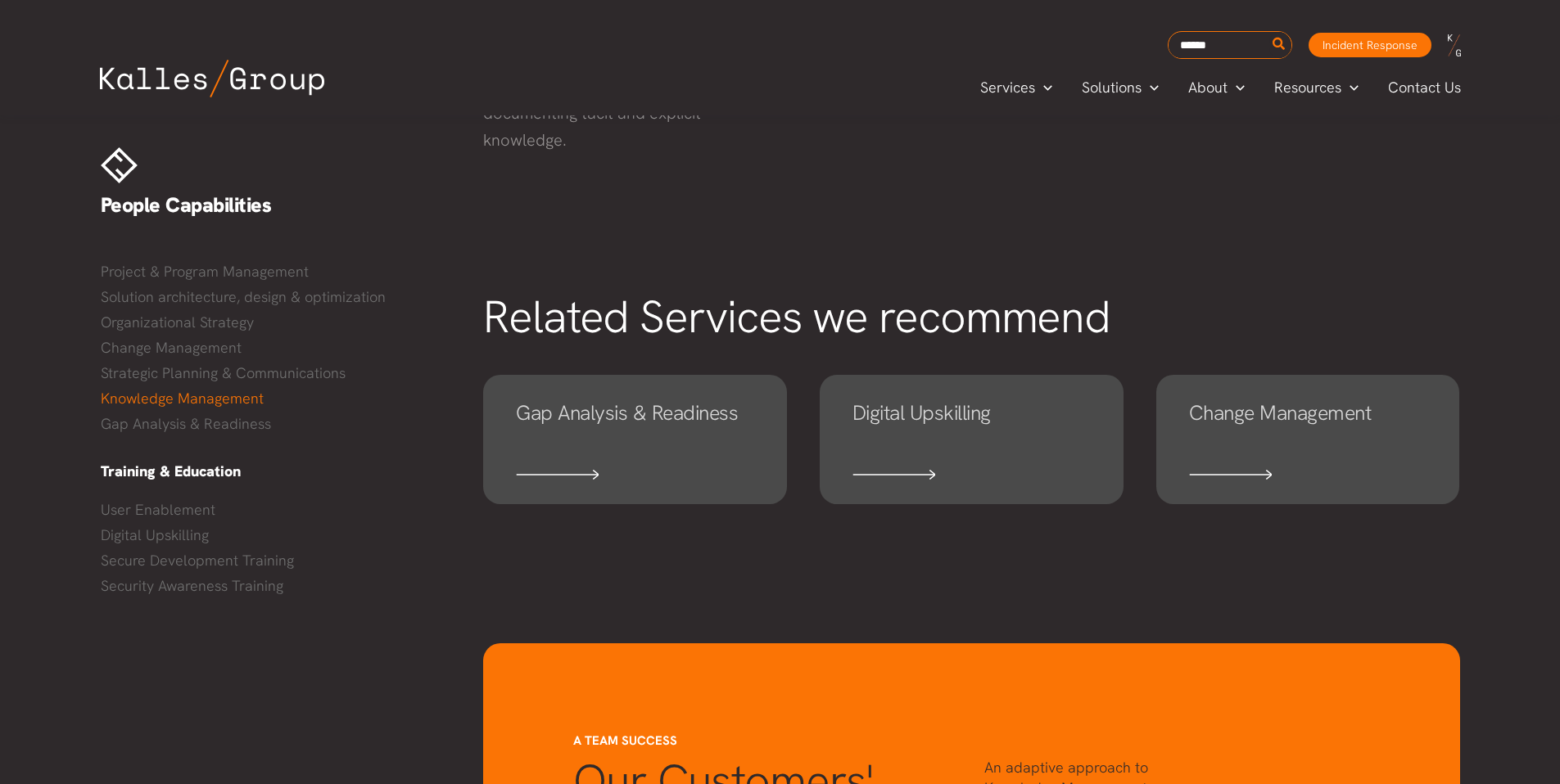
scroll to position [856, 0]
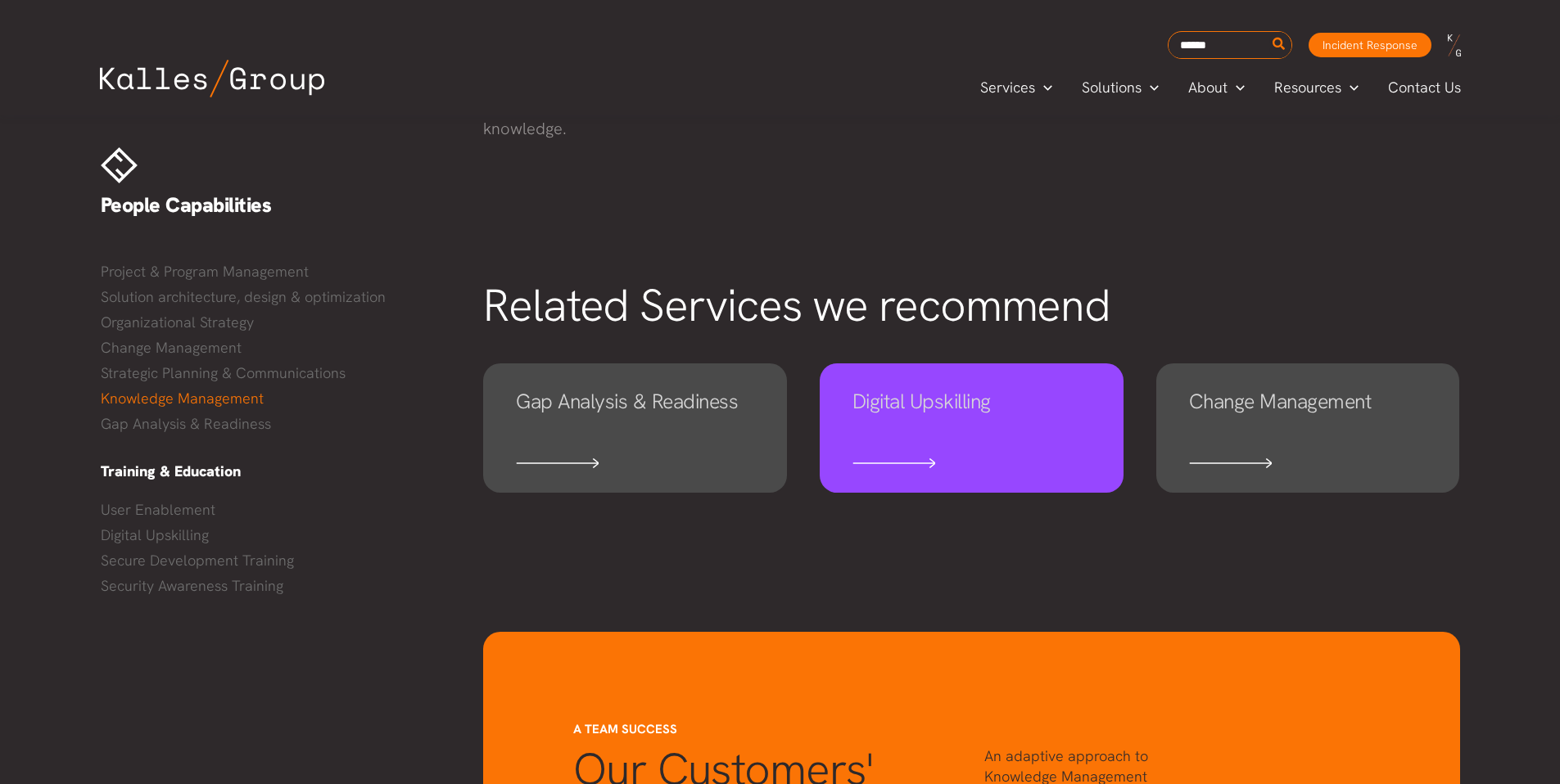
click at [917, 409] on h4 "Digital Upskilling" at bounding box center [972, 415] width 238 height 54
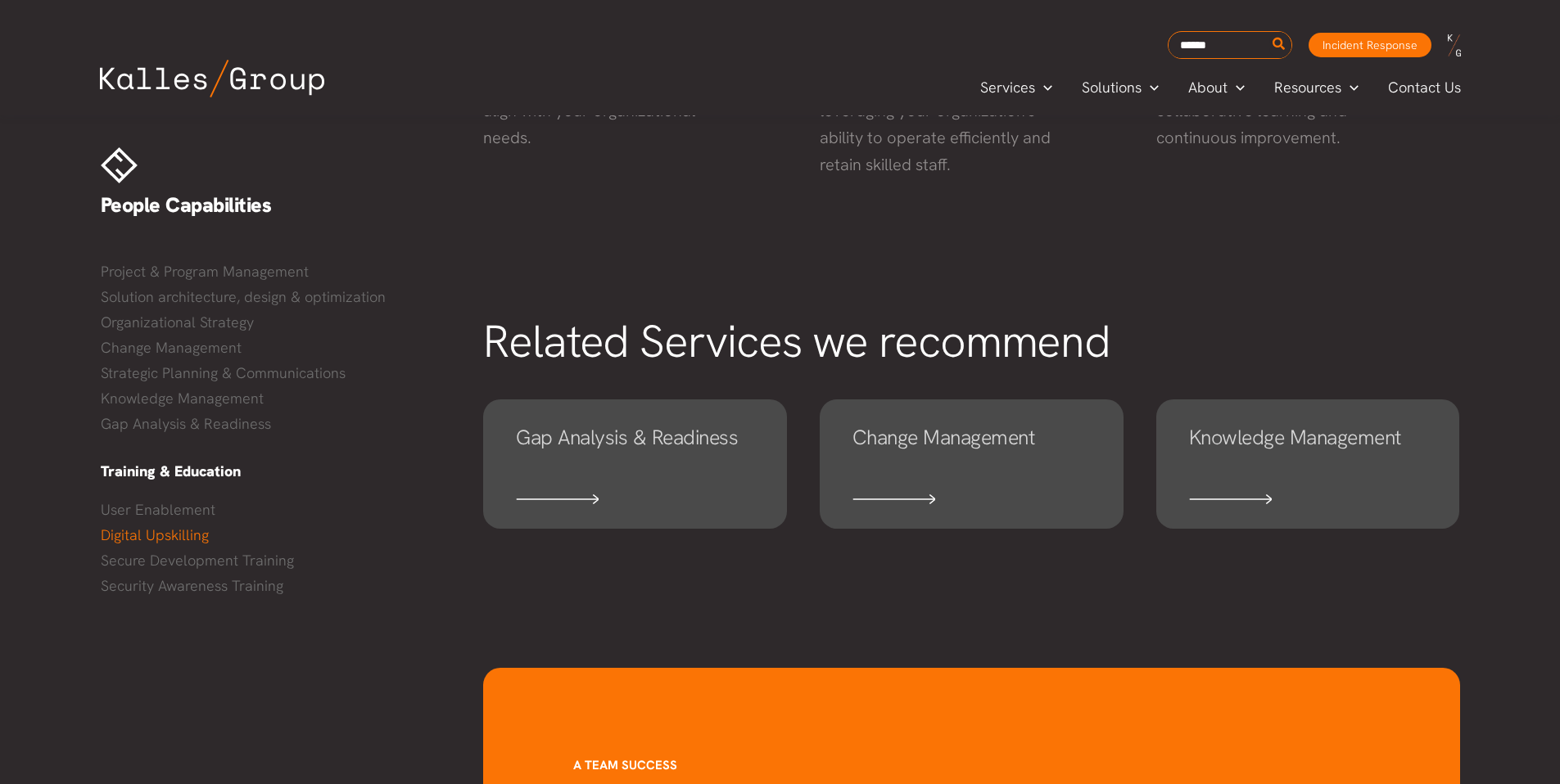
scroll to position [770, 0]
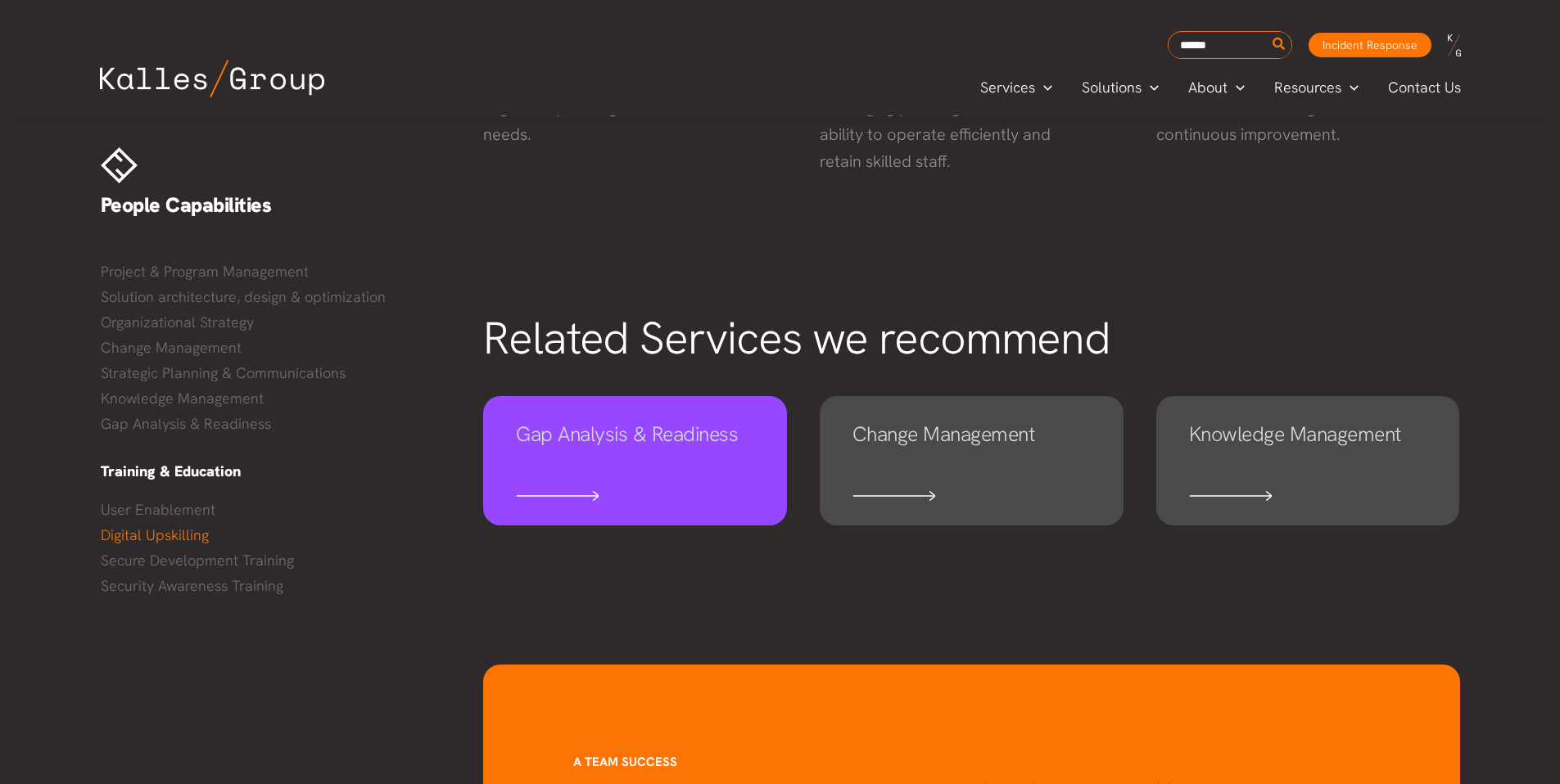
click at [773, 436] on link "Gap Analysis & Readiness" at bounding box center [635, 461] width 304 height 129
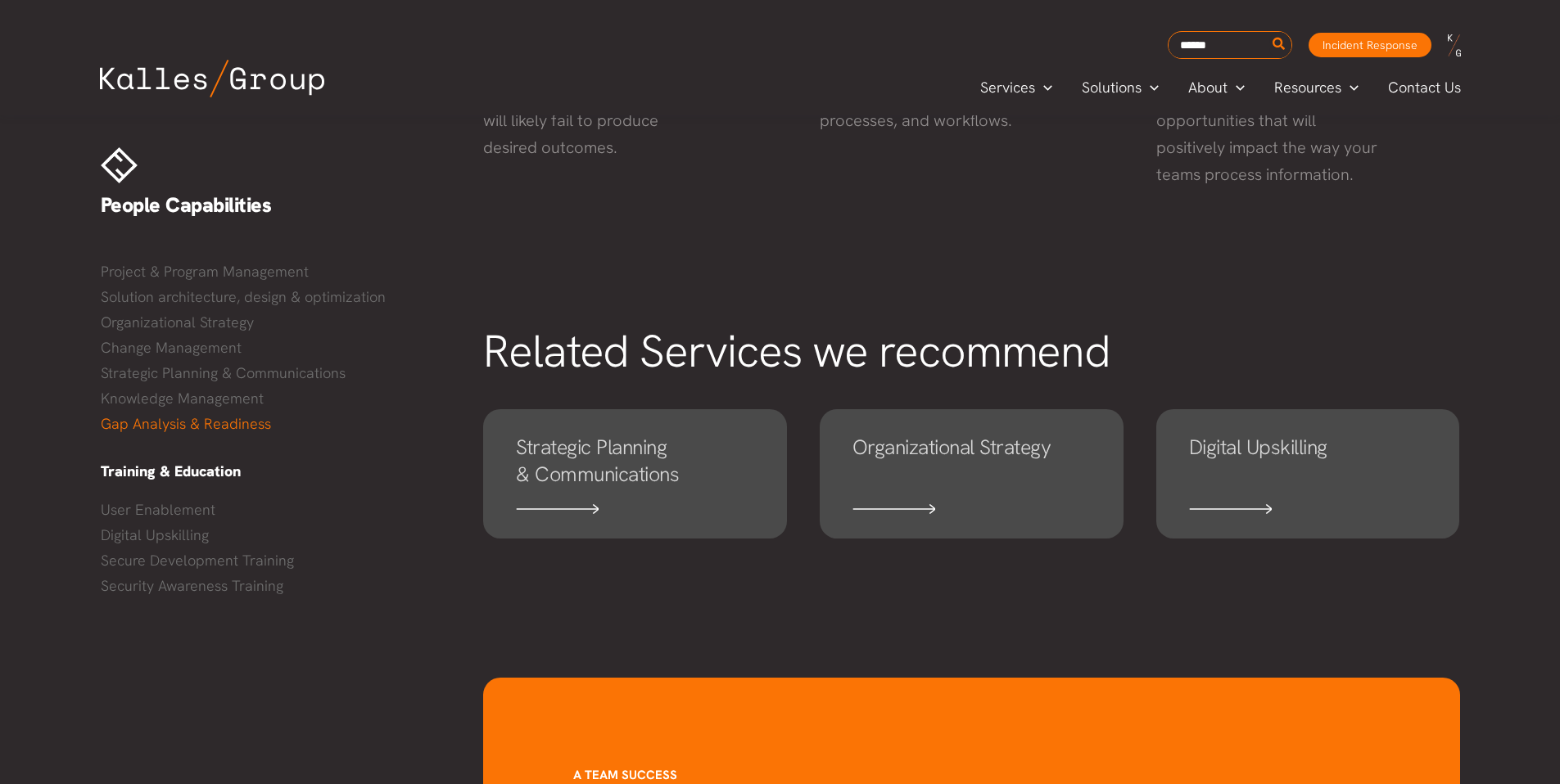
scroll to position [876, 0]
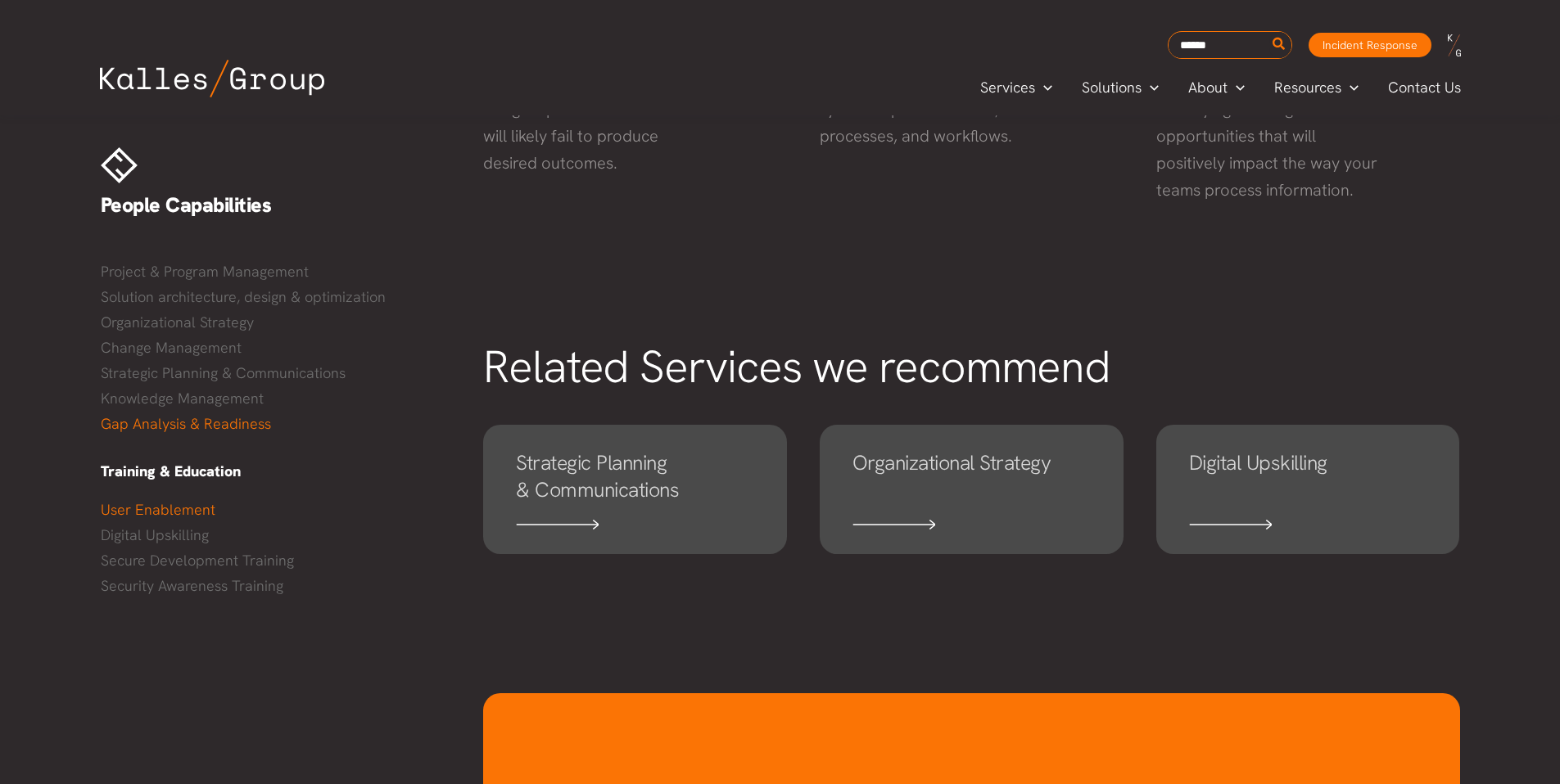
click at [171, 512] on link "User Enablement" at bounding box center [275, 509] width 350 height 24
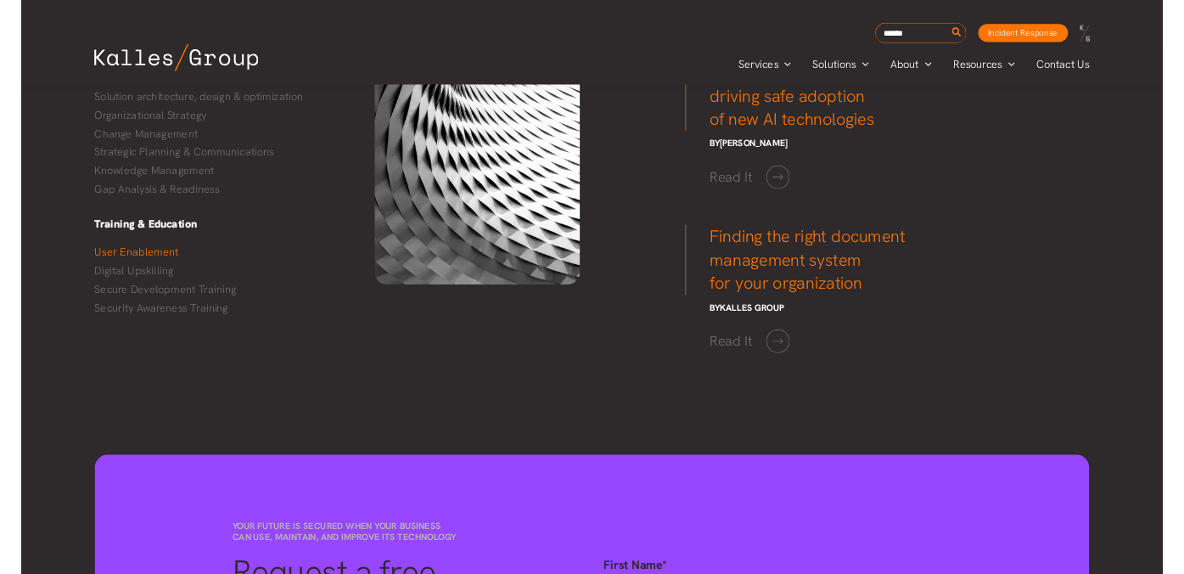
scroll to position [2191, 0]
